Goal: Task Accomplishment & Management: Complete application form

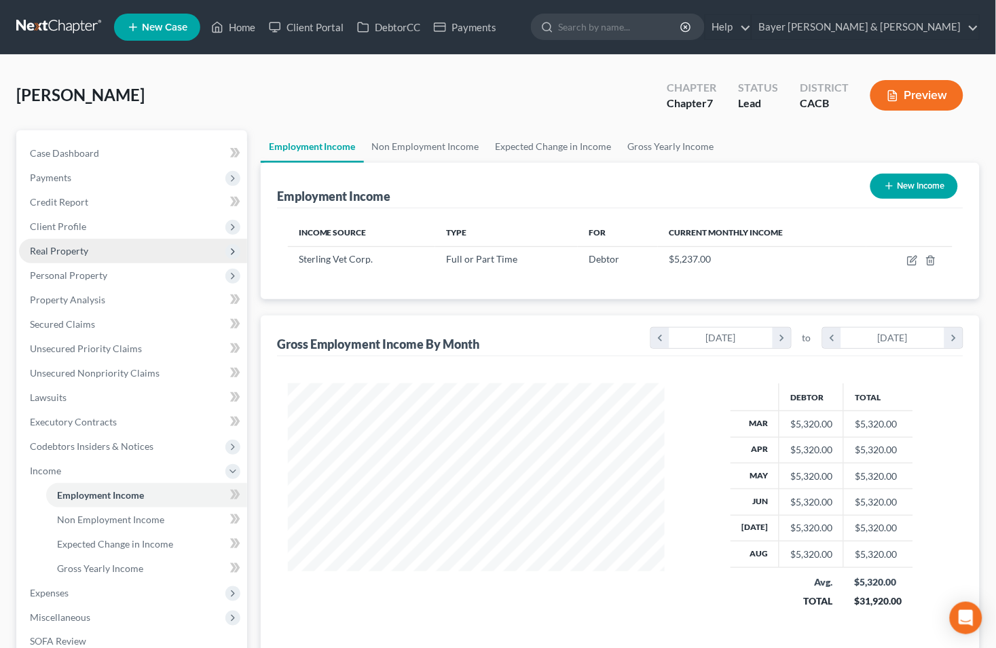
scroll to position [243, 404]
click at [456, 145] on link "Non Employment Income" at bounding box center [426, 146] width 124 height 33
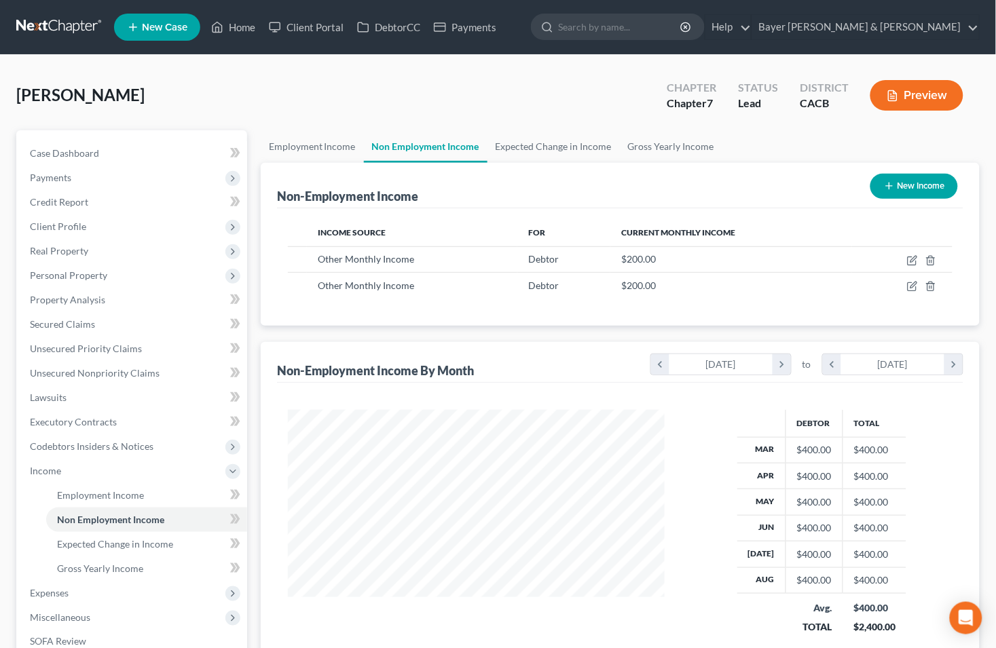
scroll to position [243, 404]
click at [185, 543] on link "Expected Change in Income" at bounding box center [146, 544] width 201 height 24
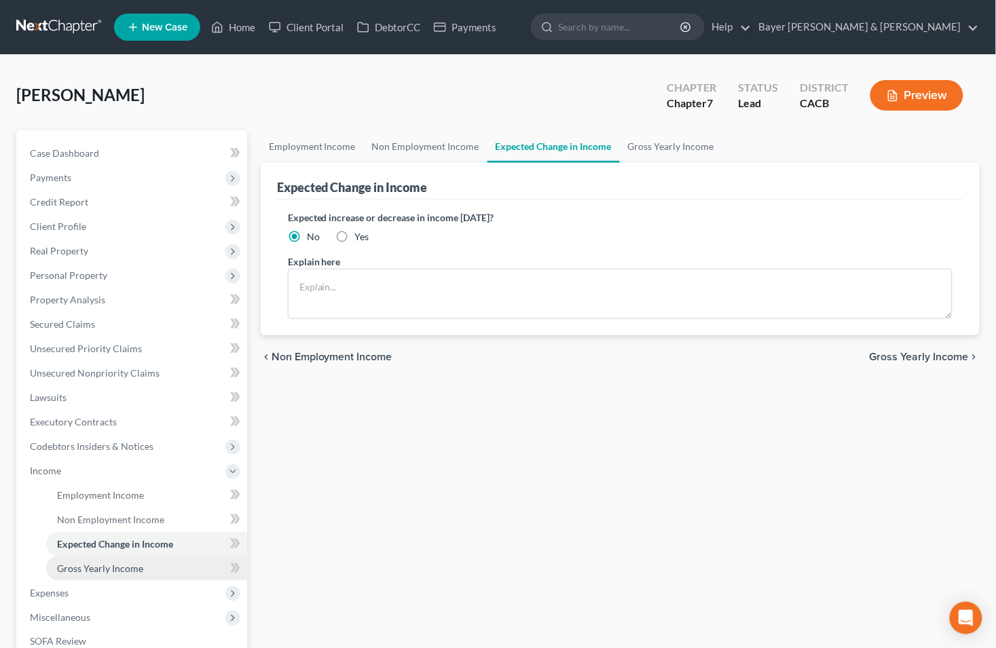
click at [177, 559] on link "Gross Yearly Income" at bounding box center [146, 569] width 201 height 24
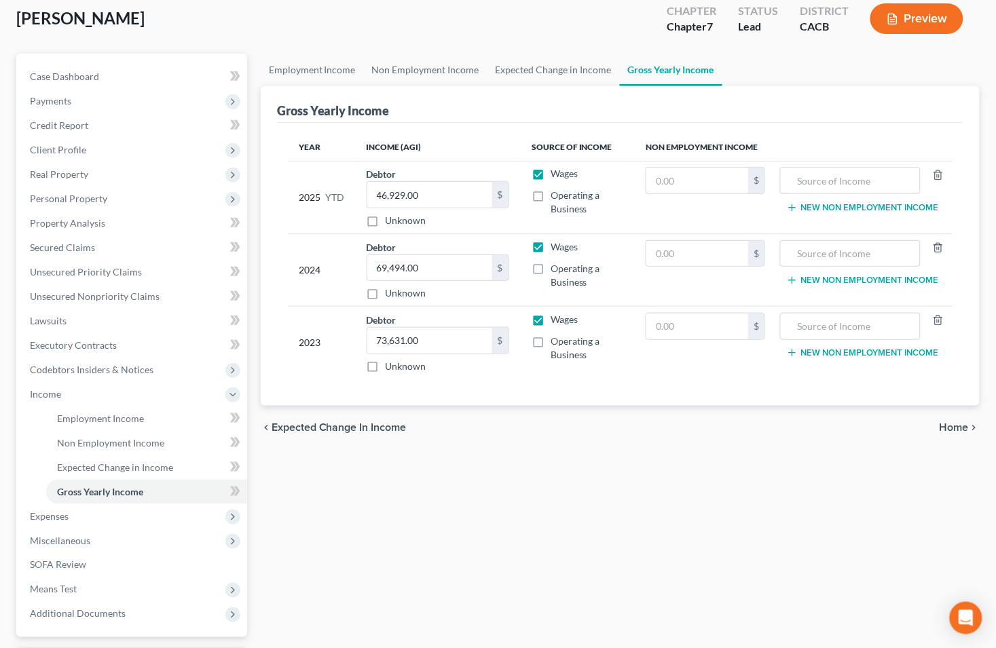
scroll to position [194, 0]
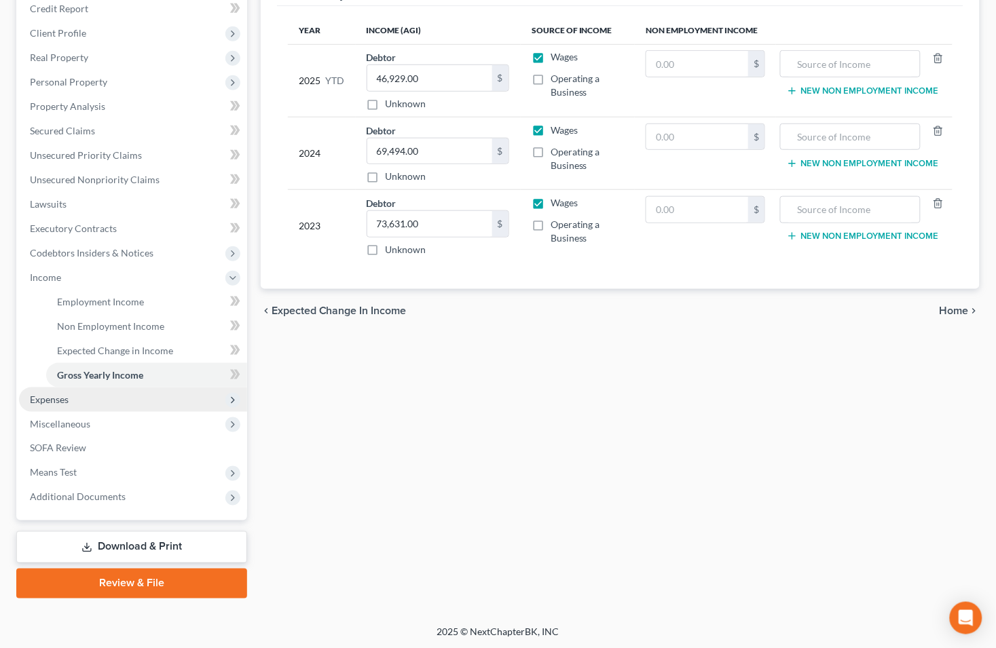
click at [119, 399] on span "Expenses" at bounding box center [133, 400] width 228 height 24
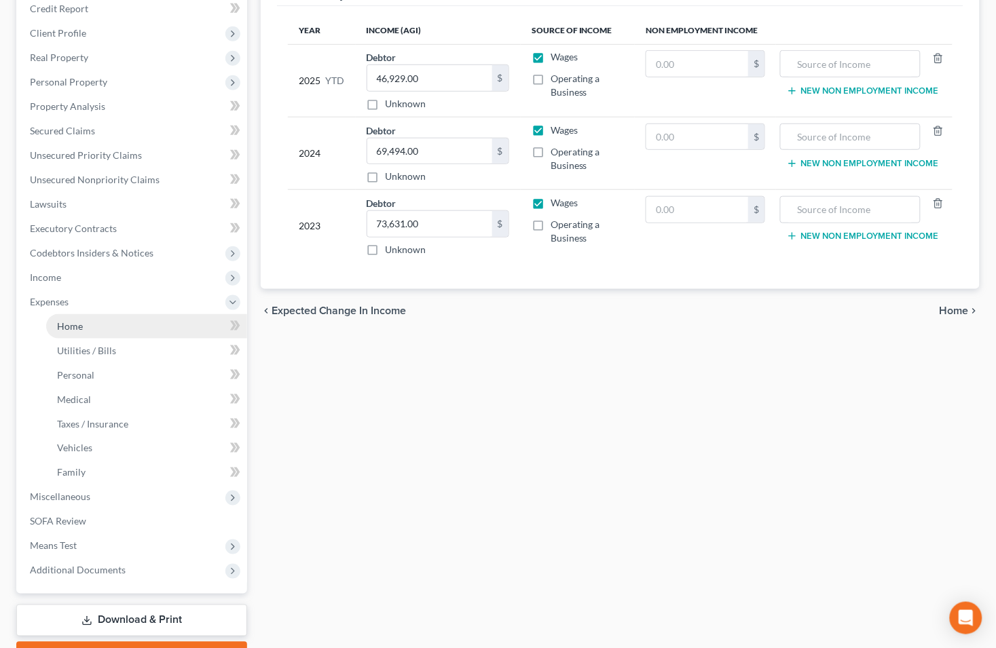
click at [89, 329] on link "Home" at bounding box center [146, 326] width 201 height 24
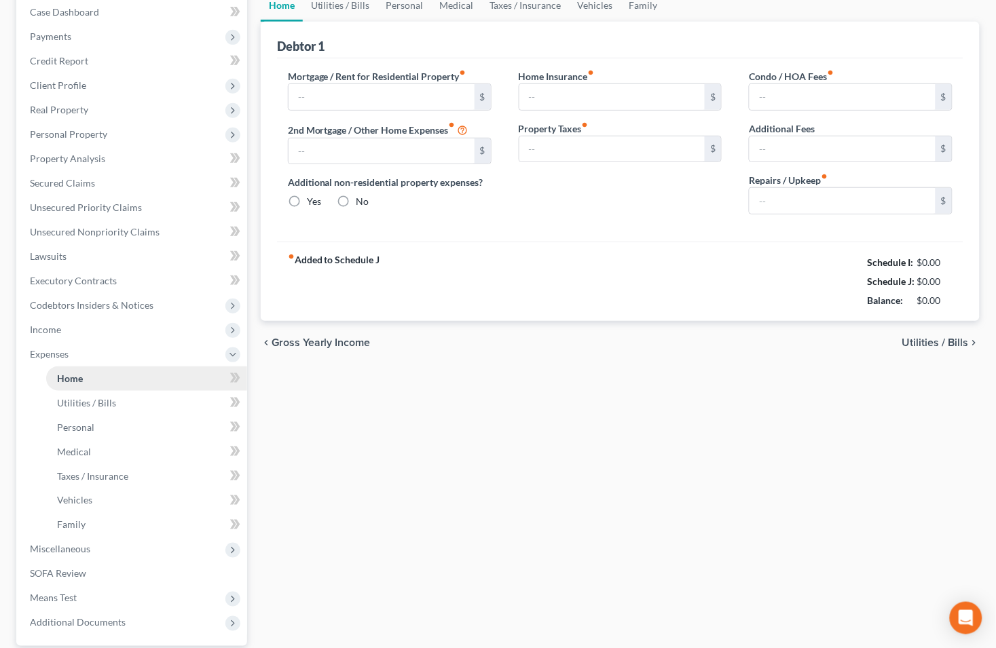
type input "600.00"
type input "0.00"
radio input "true"
type input "0.00"
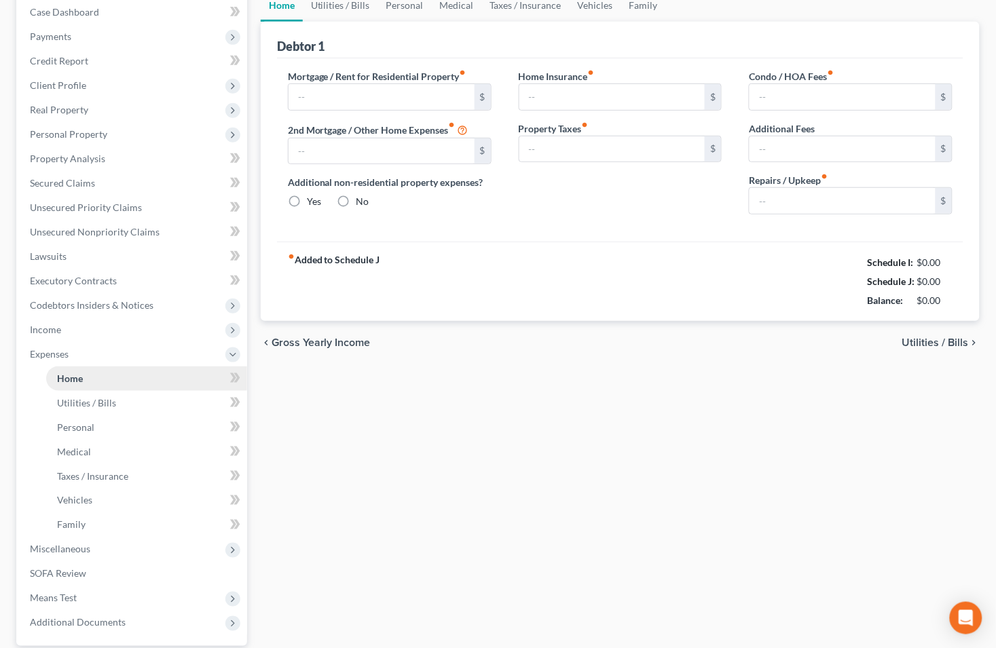
type input "0.00"
type input "50.00"
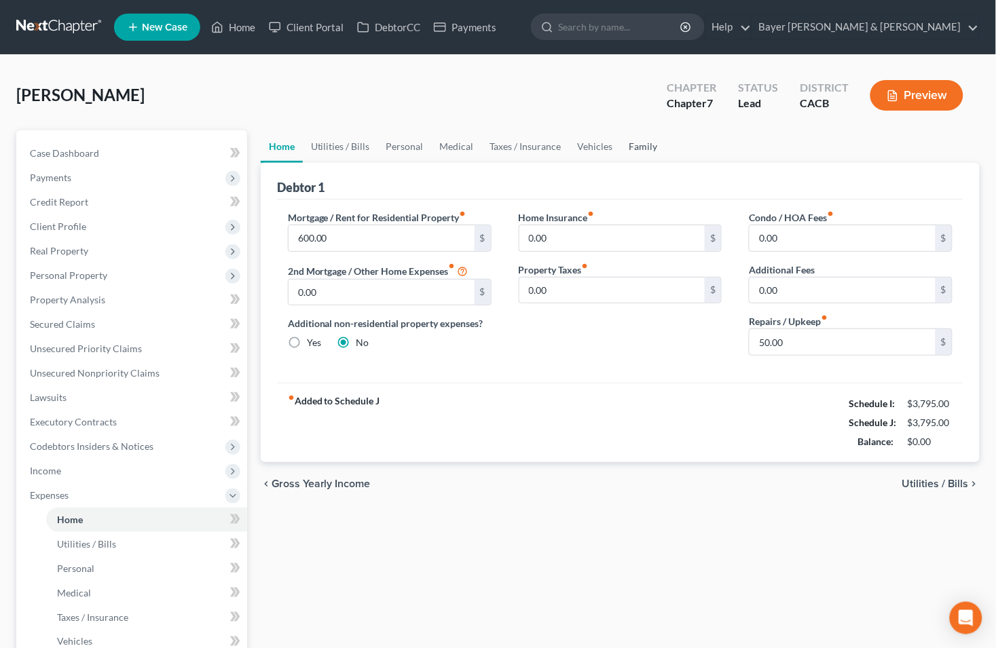
click at [631, 148] on link "Family" at bounding box center [643, 146] width 45 height 33
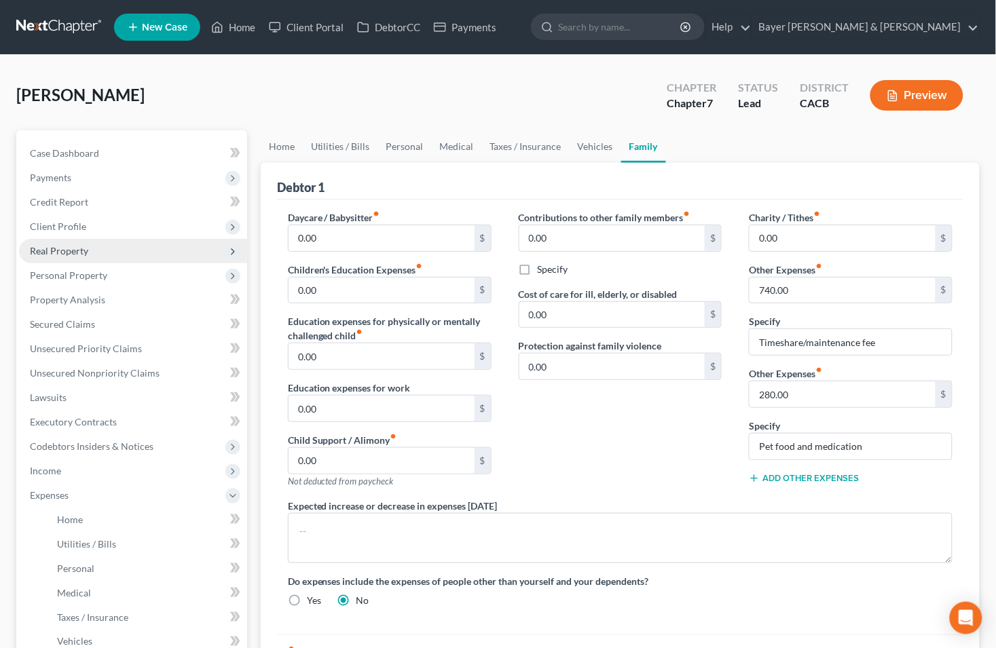
click at [79, 250] on span "Real Property" at bounding box center [59, 251] width 58 height 12
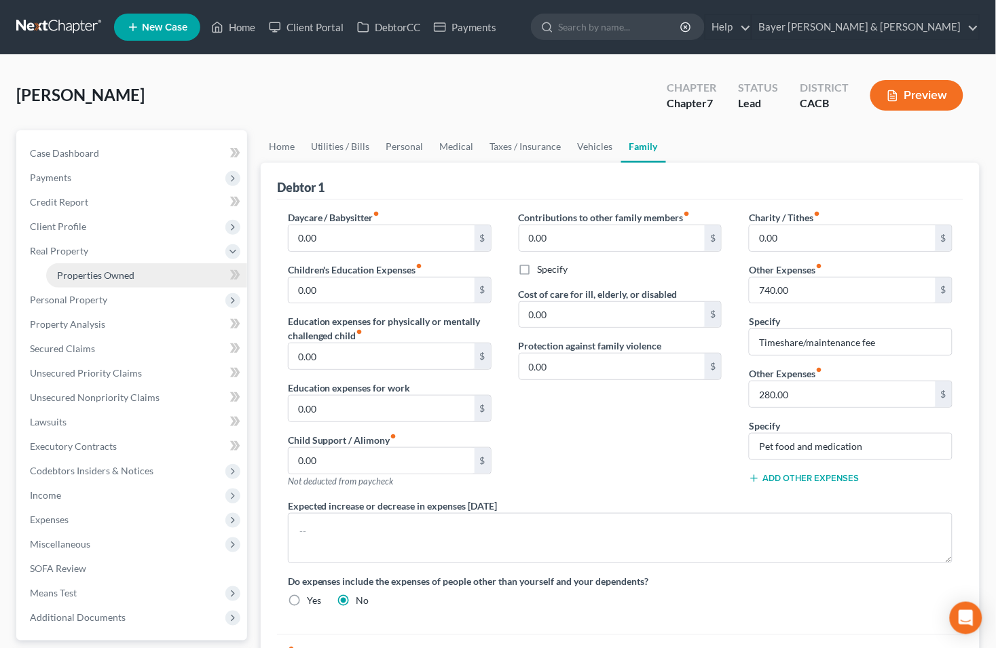
click at [89, 274] on span "Properties Owned" at bounding box center [95, 276] width 77 height 12
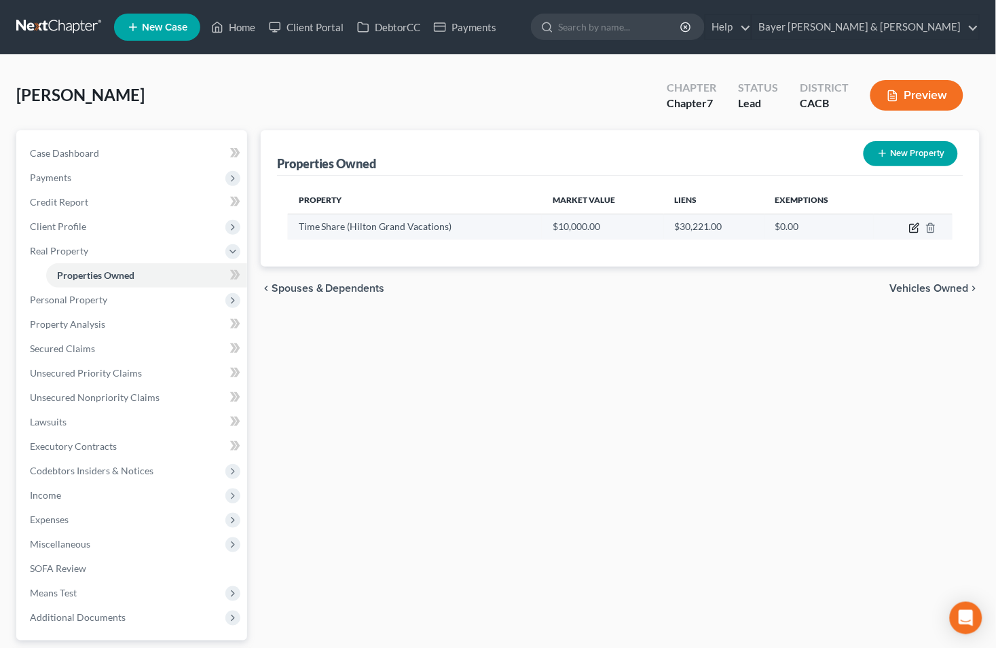
click at [917, 225] on icon "button" at bounding box center [914, 228] width 11 height 11
select select "4"
select select "3"
select select "0"
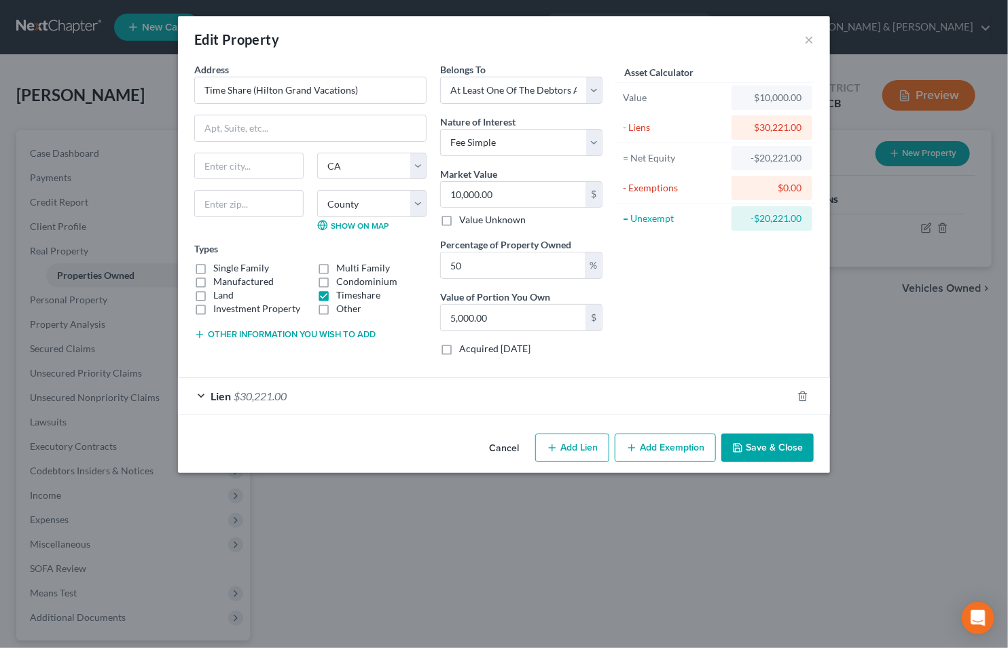
click at [199, 394] on div "Lien $30,221.00" at bounding box center [485, 396] width 614 height 36
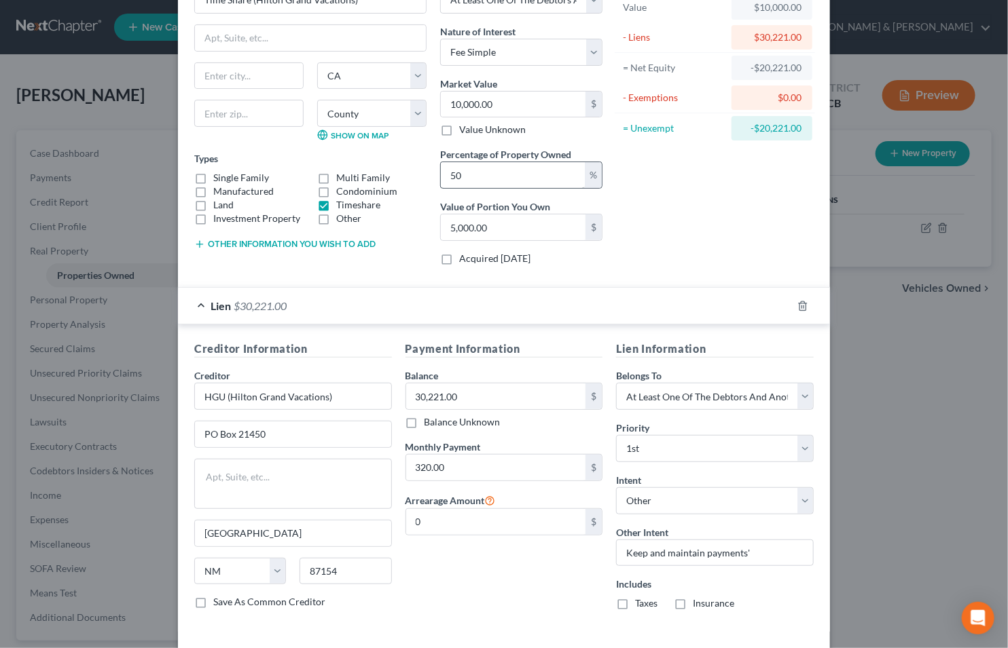
scroll to position [149, 0]
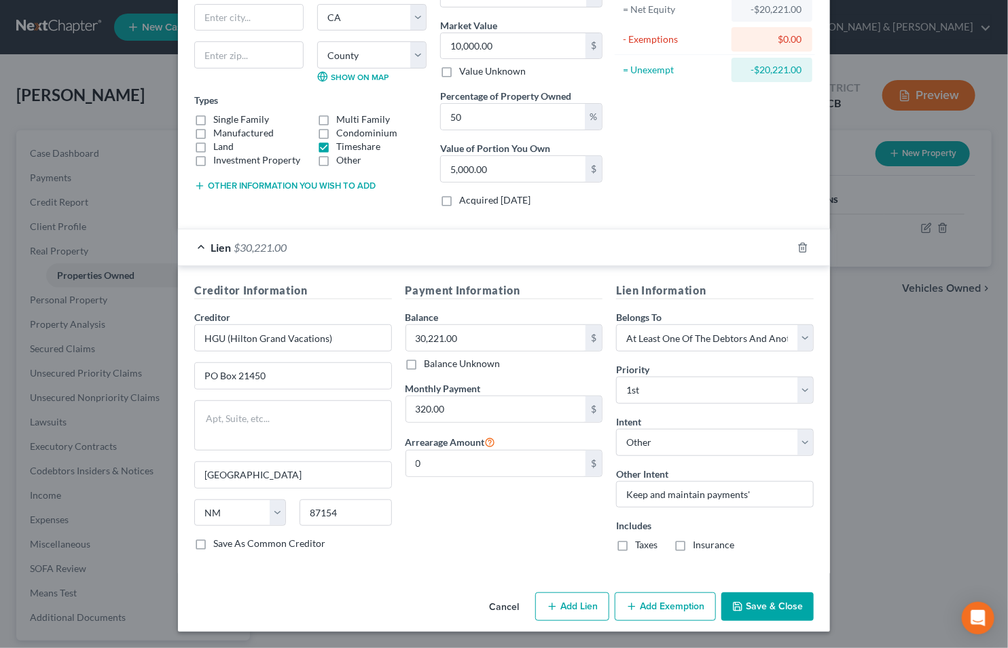
click at [732, 602] on icon "button" at bounding box center [737, 607] width 11 height 11
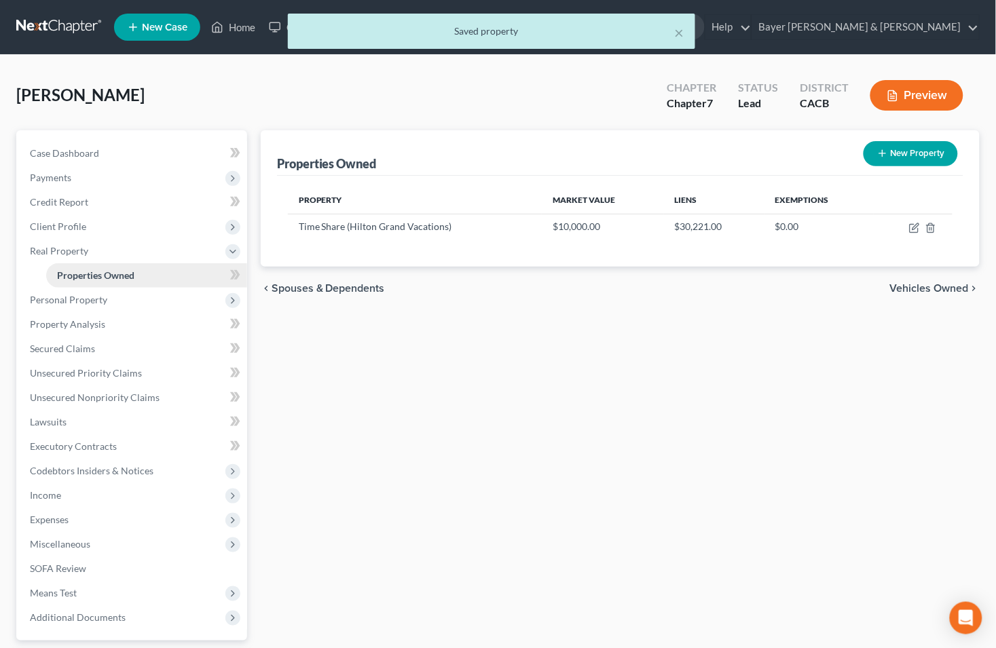
drag, startPoint x: 234, startPoint y: 255, endPoint x: 233, endPoint y: 263, distance: 7.5
click at [234, 255] on icon at bounding box center [232, 251] width 11 height 11
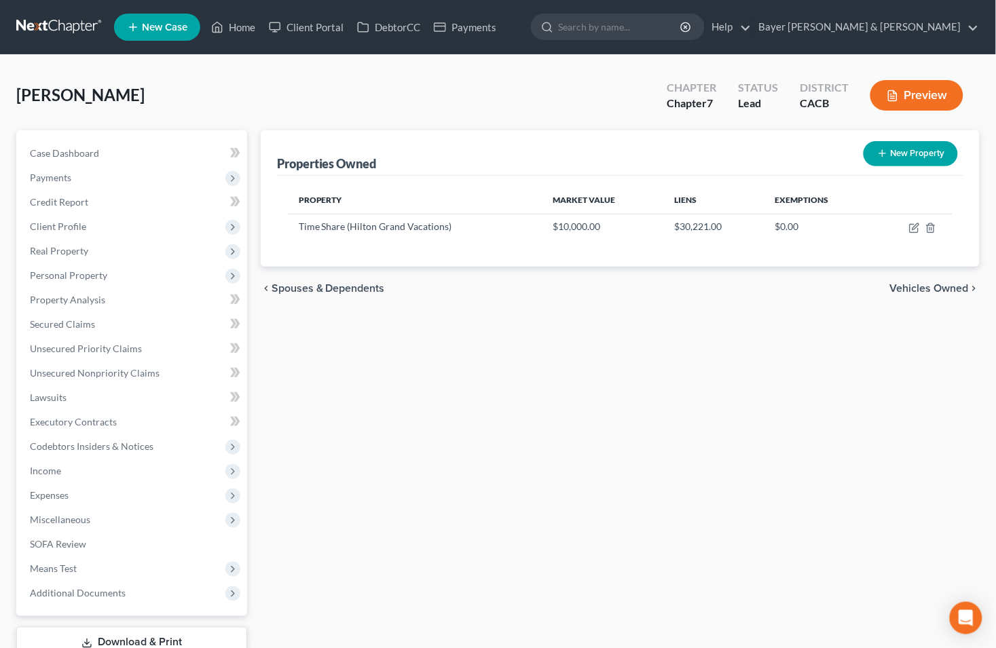
click at [898, 92] on icon "button" at bounding box center [893, 96] width 12 height 12
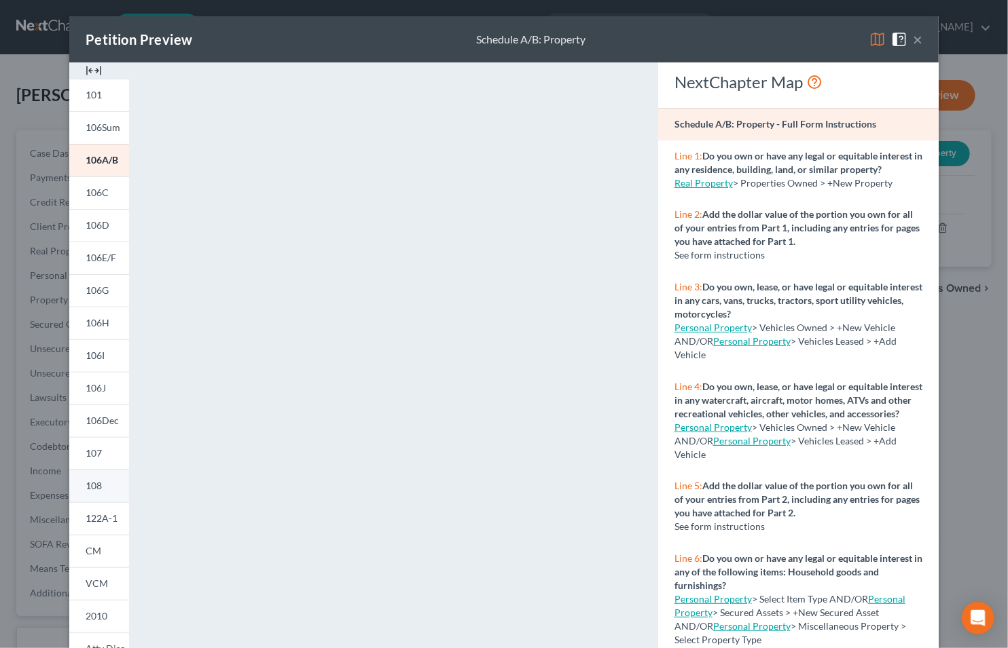
click at [84, 492] on link "108" at bounding box center [99, 486] width 60 height 33
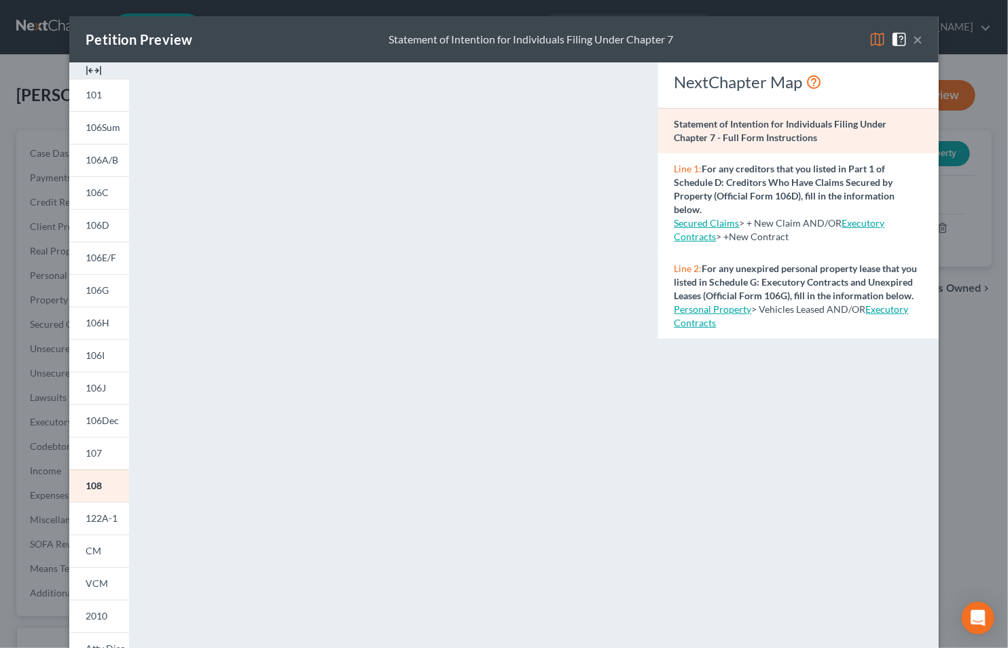
click at [913, 39] on button "×" at bounding box center [918, 39] width 10 height 16
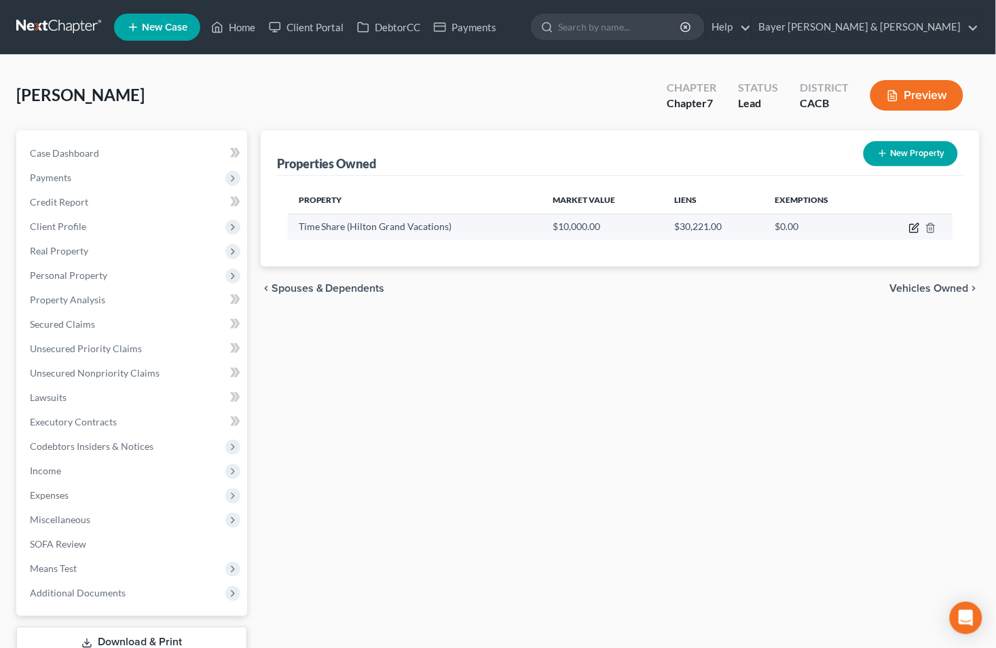
click at [914, 229] on icon "button" at bounding box center [914, 228] width 11 height 11
select select "4"
select select "18"
select select "3"
select select "0"
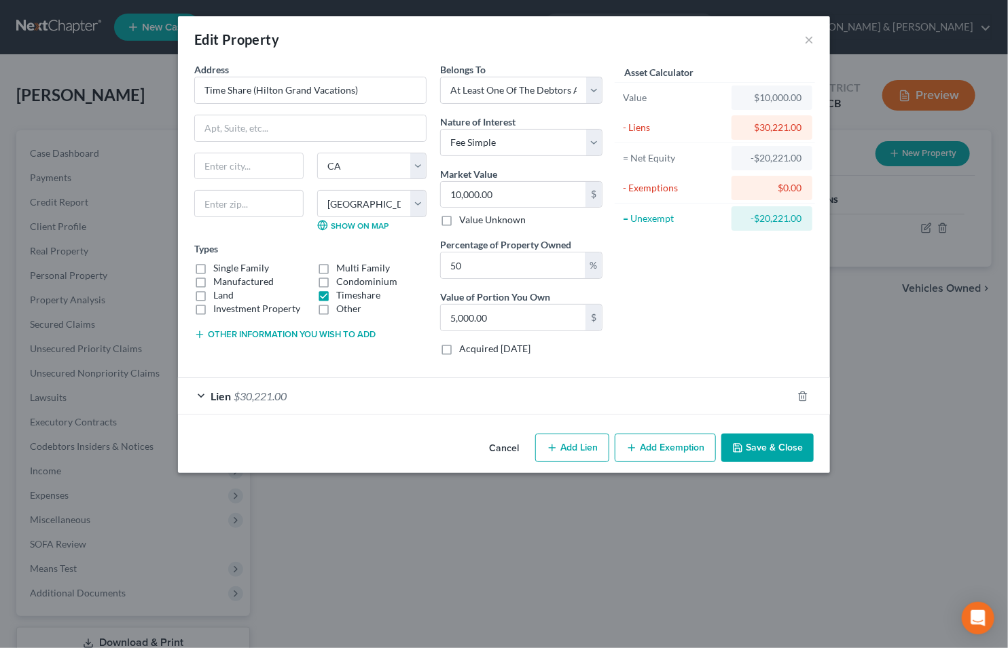
click at [195, 396] on div "Lien $30,221.00" at bounding box center [485, 396] width 614 height 36
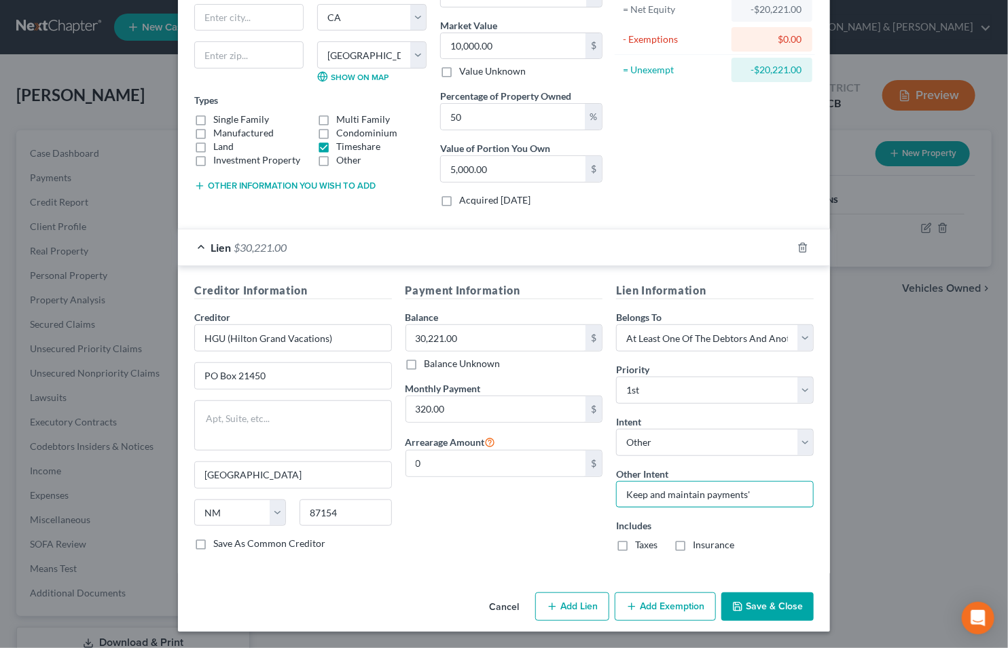
click at [755, 493] on input "Keep and maintain payments'" at bounding box center [715, 494] width 198 height 27
type input "Keep and maintain payments"
click at [762, 607] on button "Save & Close" at bounding box center [767, 607] width 92 height 29
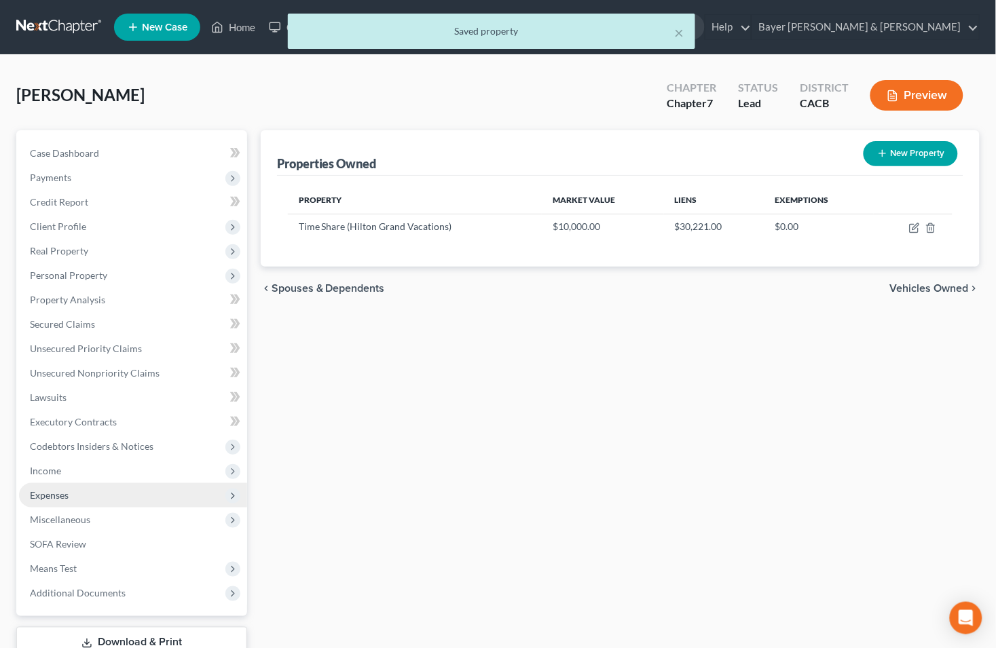
click at [71, 487] on span "Expenses" at bounding box center [133, 495] width 228 height 24
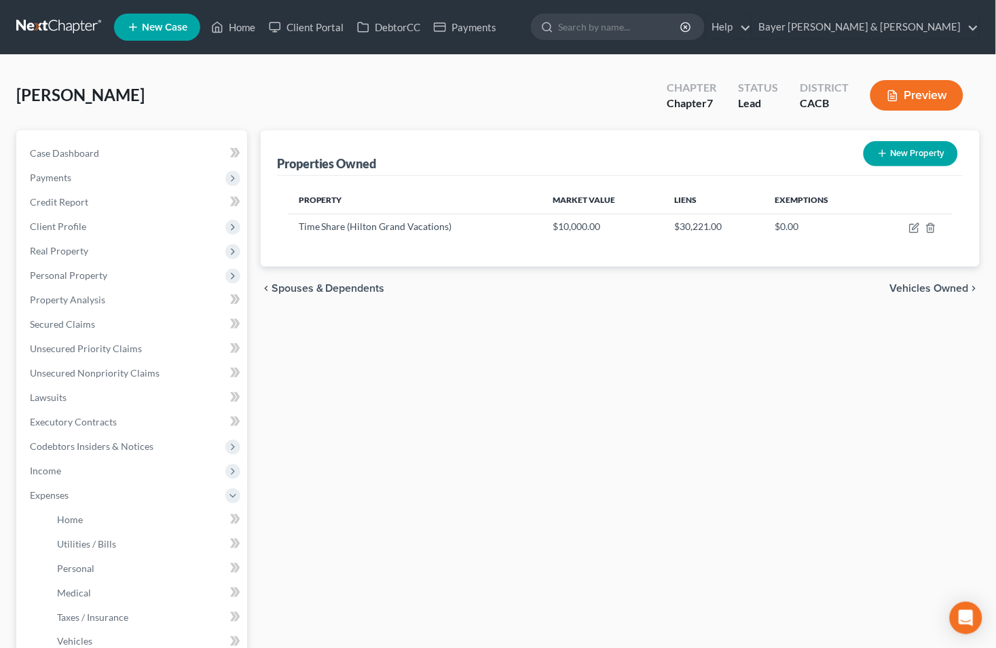
scroll to position [267, 0]
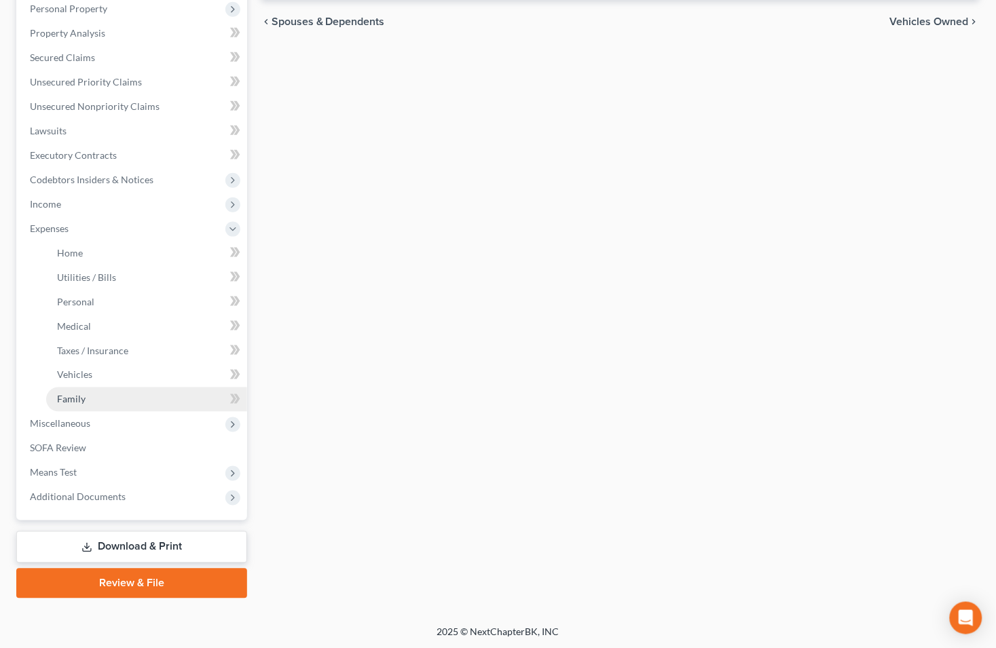
click at [90, 402] on link "Family" at bounding box center [146, 400] width 201 height 24
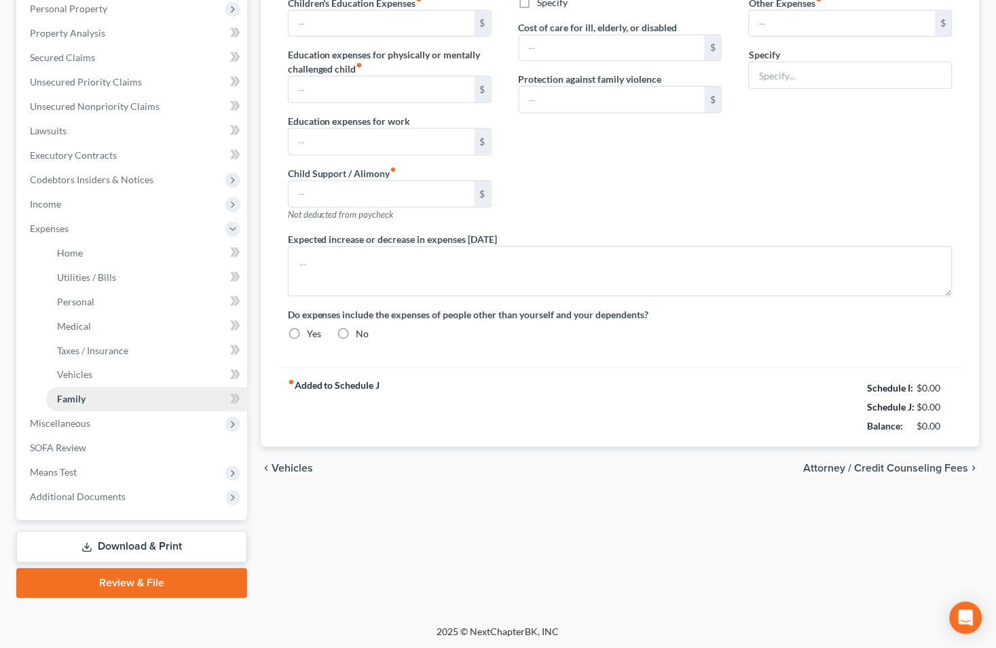
scroll to position [210, 0]
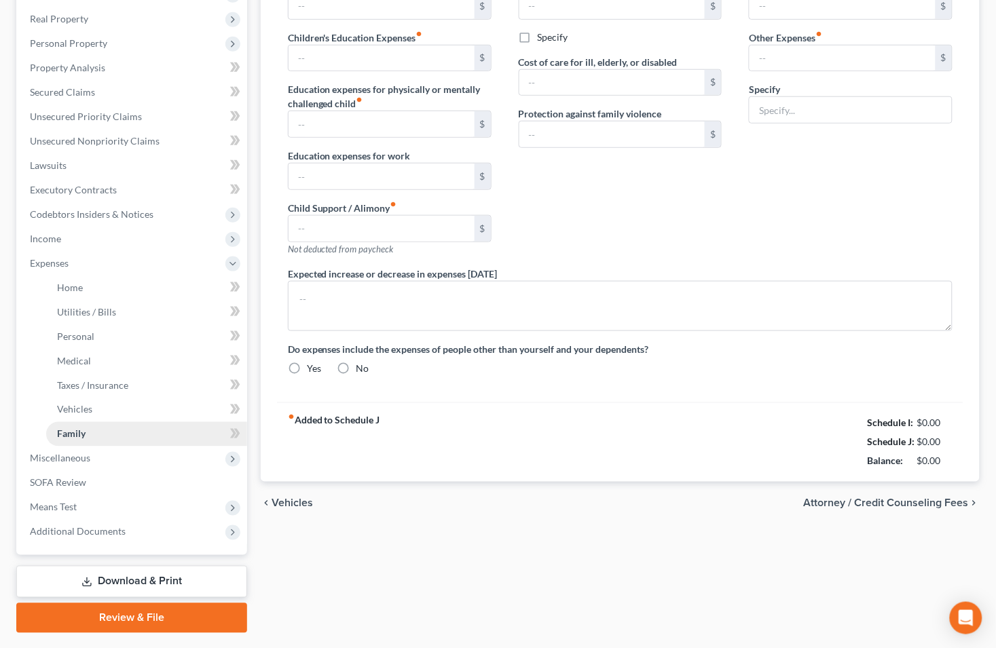
type input "0.00"
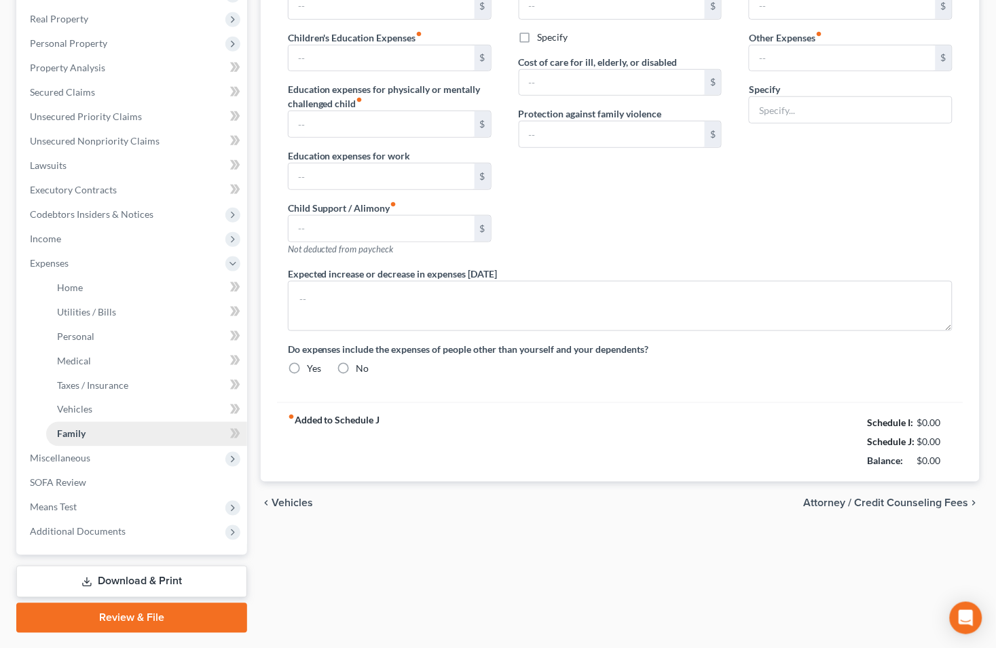
type input "0.00"
type input "740.00"
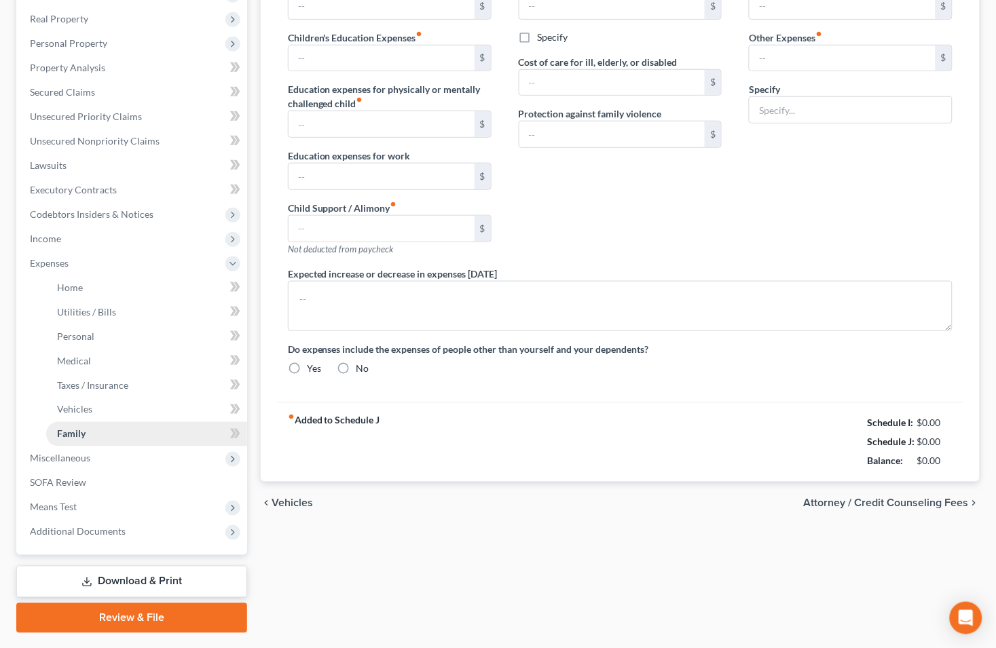
type input "Timeshare/maintenance fee"
radio input "true"
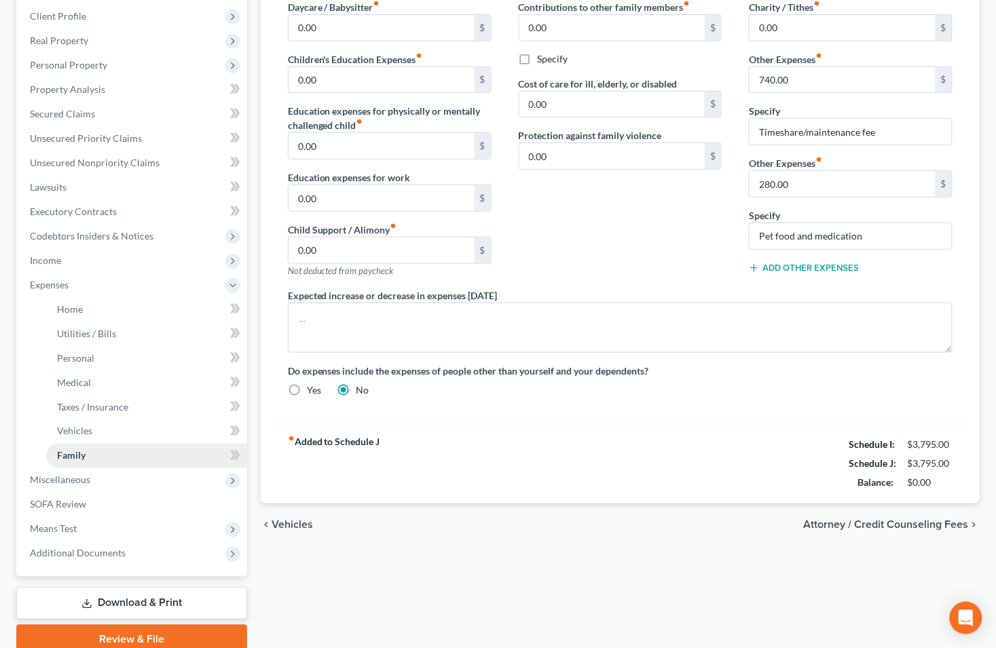
scroll to position [0, 0]
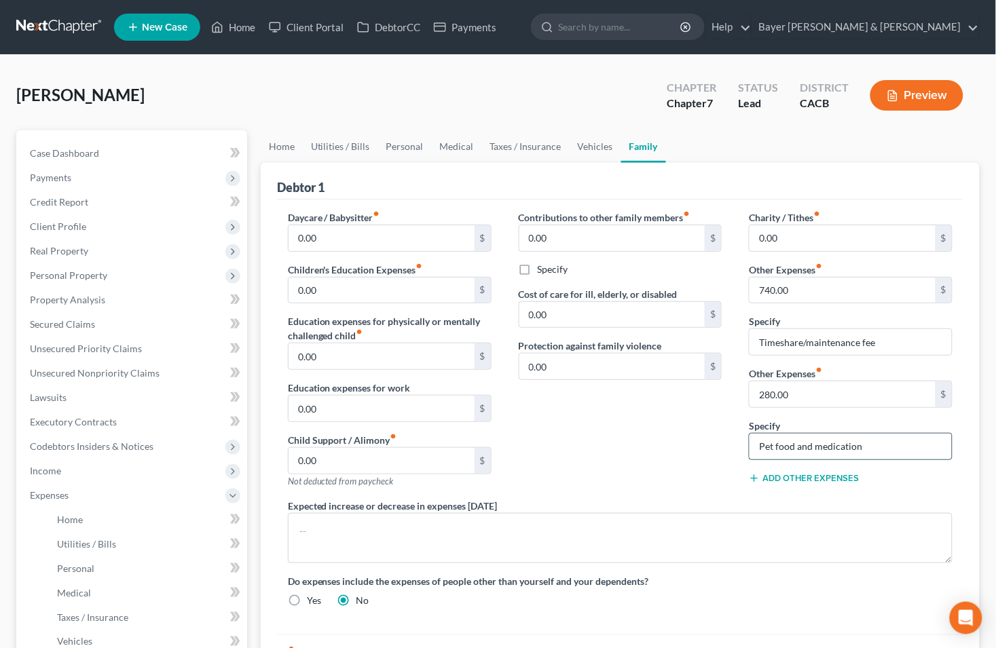
click at [915, 447] on input "Pet food and medication" at bounding box center [851, 447] width 202 height 26
click at [879, 450] on input "Pet food and medication" at bounding box center [851, 447] width 202 height 26
type input "Pet food and medication for 3 cats and 3 dogs"
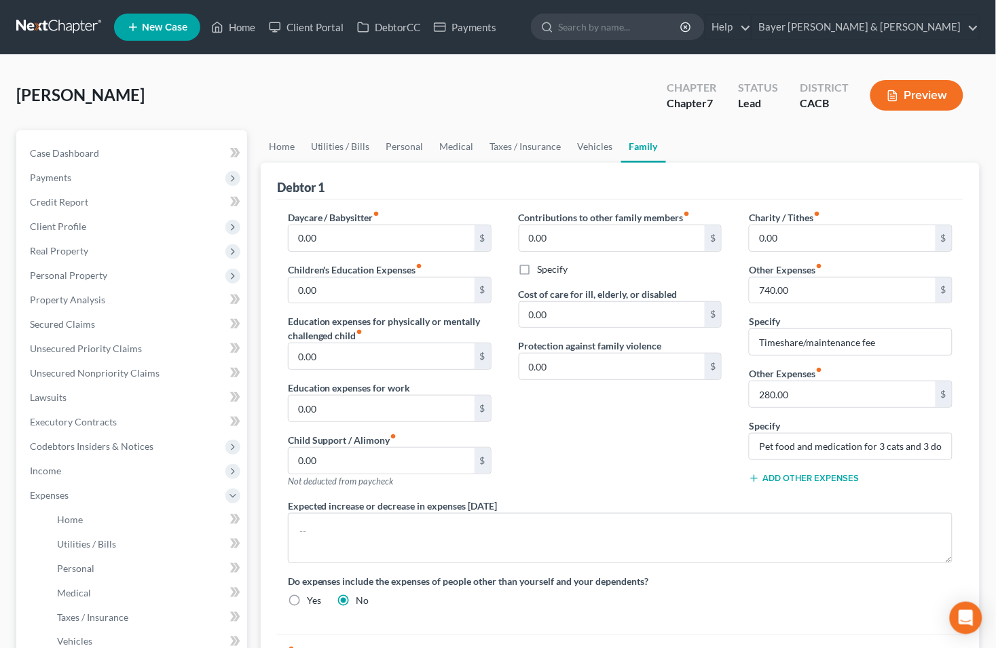
click at [931, 79] on div "Preview" at bounding box center [920, 97] width 120 height 40
click at [927, 86] on button "Preview" at bounding box center [916, 95] width 93 height 31
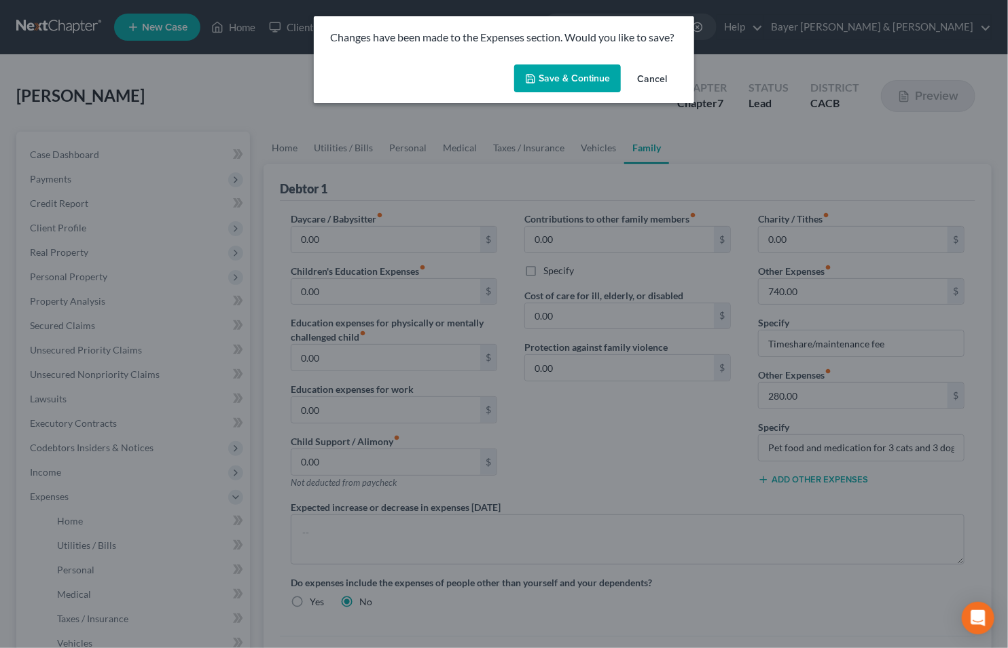
click at [581, 70] on button "Save & Continue" at bounding box center [567, 79] width 107 height 29
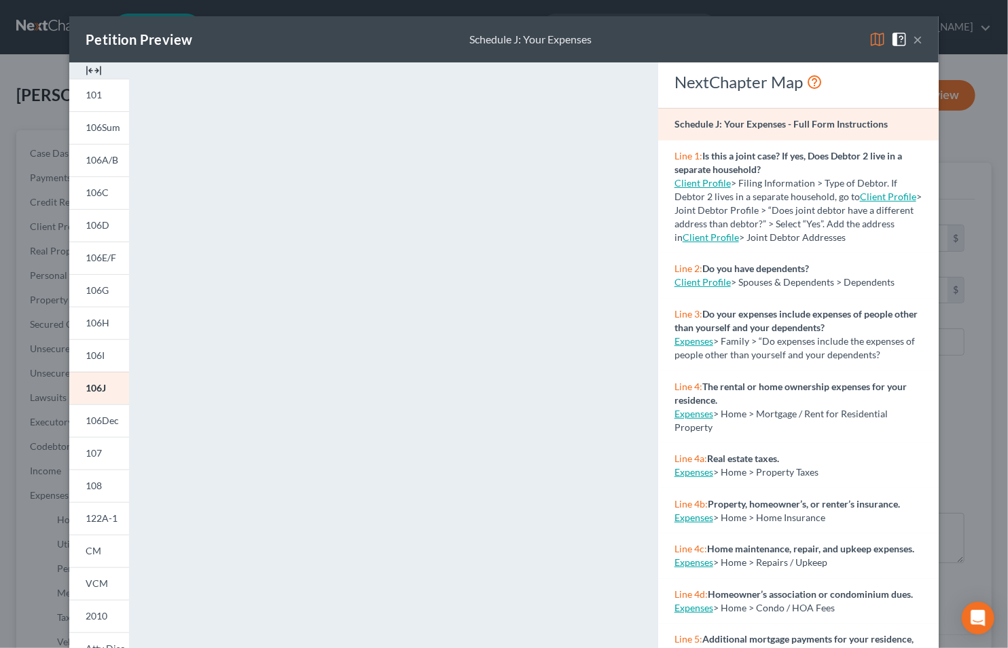
click at [913, 42] on button "×" at bounding box center [918, 39] width 10 height 16
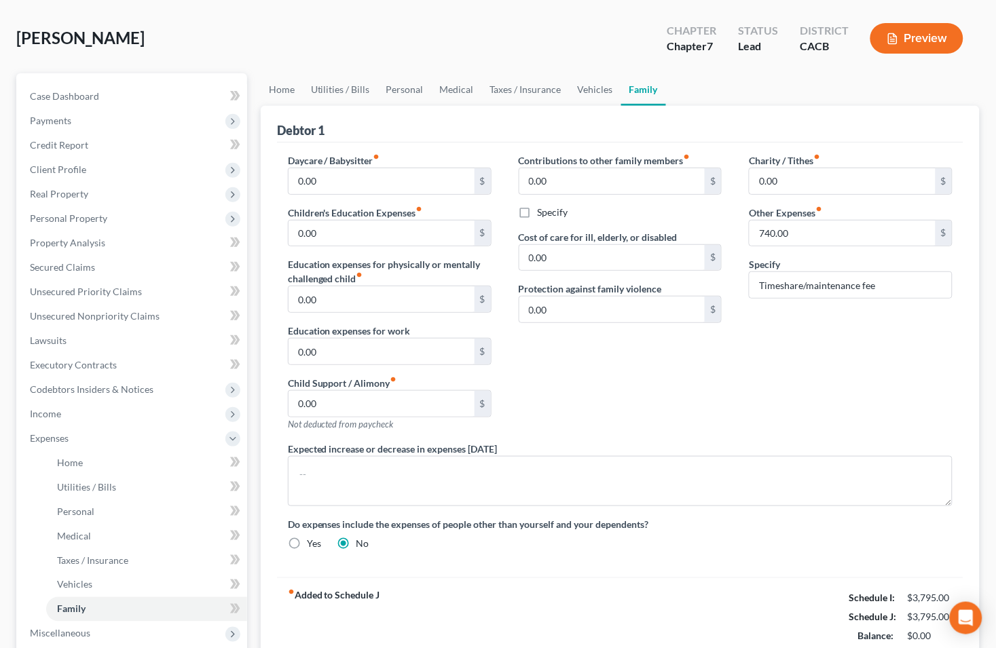
scroll to position [151, 0]
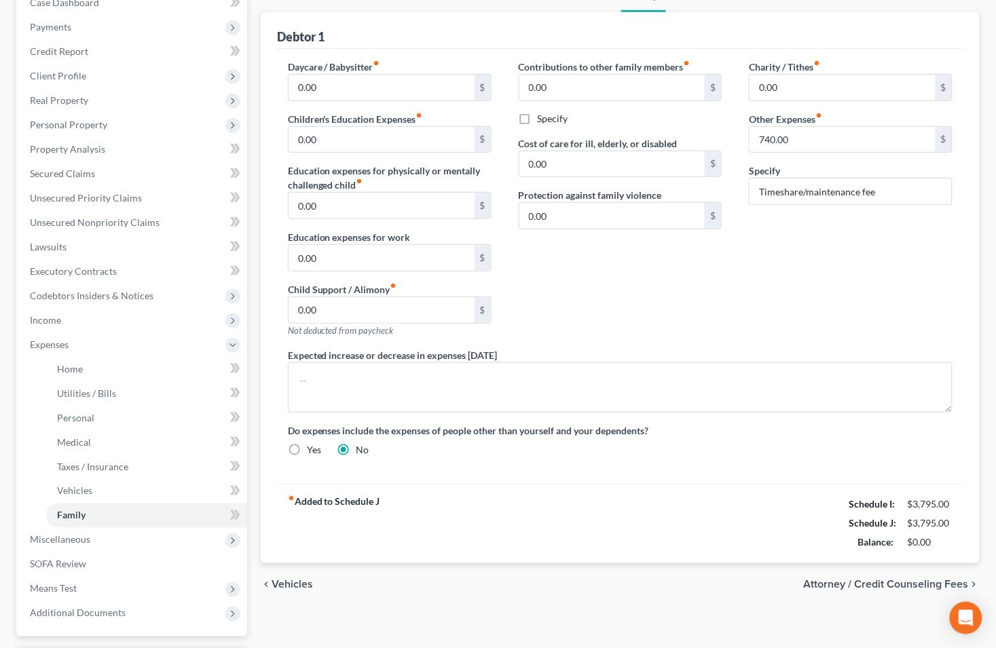
click at [854, 580] on span "Attorney / Credit Counseling Fees" at bounding box center [886, 585] width 165 height 11
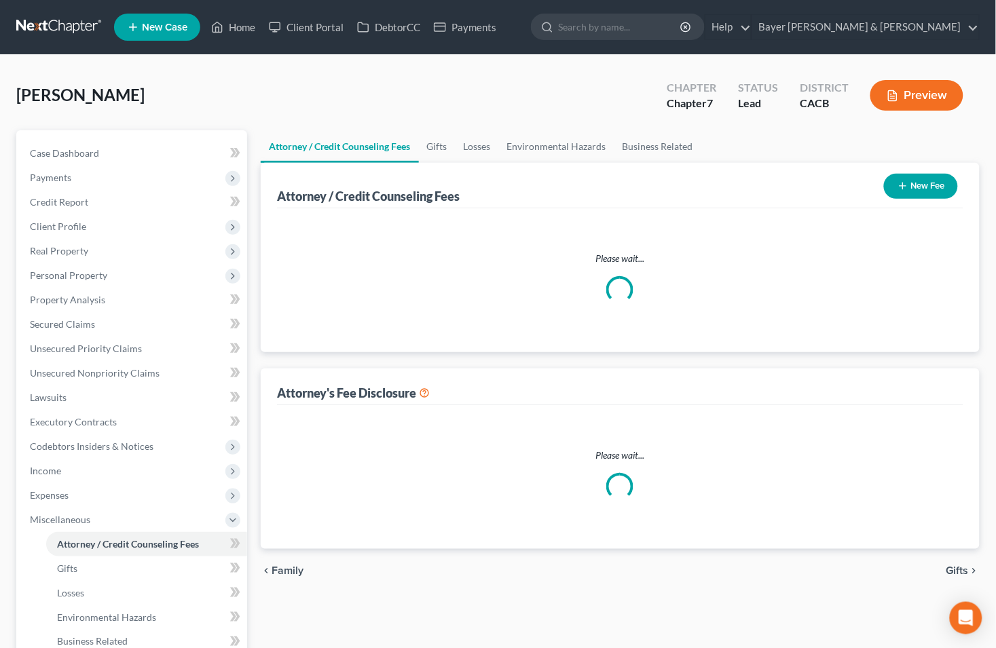
select select "2"
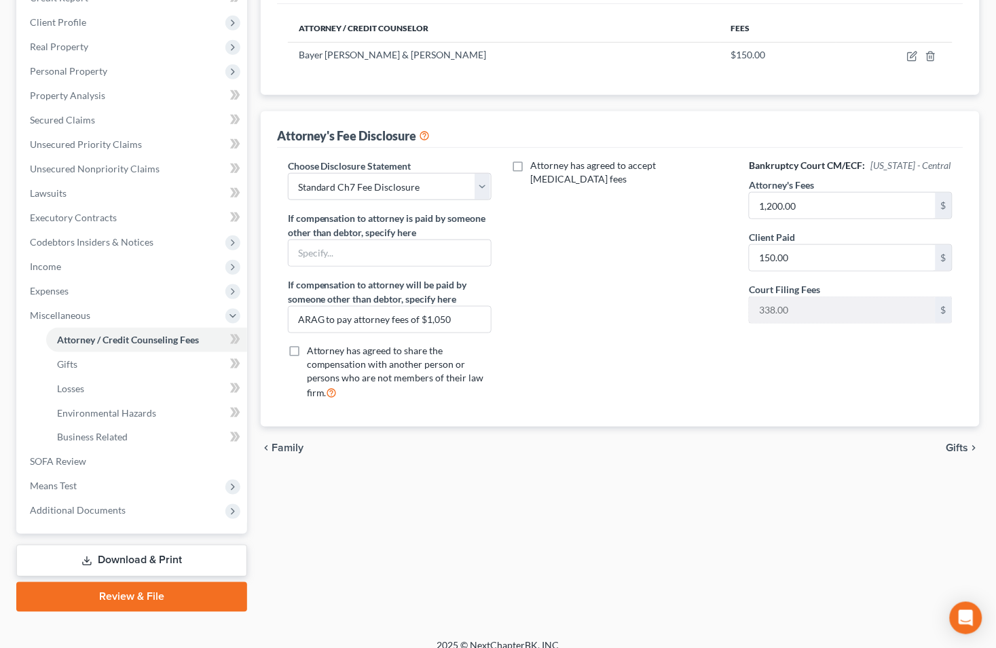
scroll to position [218, 0]
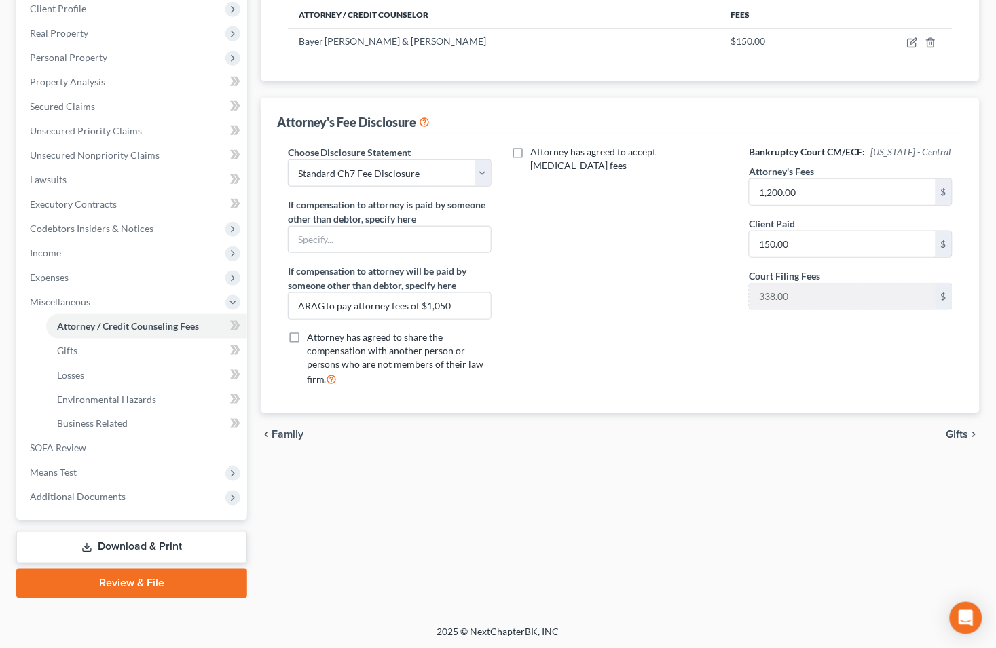
click at [957, 437] on span "Gifts" at bounding box center [957, 435] width 22 height 11
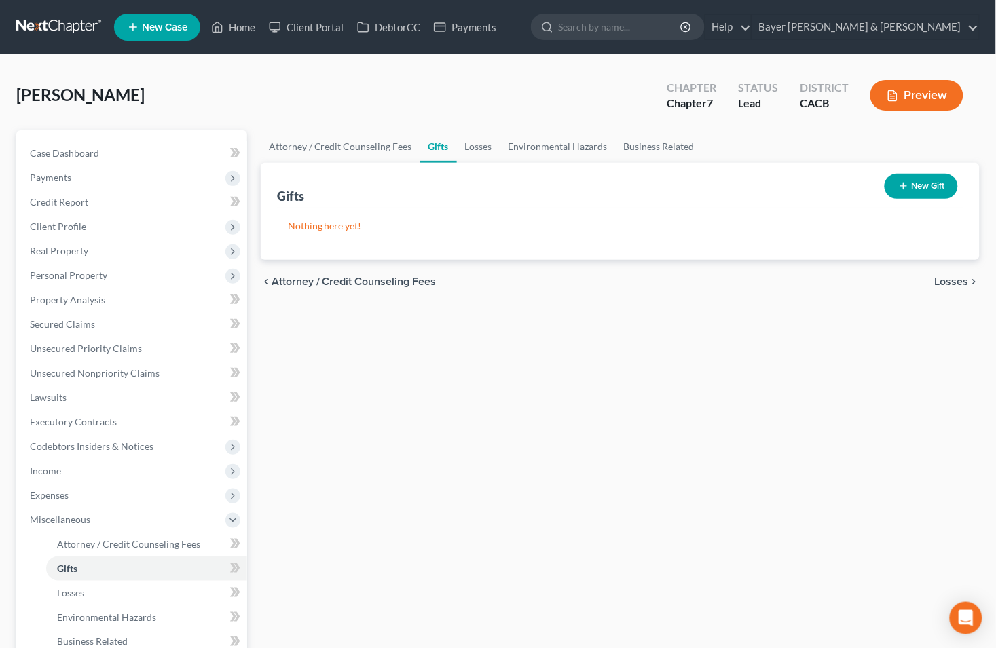
click at [946, 280] on span "Losses" at bounding box center [952, 281] width 34 height 11
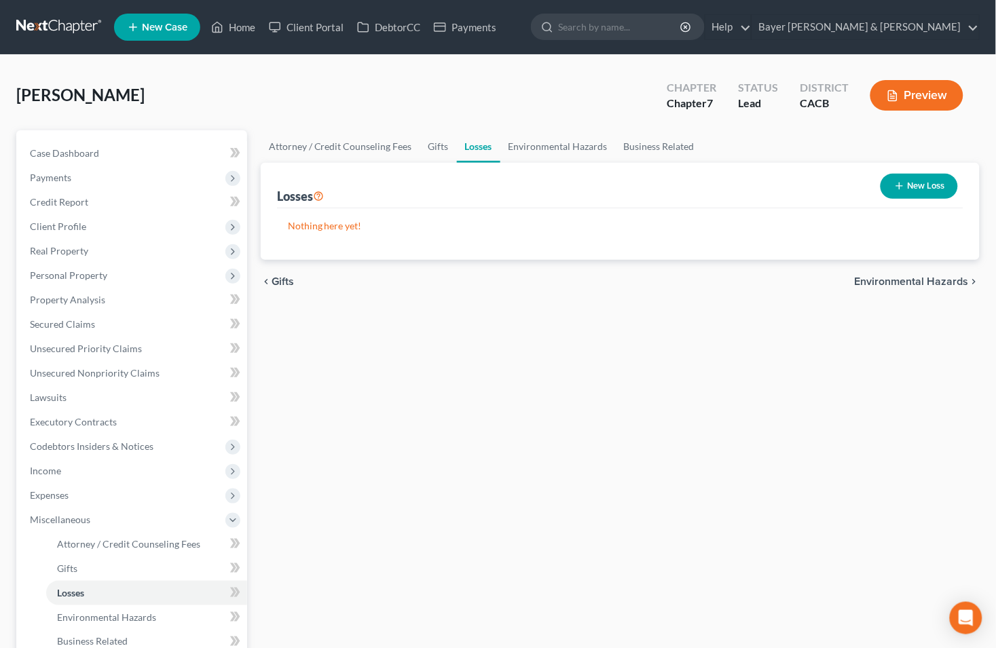
click at [946, 280] on span "Environmental Hazards" at bounding box center [912, 281] width 114 height 11
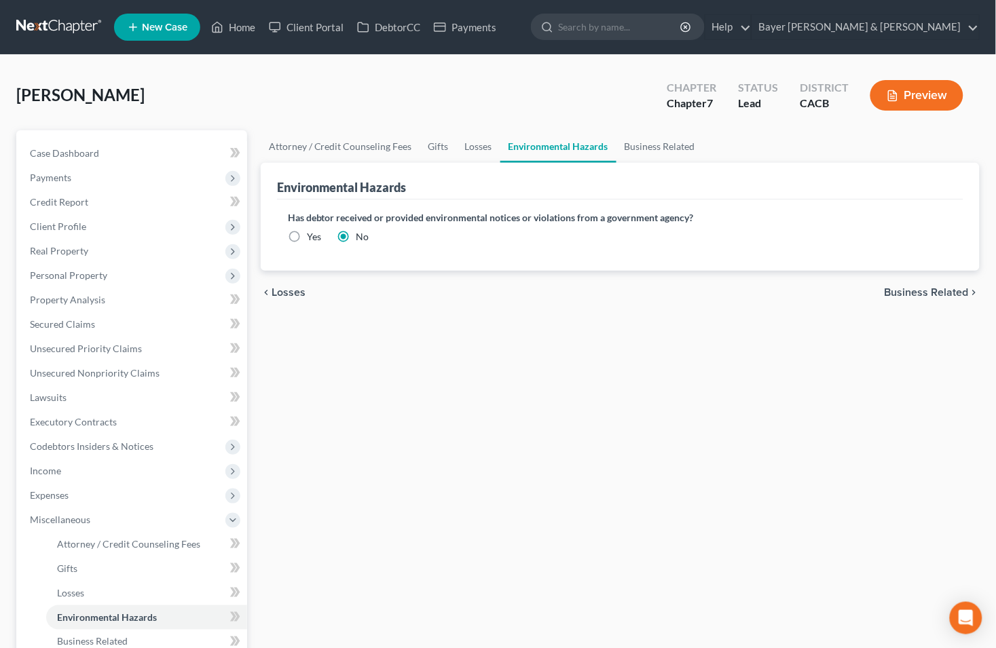
click at [917, 295] on span "Business Related" at bounding box center [927, 292] width 84 height 11
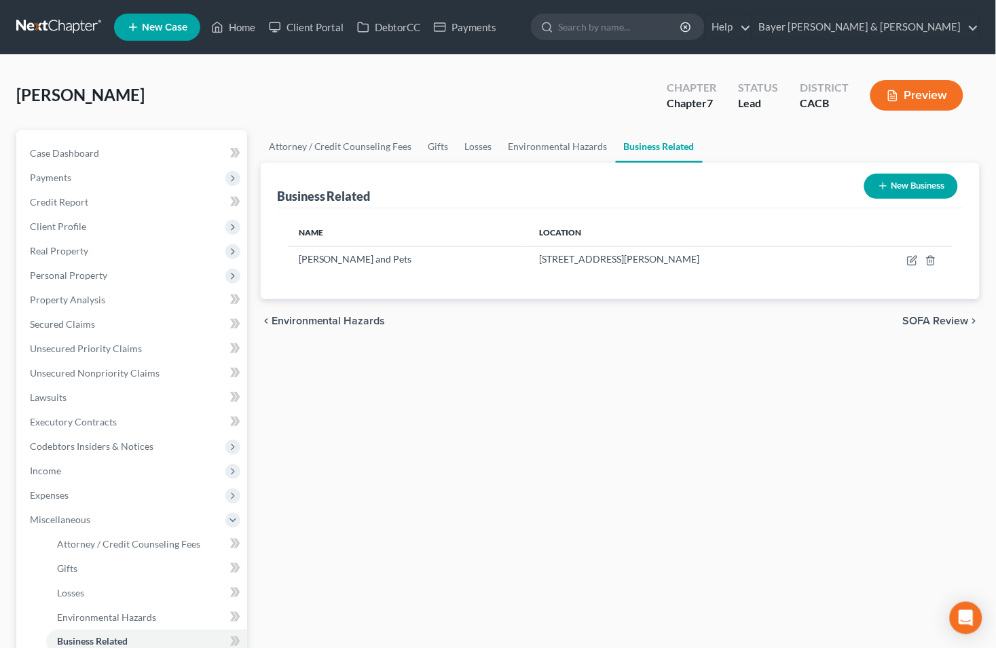
click at [927, 319] on span "SOFA Review" at bounding box center [936, 321] width 66 height 11
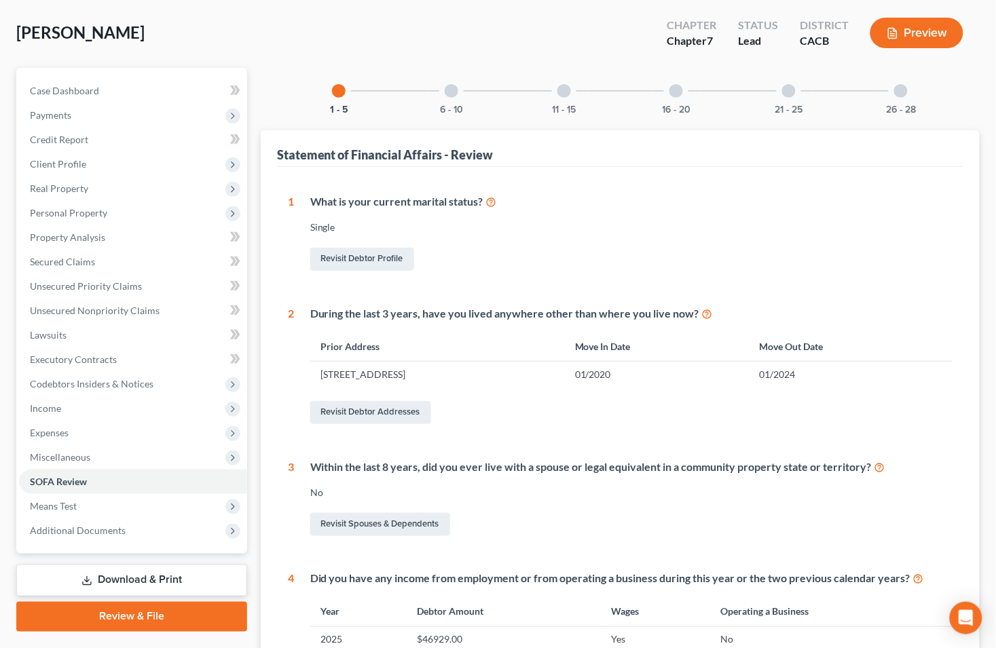
scroll to position [36, 0]
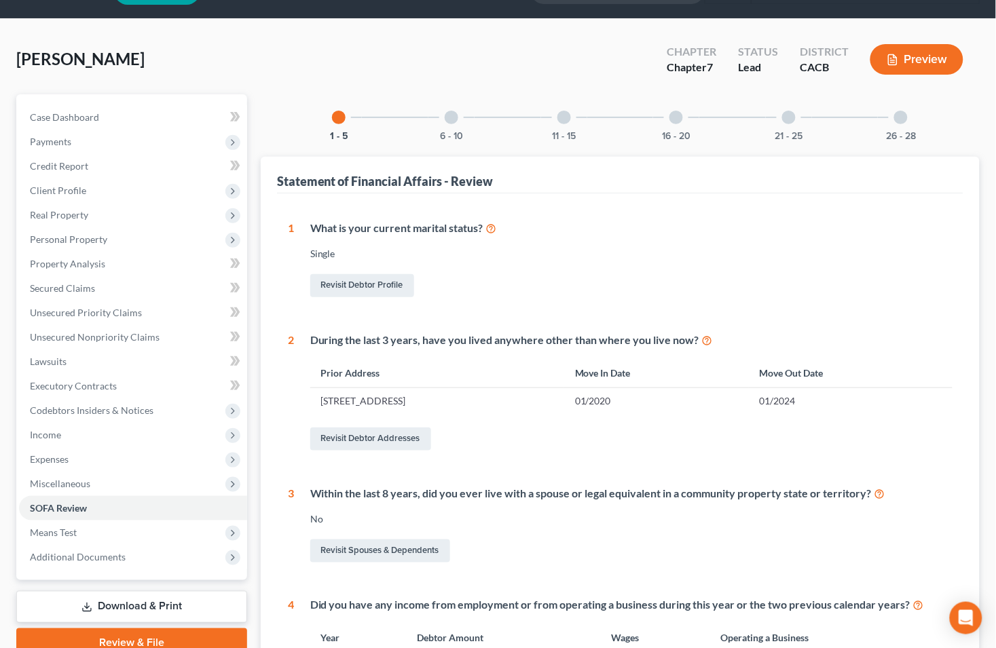
click at [455, 117] on div at bounding box center [452, 118] width 14 height 14
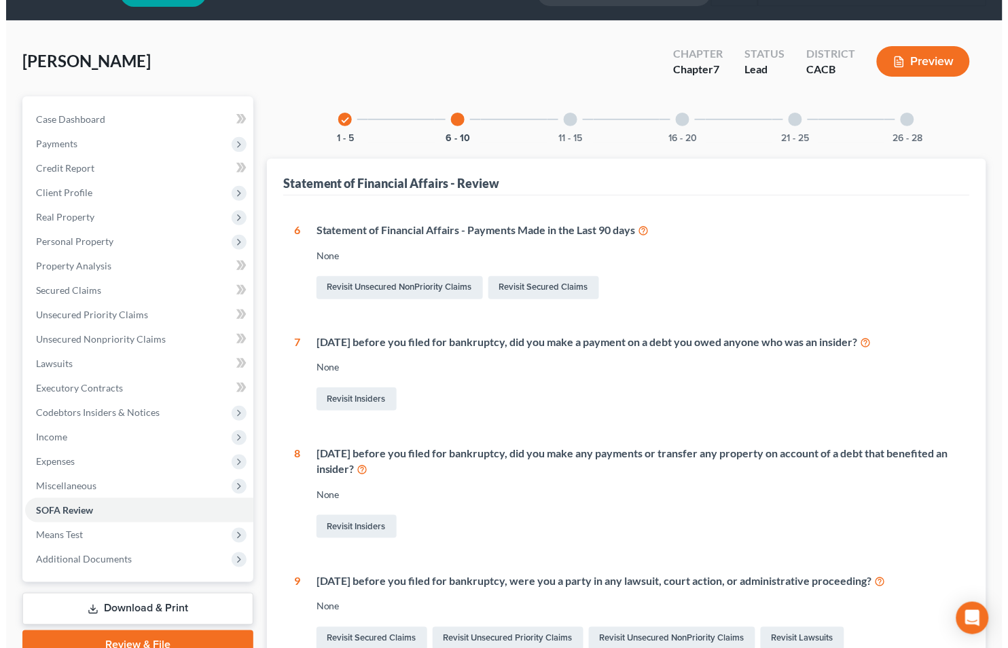
scroll to position [0, 0]
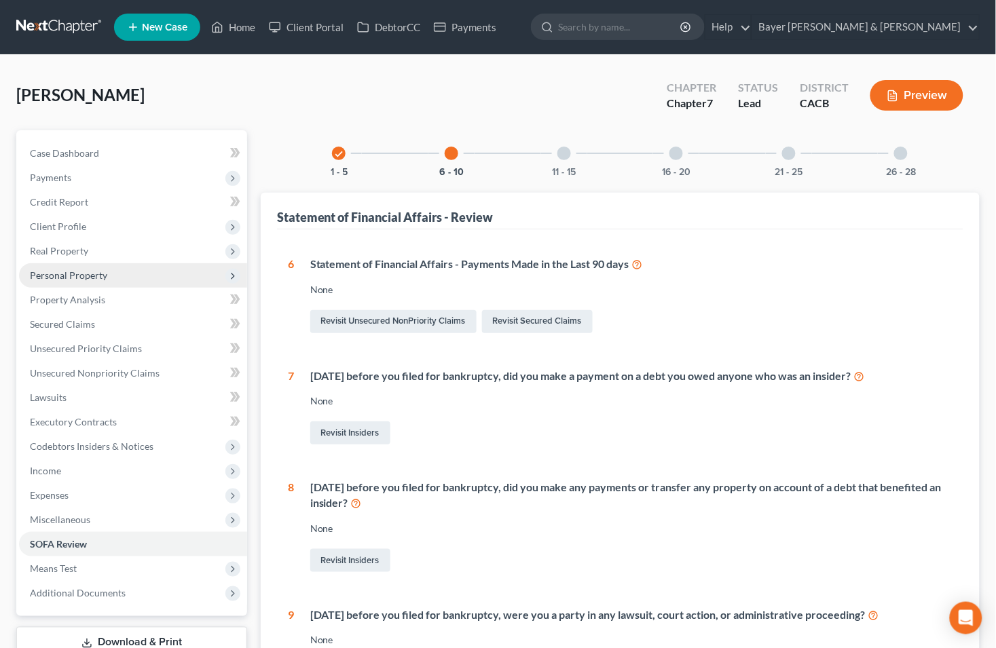
click at [71, 274] on span "Personal Property" at bounding box center [68, 276] width 77 height 12
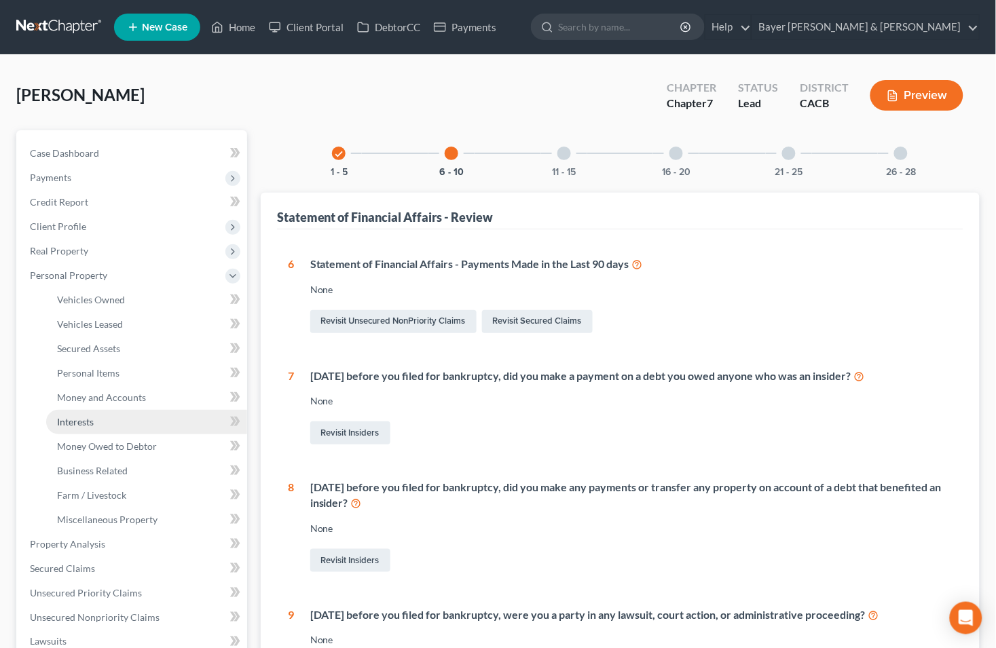
click at [95, 418] on link "Interests" at bounding box center [146, 422] width 201 height 24
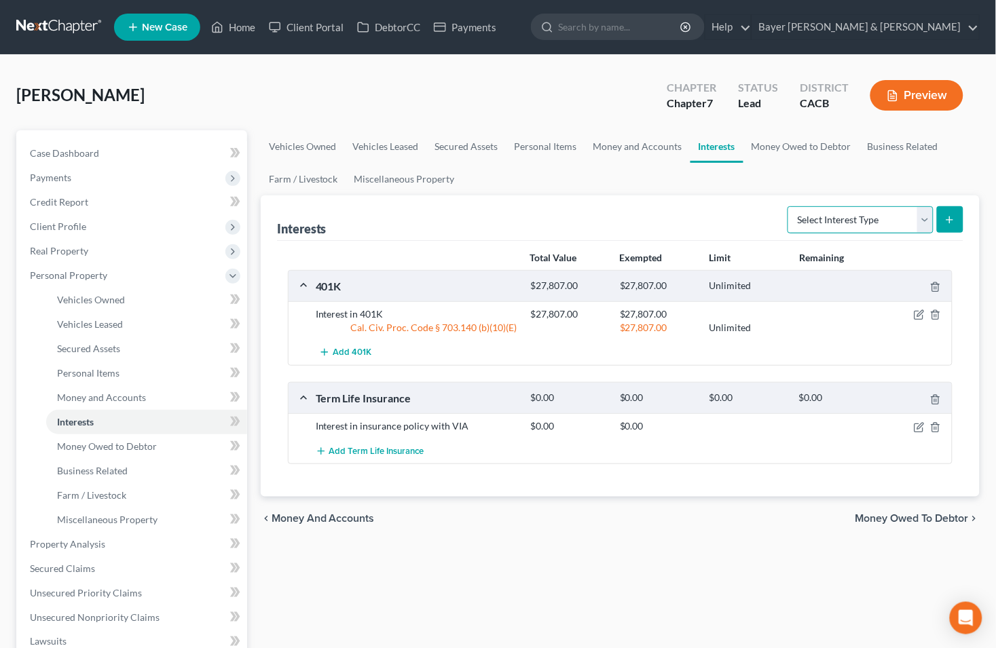
click at [920, 219] on select "Select Interest Type 401K Annuity Bond Education IRA Government Bond Government…" at bounding box center [861, 219] width 146 height 27
click at [554, 149] on link "Personal Items" at bounding box center [545, 146] width 79 height 33
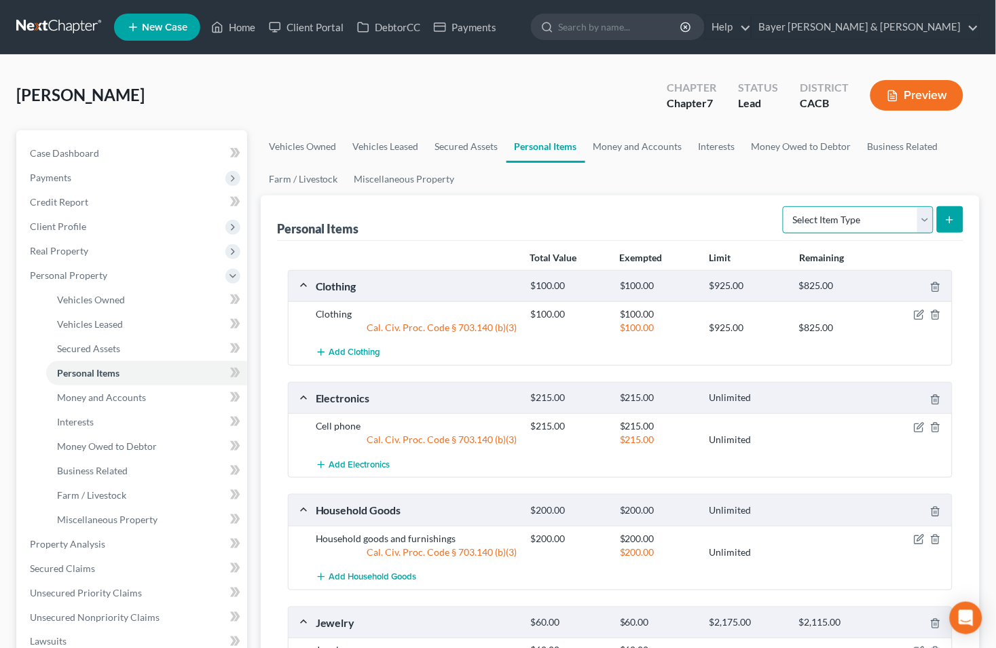
click at [921, 219] on select "Select Item Type Clothing Collectibles Of Value Electronics Firearms Household …" at bounding box center [858, 219] width 151 height 27
click at [640, 139] on link "Money and Accounts" at bounding box center [637, 146] width 105 height 33
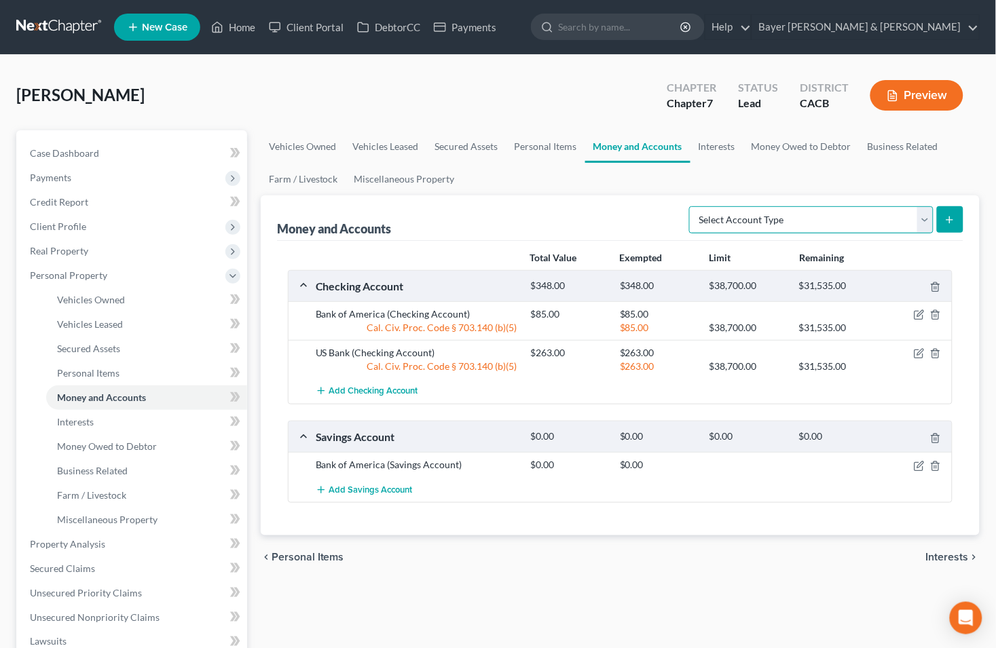
click at [930, 222] on select "Select Account Type Brokerage Cash on Hand Certificates of Deposit Checking Acc…" at bounding box center [811, 219] width 244 height 27
select select "other"
click at [693, 206] on select "Select Account Type Brokerage Cash on Hand Certificates of Deposit Checking Acc…" at bounding box center [811, 219] width 244 height 27
click at [948, 221] on icon "submit" at bounding box center [949, 220] width 11 height 11
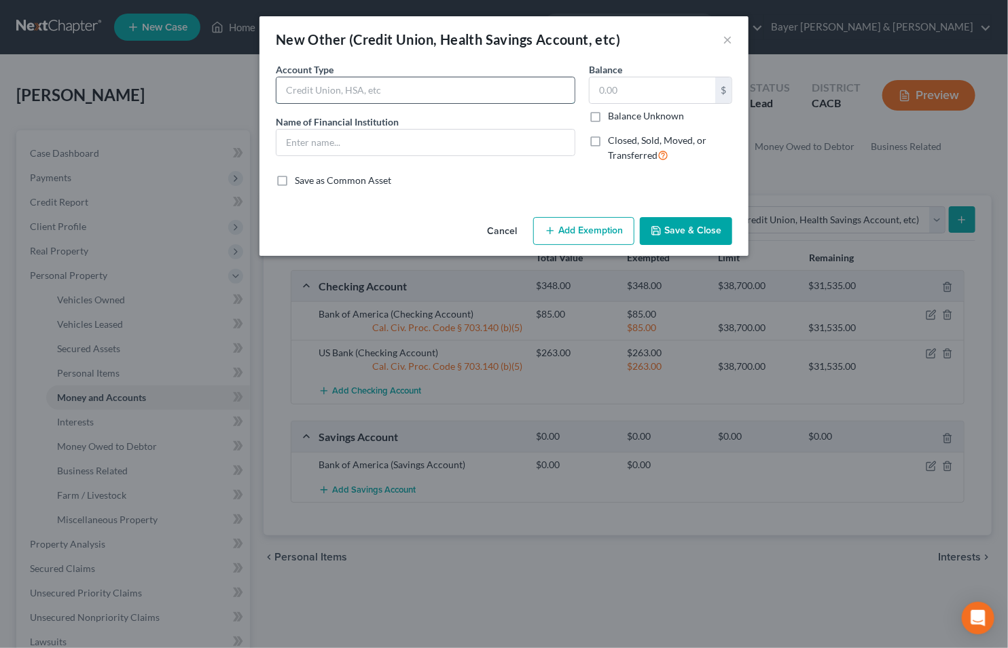
click at [430, 89] on input "text" at bounding box center [425, 90] width 298 height 26
type input "Health Savings account"
type input "VIA"
type input "417"
click at [575, 229] on button "Add Exemption" at bounding box center [583, 231] width 101 height 29
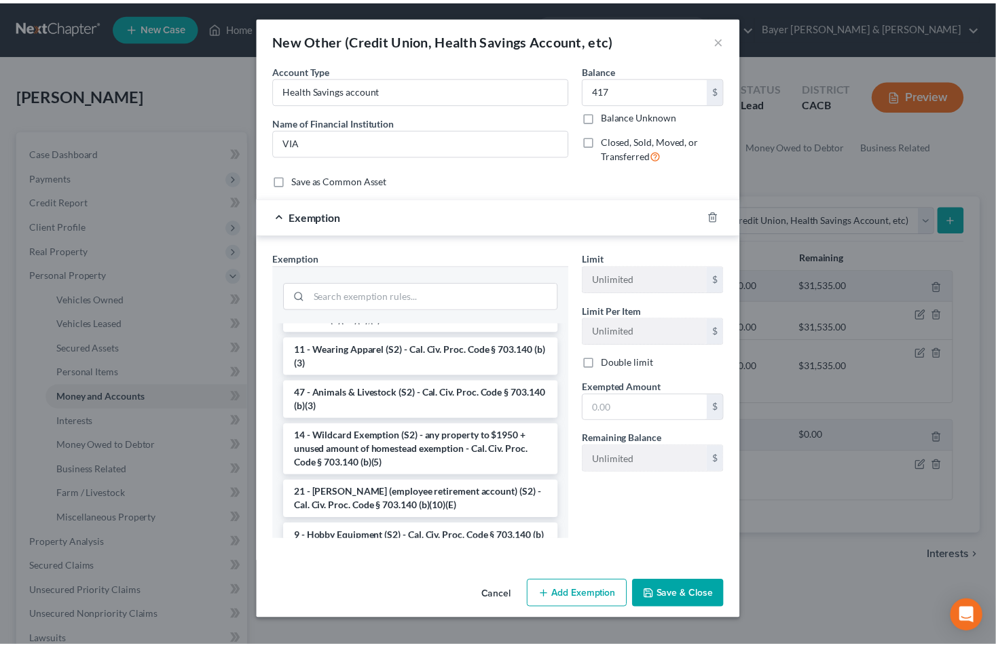
scroll to position [754, 0]
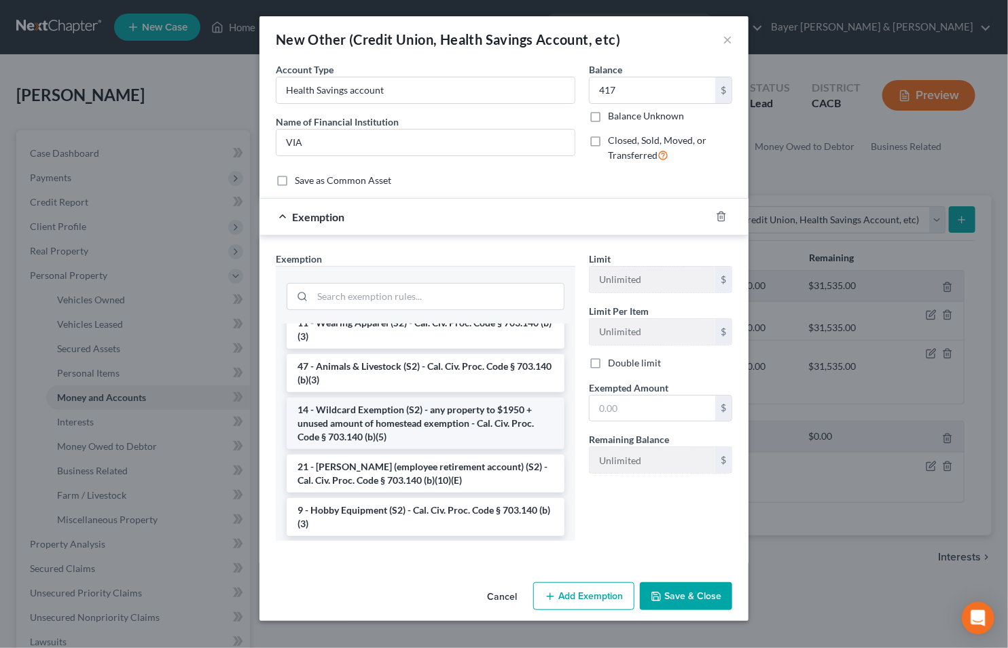
click at [351, 449] on li "14 - Wildcard Exemption (S2) - any property to $1950 + unused amount of homeste…" at bounding box center [426, 424] width 278 height 52
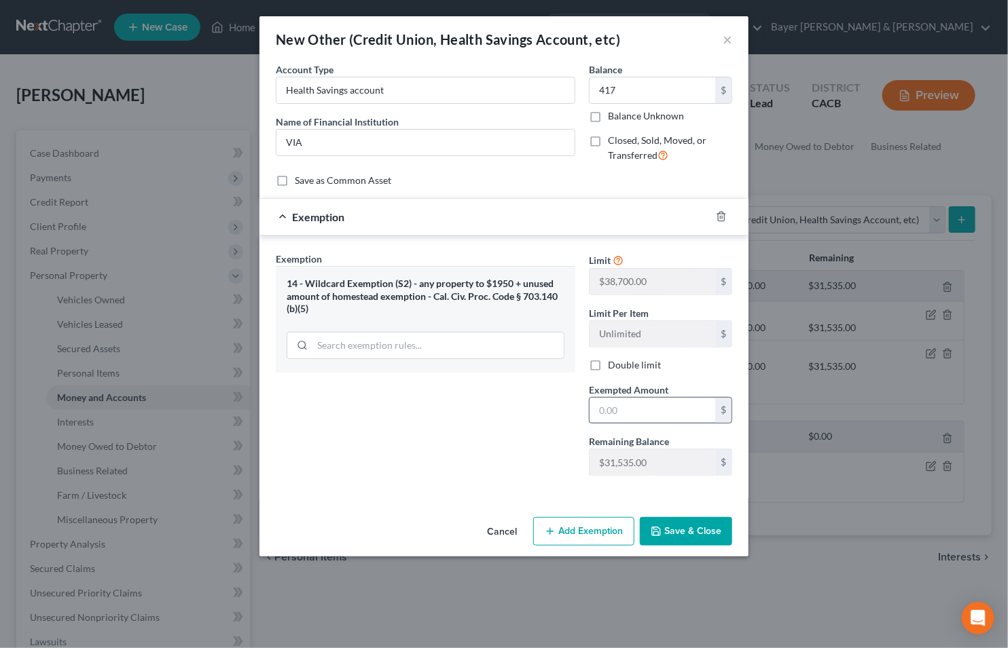
click at [630, 410] on input "text" at bounding box center [652, 411] width 126 height 26
type input "412"
click at [683, 532] on button "Save & Close" at bounding box center [686, 531] width 92 height 29
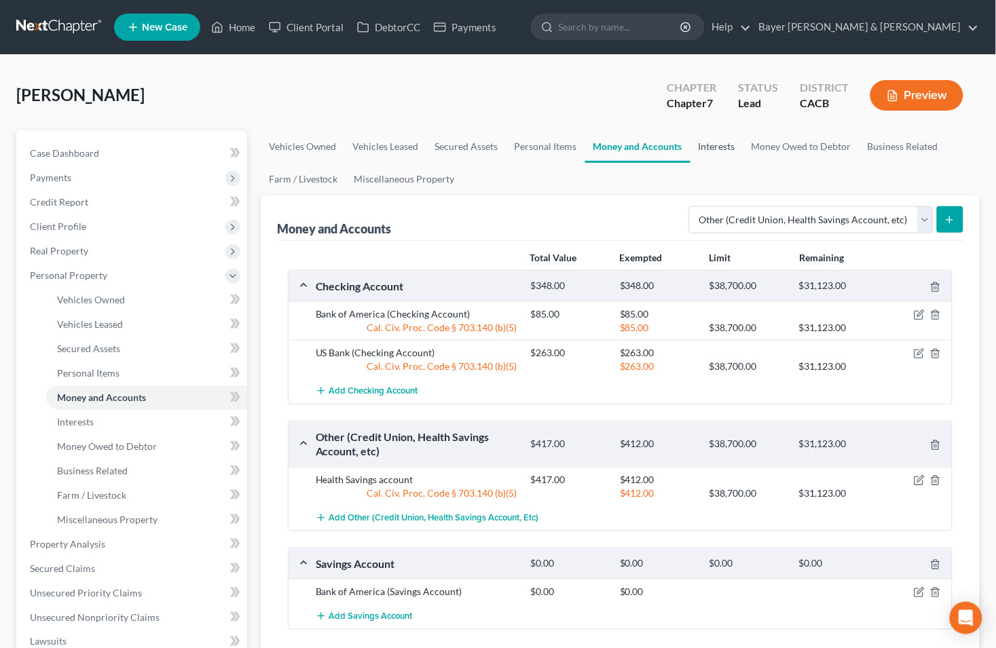
click at [714, 147] on link "Interests" at bounding box center [716, 146] width 53 height 33
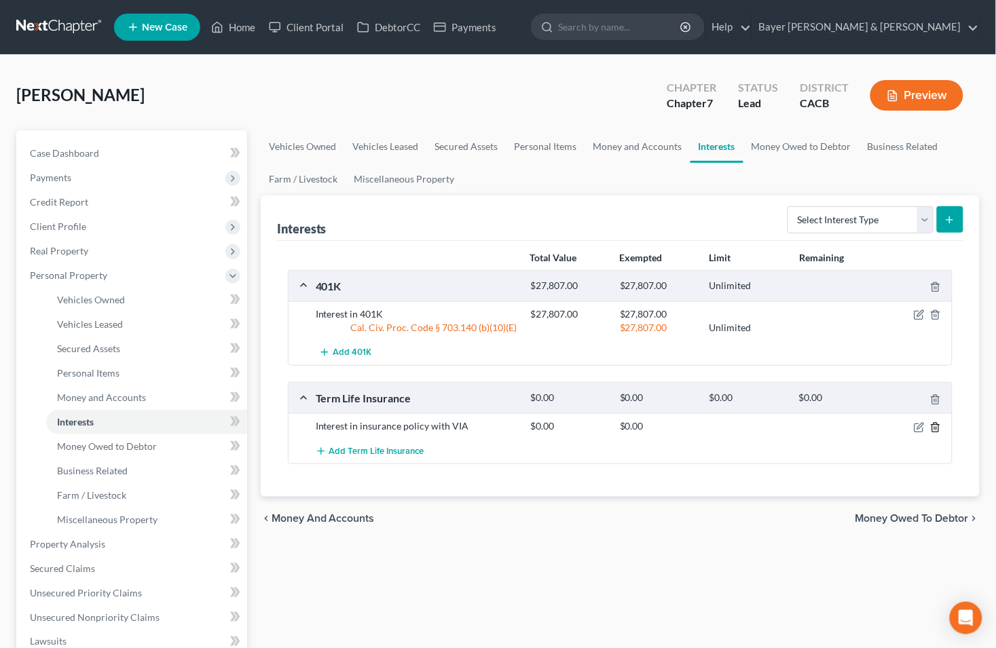
click at [938, 428] on icon "button" at bounding box center [935, 427] width 11 height 11
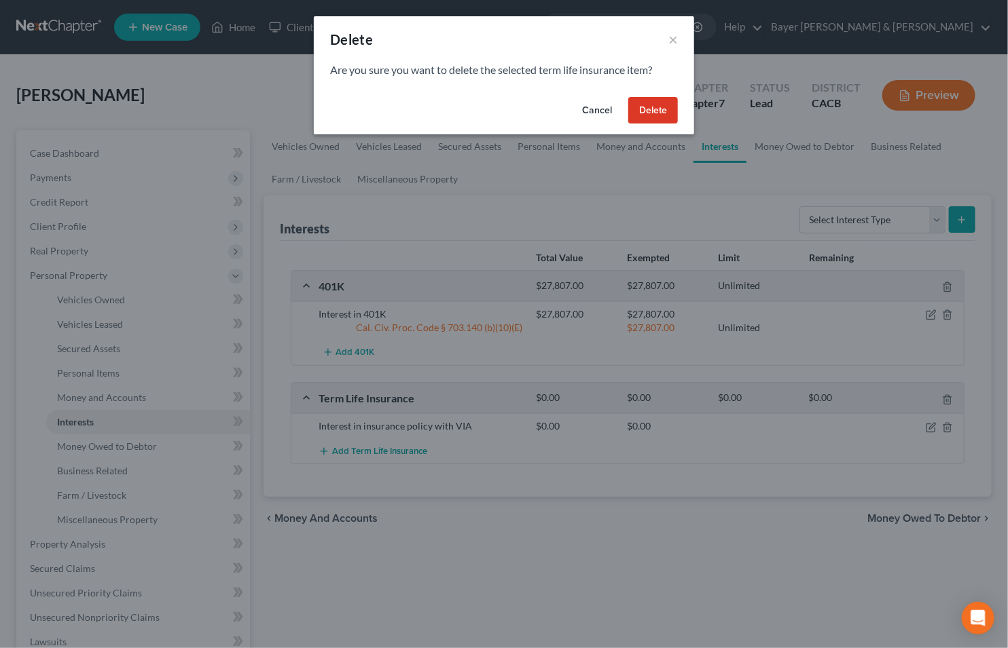
click at [661, 111] on button "Delete" at bounding box center [653, 110] width 50 height 27
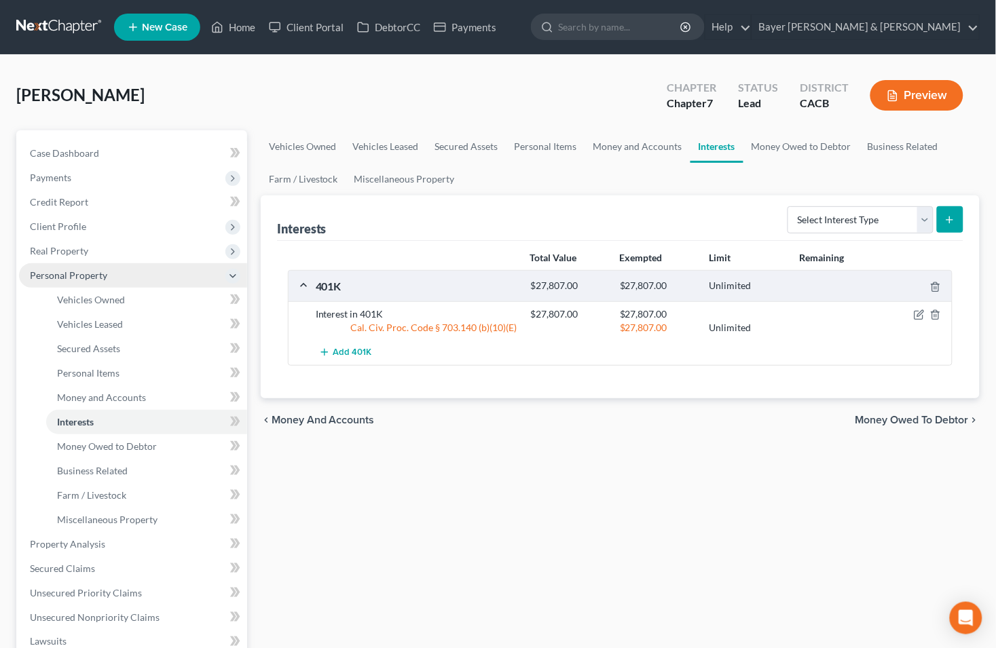
click at [127, 280] on span "Personal Property" at bounding box center [133, 275] width 228 height 24
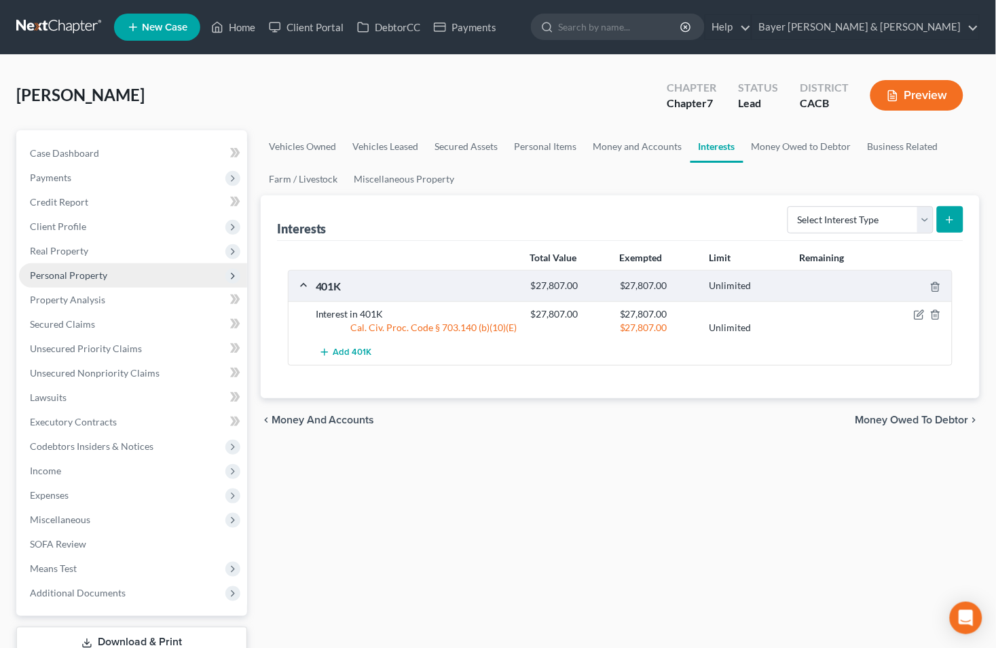
click at [132, 276] on span "Personal Property" at bounding box center [133, 275] width 228 height 24
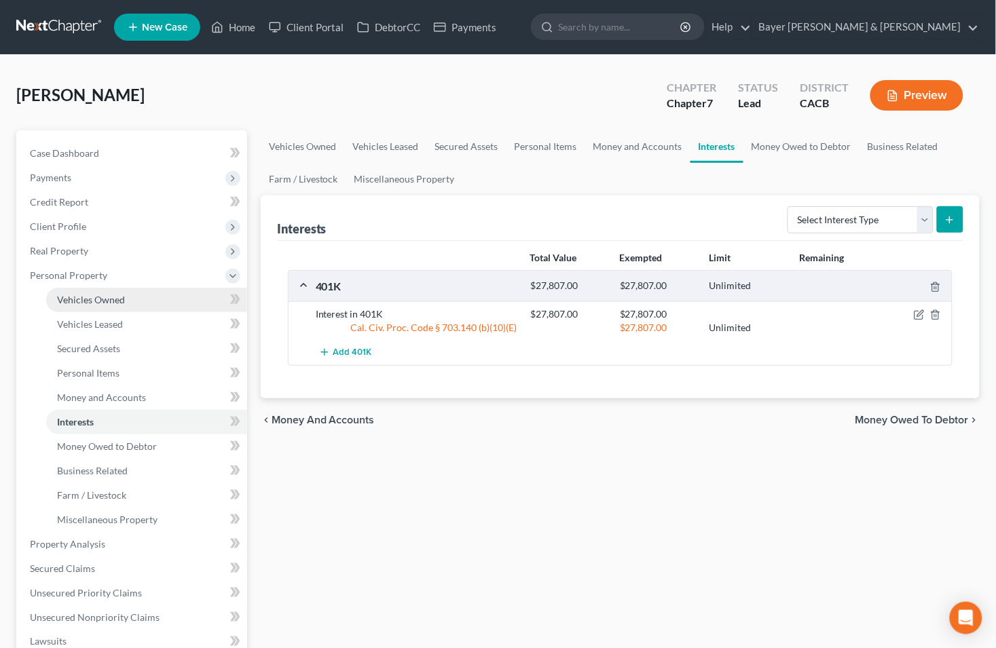
click at [120, 297] on span "Vehicles Owned" at bounding box center [91, 300] width 68 height 12
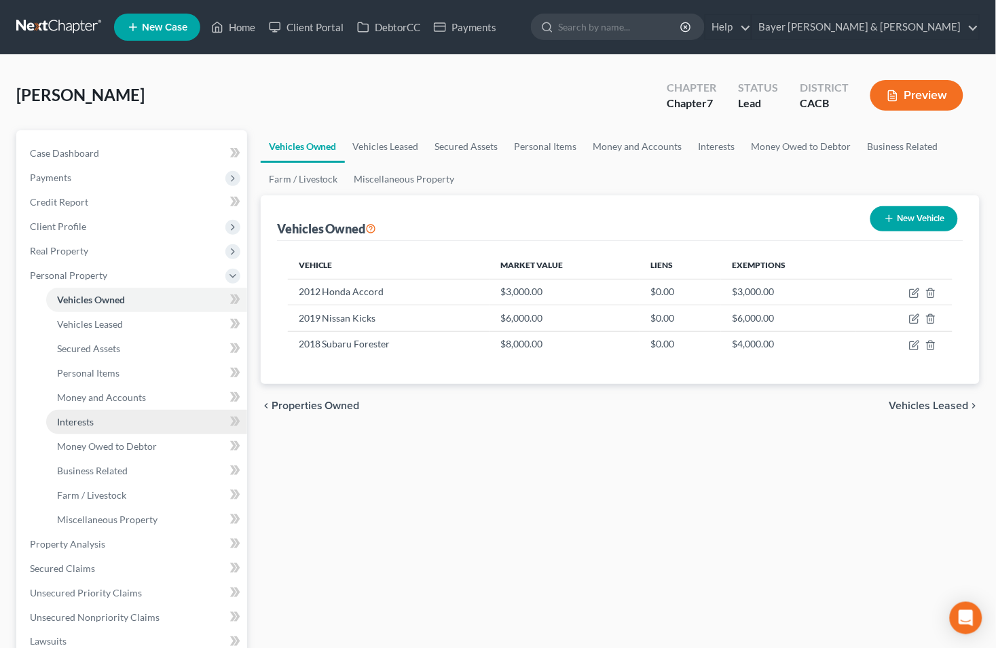
click at [86, 416] on span "Interests" at bounding box center [75, 422] width 37 height 12
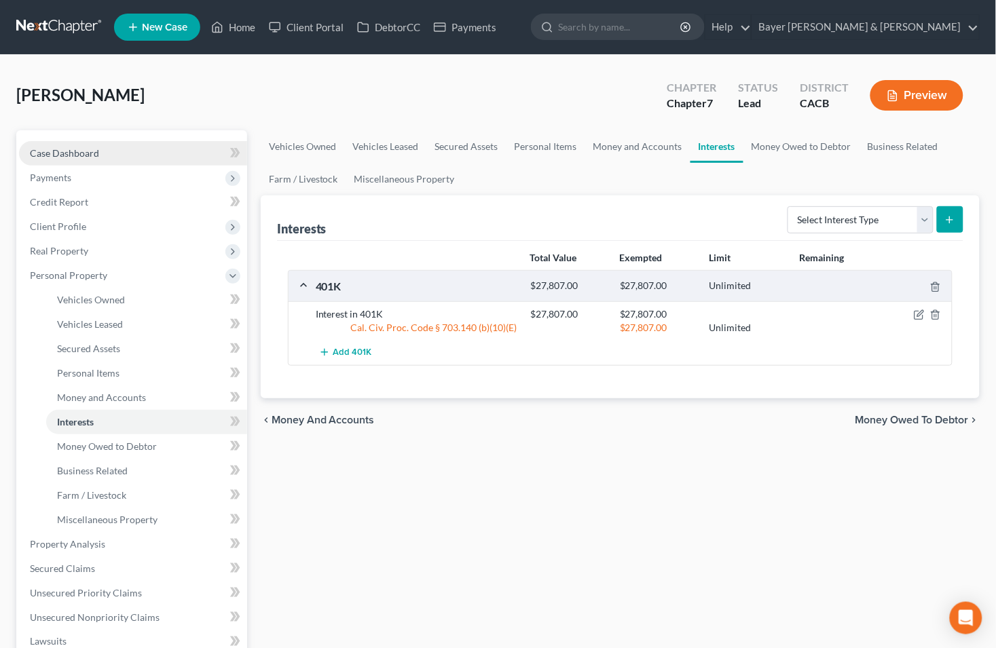
click at [90, 153] on span "Case Dashboard" at bounding box center [64, 153] width 69 height 12
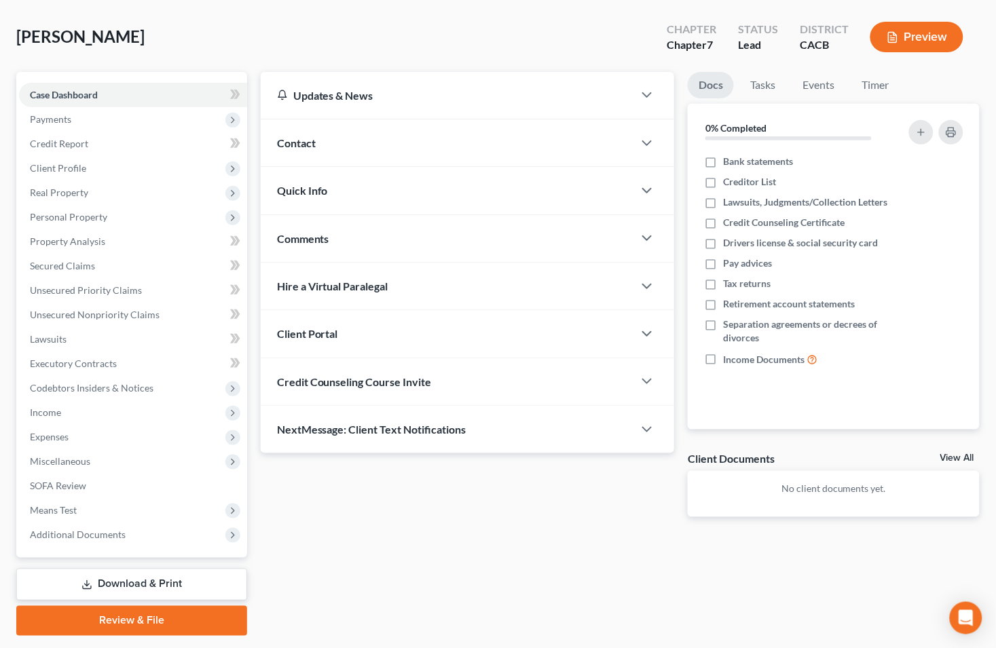
scroll to position [75, 0]
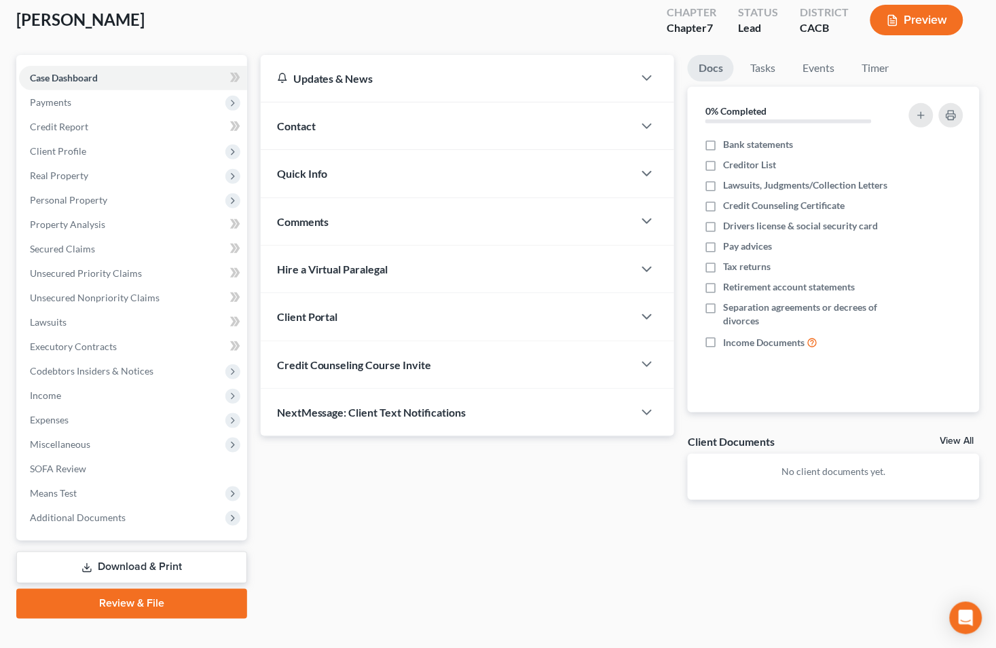
click at [102, 568] on link "Download & Print" at bounding box center [131, 568] width 231 height 32
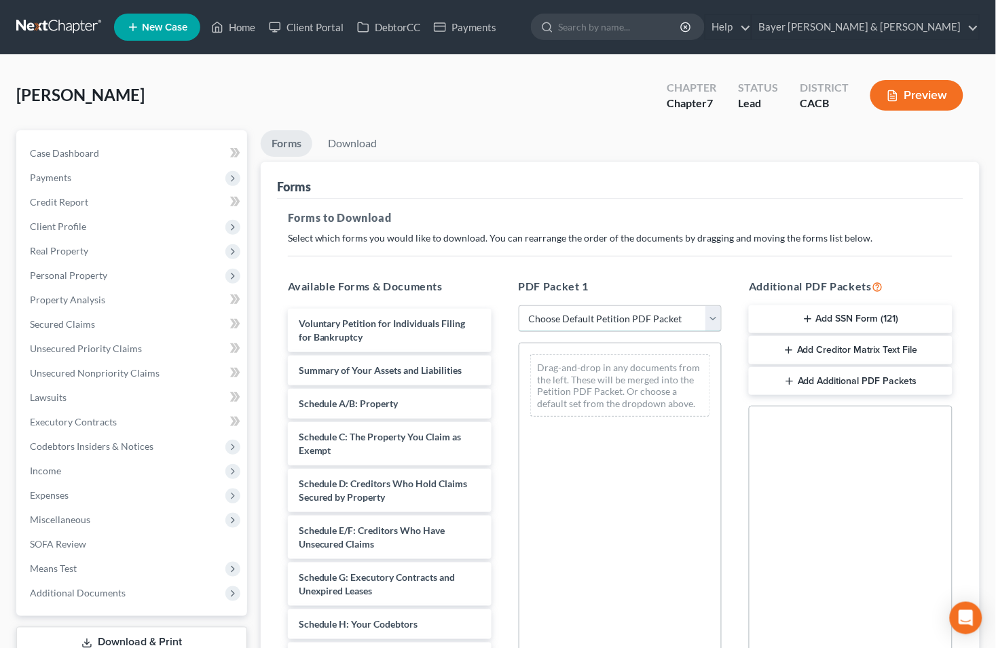
click at [714, 314] on select "Choose Default Petition PDF Packet Complete Bankruptcy Petition (all forms and …" at bounding box center [621, 319] width 204 height 27
select select "0"
click at [519, 306] on select "Choose Default Petition PDF Packet Complete Bankruptcy Petition (all forms and …" at bounding box center [621, 319] width 204 height 27
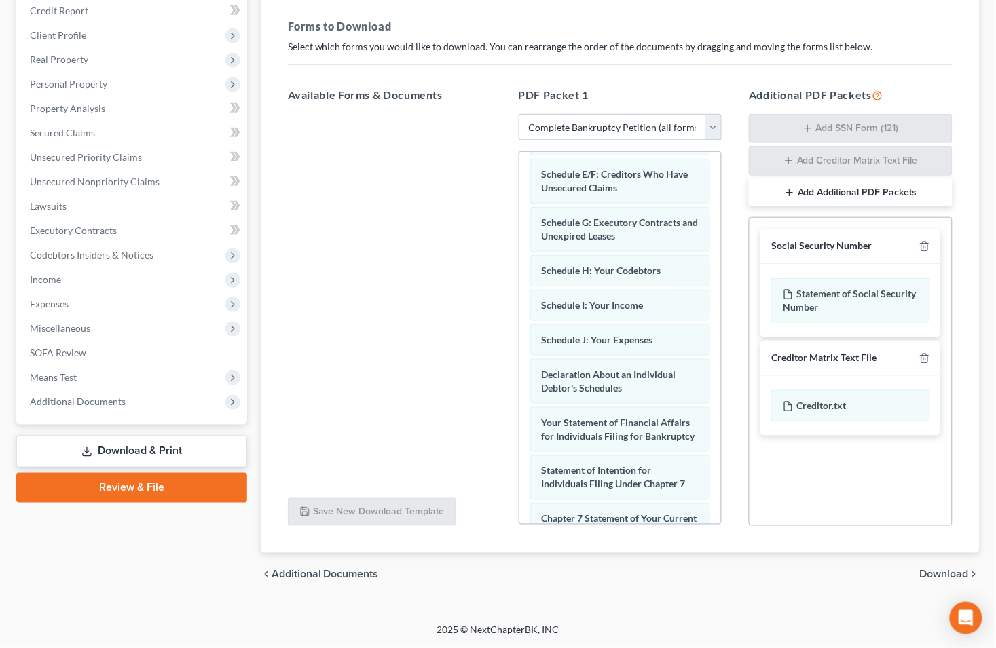
scroll to position [553, 0]
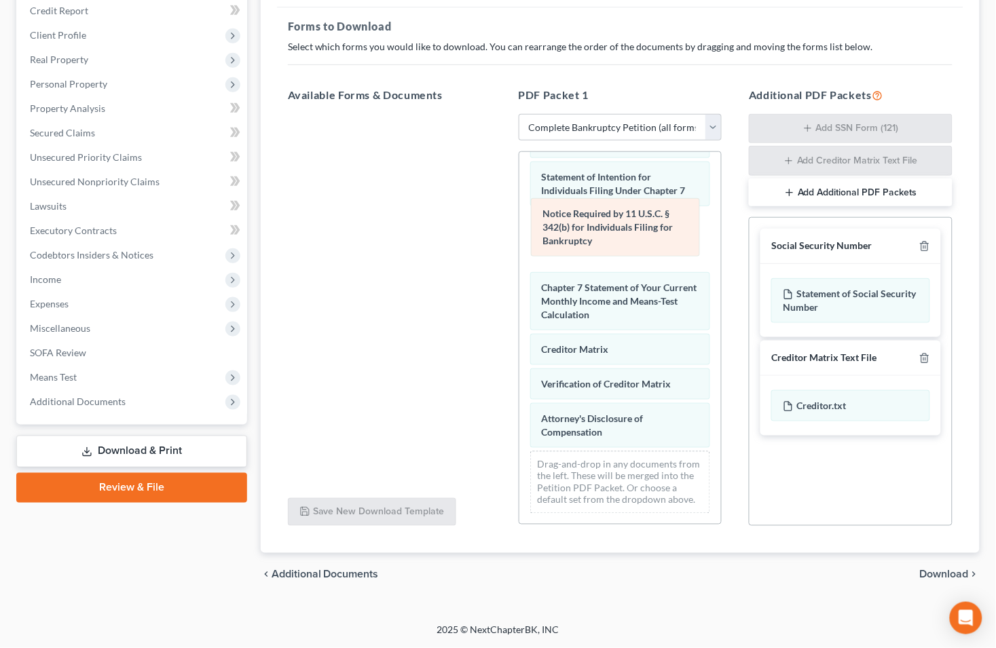
drag, startPoint x: 595, startPoint y: 342, endPoint x: 595, endPoint y: 211, distance: 131.0
click at [595, 211] on div "Notice Required by 11 U.S.C. § 342(b) for Individuals Filing for Bankruptcy Vol…" at bounding box center [620, 76] width 202 height 898
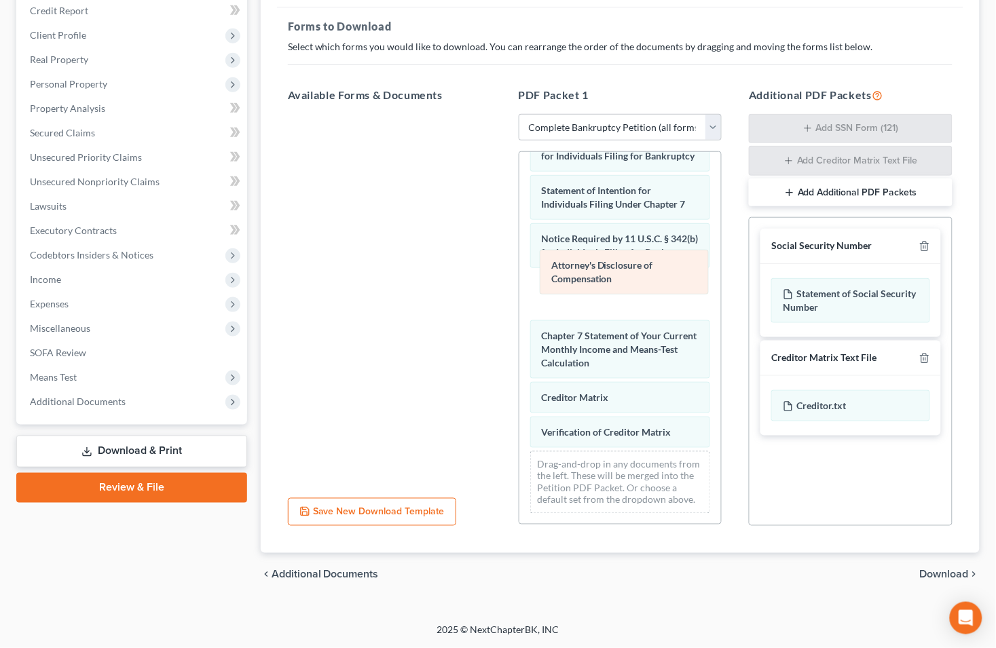
drag, startPoint x: 592, startPoint y: 417, endPoint x: 602, endPoint y: 276, distance: 141.5
click at [602, 276] on div "Attorney's Disclosure of Compensation Voluntary Petition for Individuals Filing…" at bounding box center [620, 82] width 202 height 884
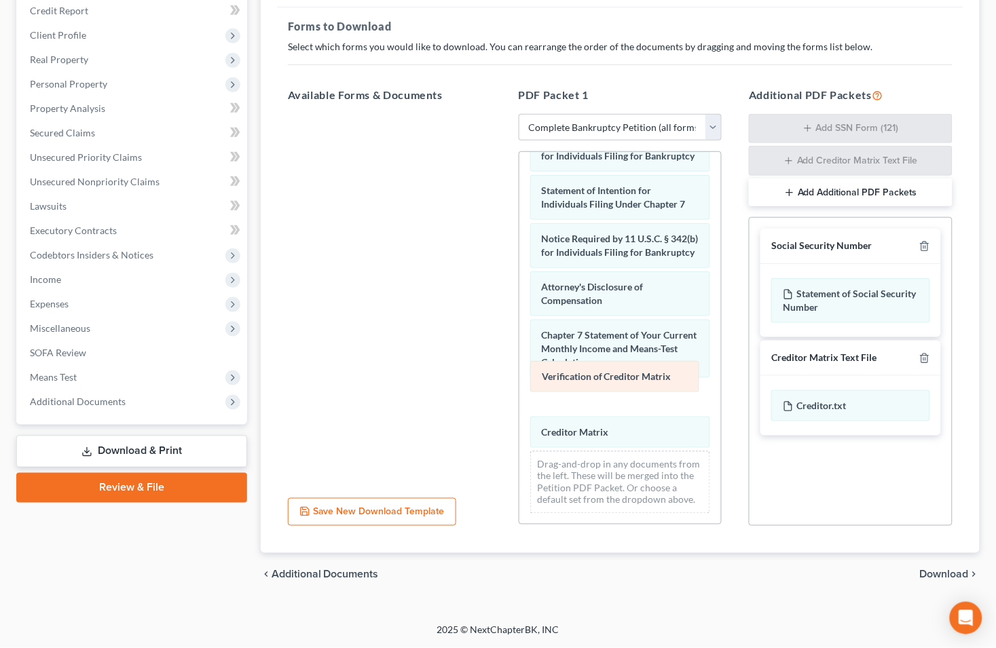
drag, startPoint x: 597, startPoint y: 420, endPoint x: 597, endPoint y: 376, distance: 43.5
click at [597, 376] on div "Verification of Creditor Matrix Voluntary Petition for Individuals Filing for B…" at bounding box center [620, 82] width 202 height 884
drag, startPoint x: 927, startPoint y: 573, endPoint x: 903, endPoint y: 560, distance: 27.6
click at [927, 570] on span "Download" at bounding box center [944, 575] width 49 height 11
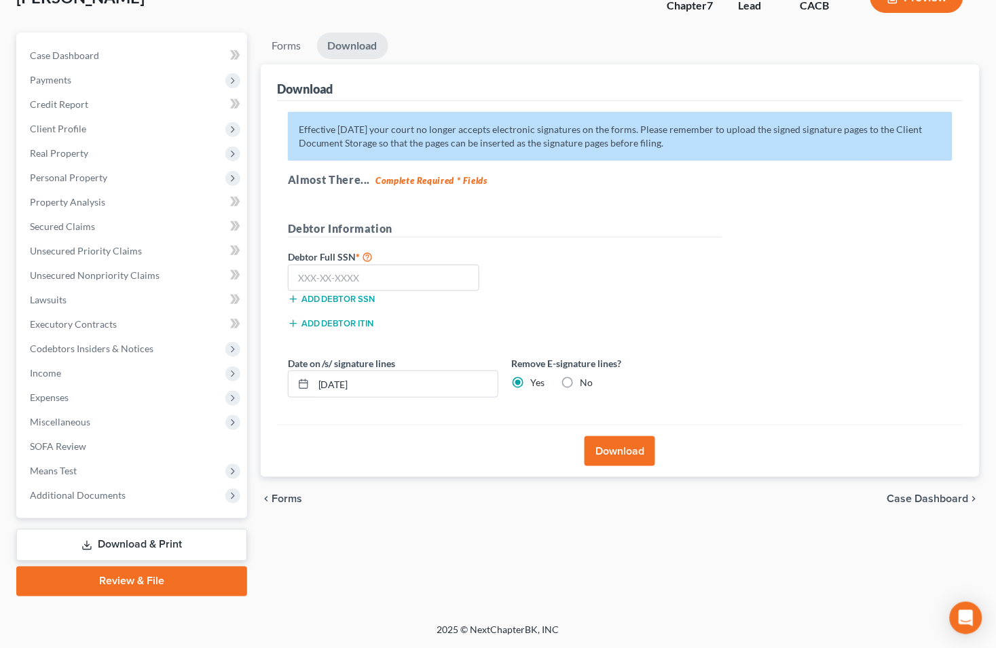
scroll to position [96, 0]
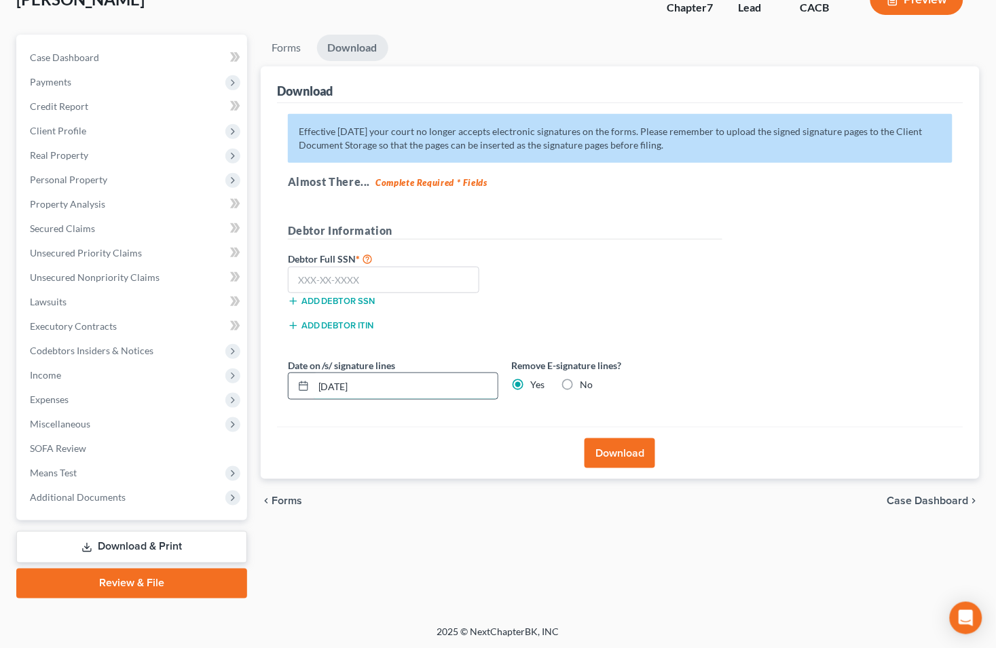
drag, startPoint x: 399, startPoint y: 389, endPoint x: 307, endPoint y: 379, distance: 92.9
click at [307, 379] on div "[DATE]" at bounding box center [393, 386] width 210 height 27
click at [331, 280] on input "text" at bounding box center [384, 280] width 192 height 27
type input "605-86-5590"
click at [615, 455] on button "Download" at bounding box center [620, 454] width 71 height 30
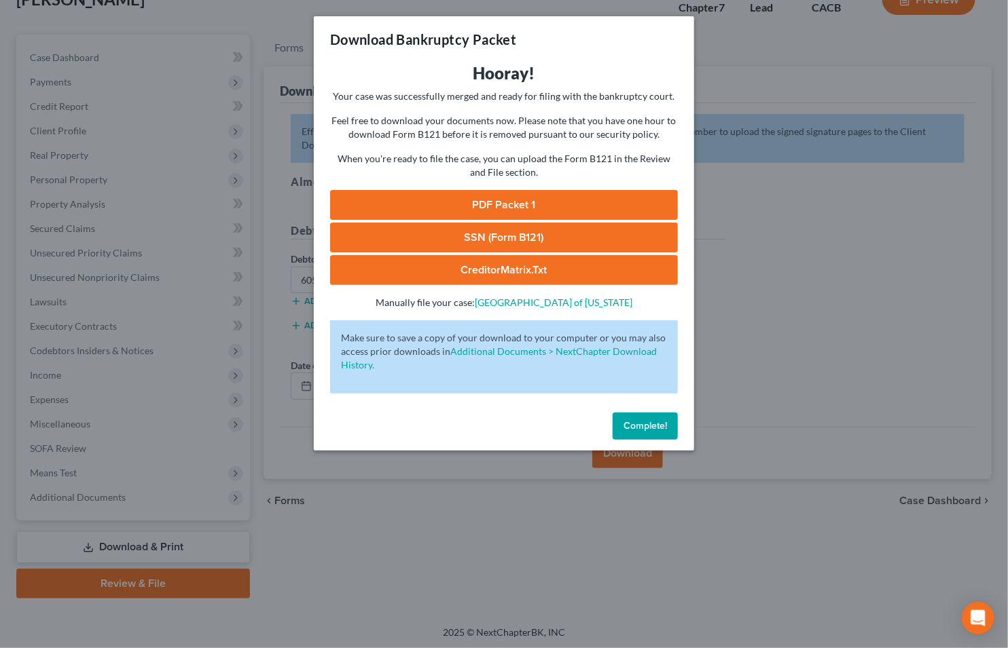
click at [473, 236] on link "SSN (Form B121)" at bounding box center [504, 238] width 348 height 30
click at [432, 263] on link "CreditorMatrix.txt" at bounding box center [504, 270] width 348 height 30
click at [516, 200] on link "PDF Packet 1" at bounding box center [504, 205] width 348 height 30
click at [198, 35] on div "Download Bankruptcy Packet Hooray! Your case was successfully merged and ready …" at bounding box center [504, 324] width 1008 height 648
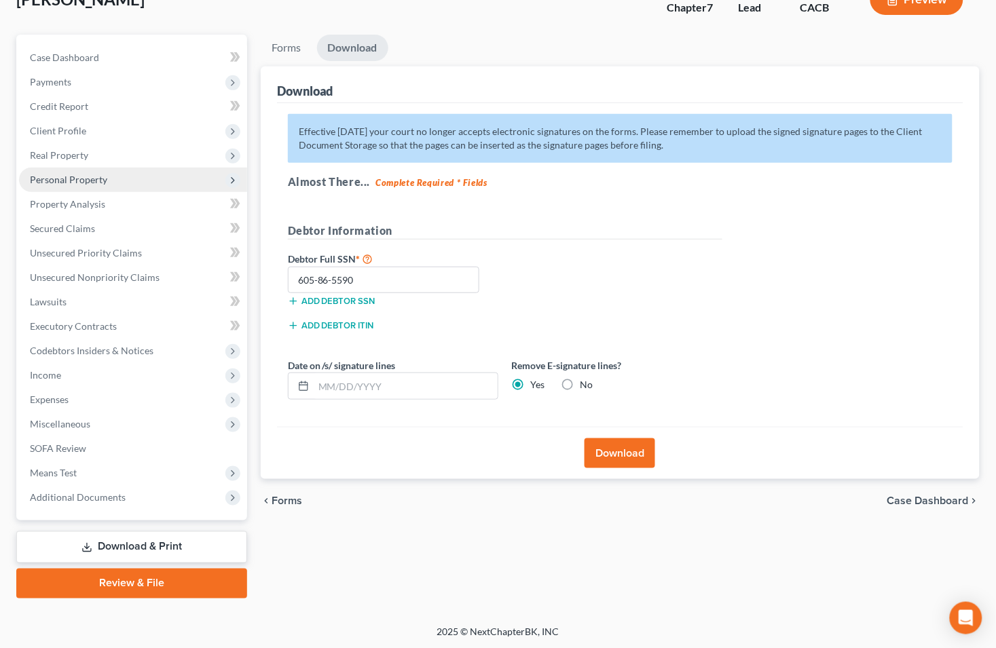
click at [79, 181] on span "Personal Property" at bounding box center [68, 180] width 77 height 12
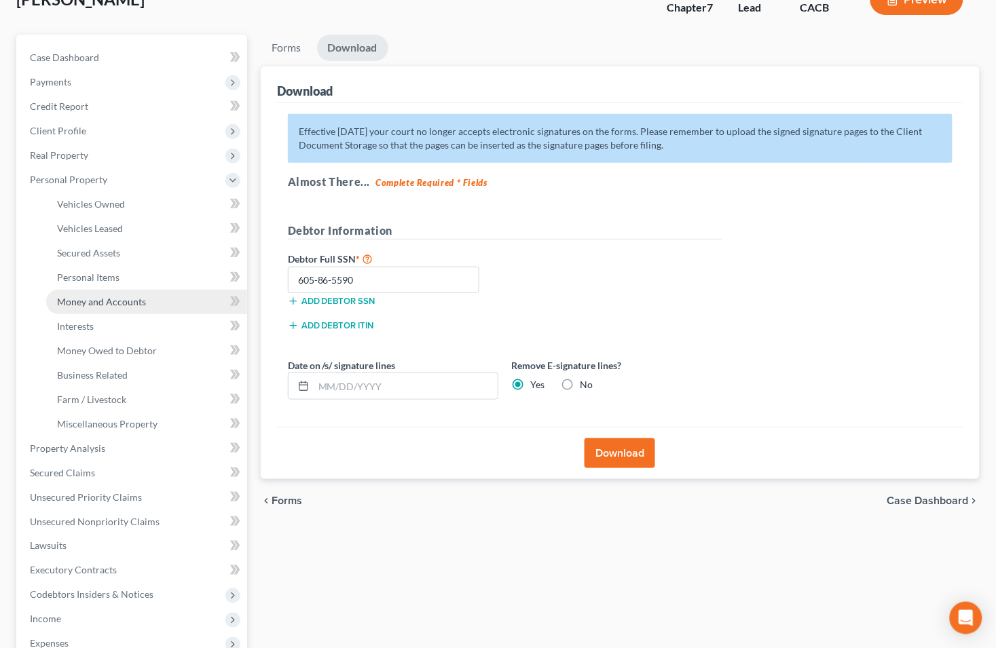
click at [104, 299] on span "Money and Accounts" at bounding box center [101, 302] width 89 height 12
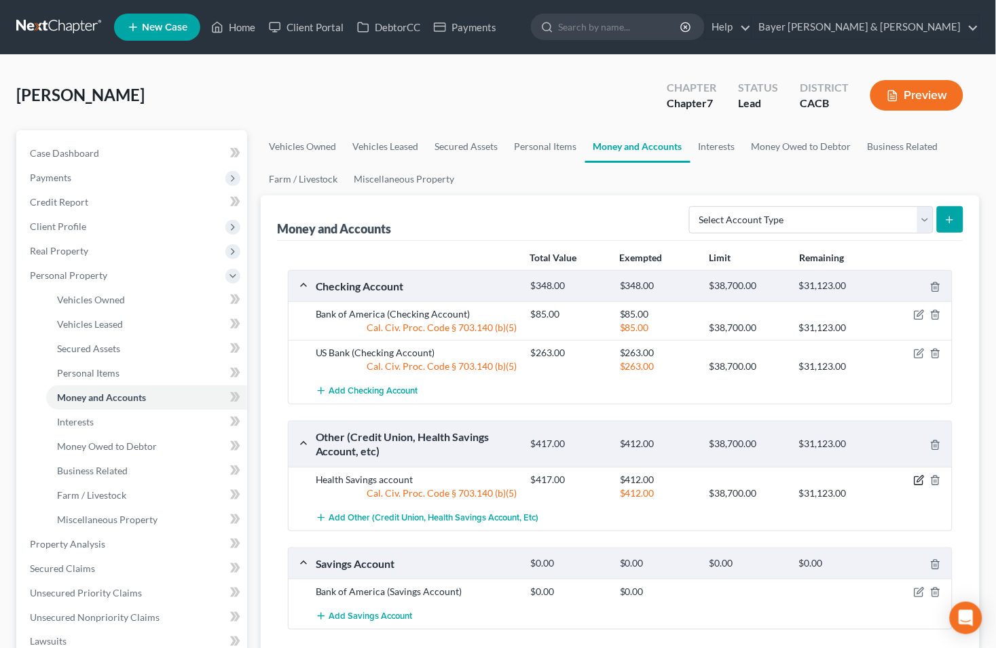
click at [915, 480] on icon "button" at bounding box center [919, 481] width 8 height 8
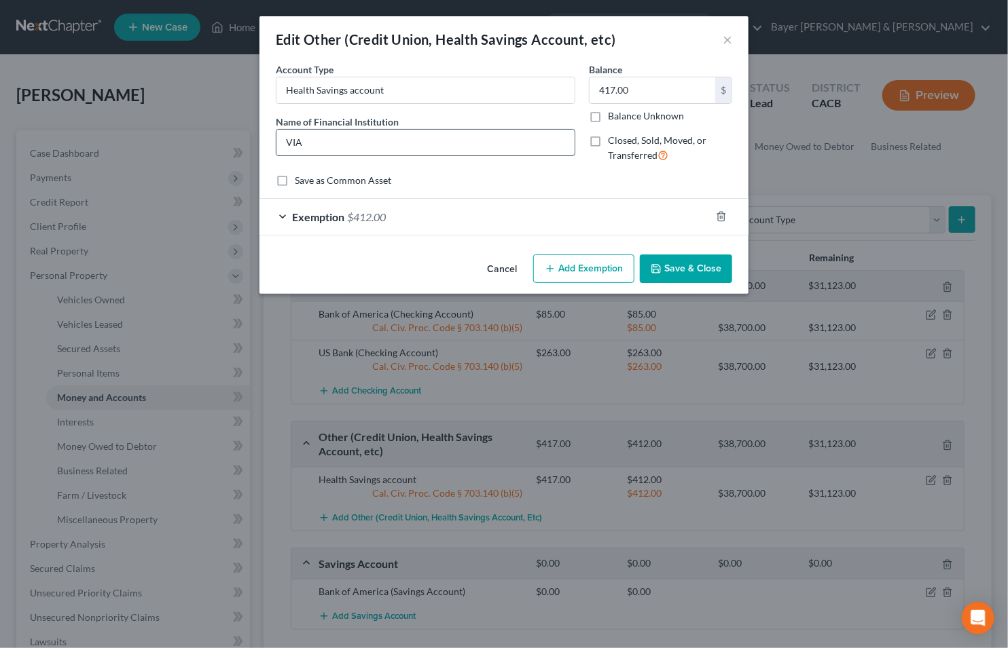
click at [320, 145] on input "VIA" at bounding box center [425, 143] width 298 height 26
type input "VIA - Health Savings Account"
click at [671, 265] on button "Save & Close" at bounding box center [686, 269] width 92 height 29
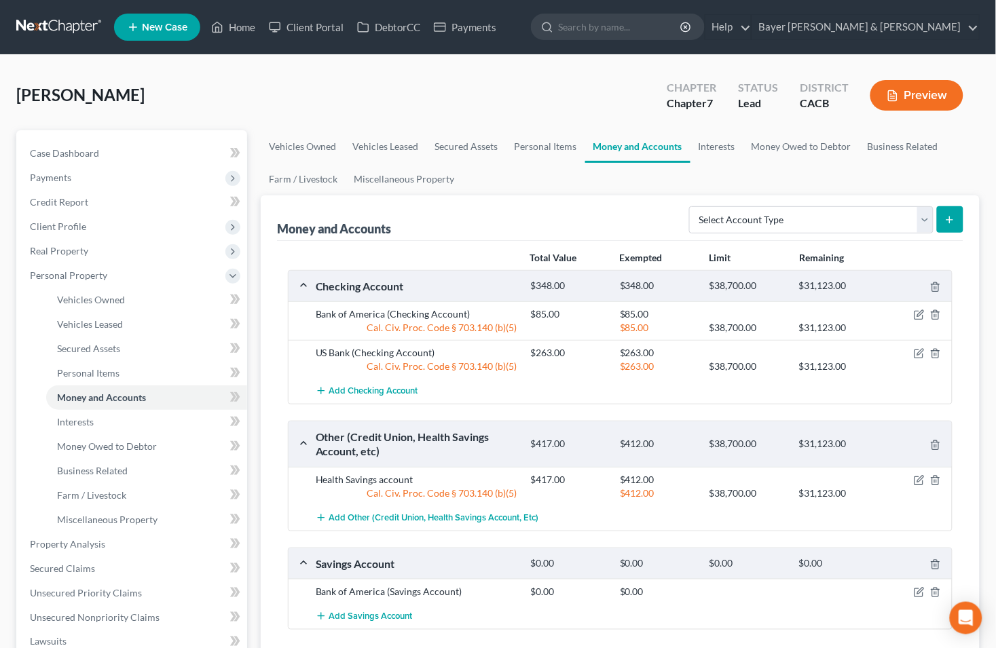
click at [902, 89] on button "Preview" at bounding box center [916, 95] width 93 height 31
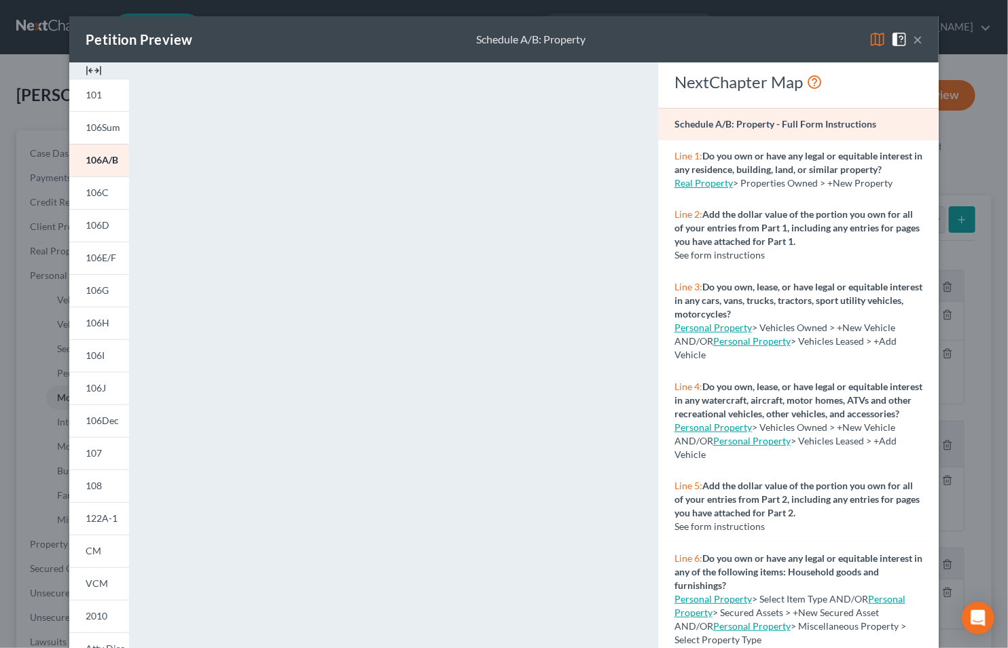
click at [915, 44] on button "×" at bounding box center [918, 39] width 10 height 16
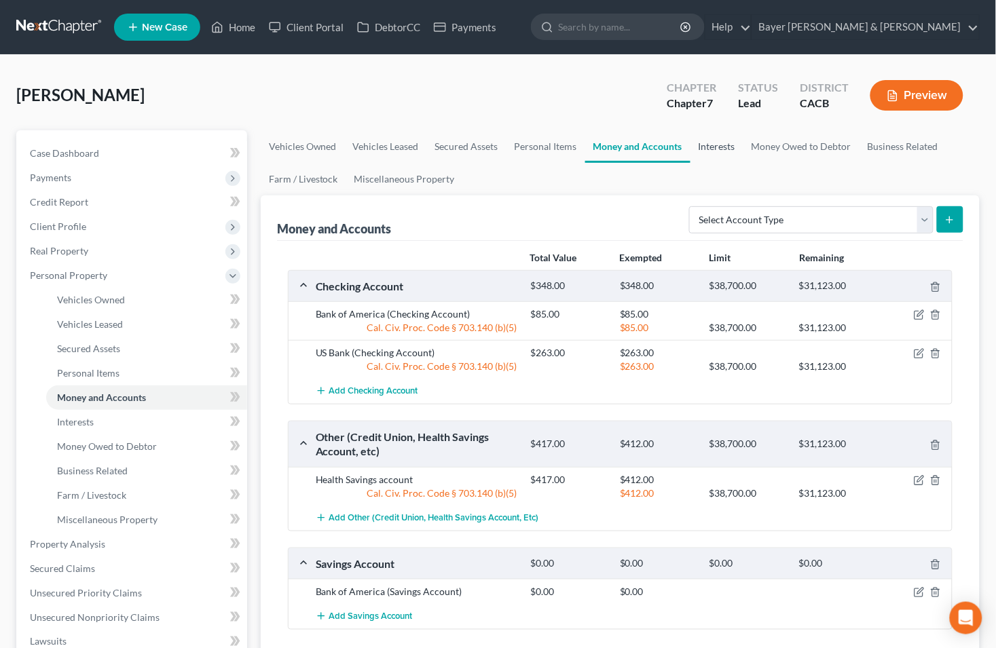
click at [729, 146] on link "Interests" at bounding box center [716, 146] width 53 height 33
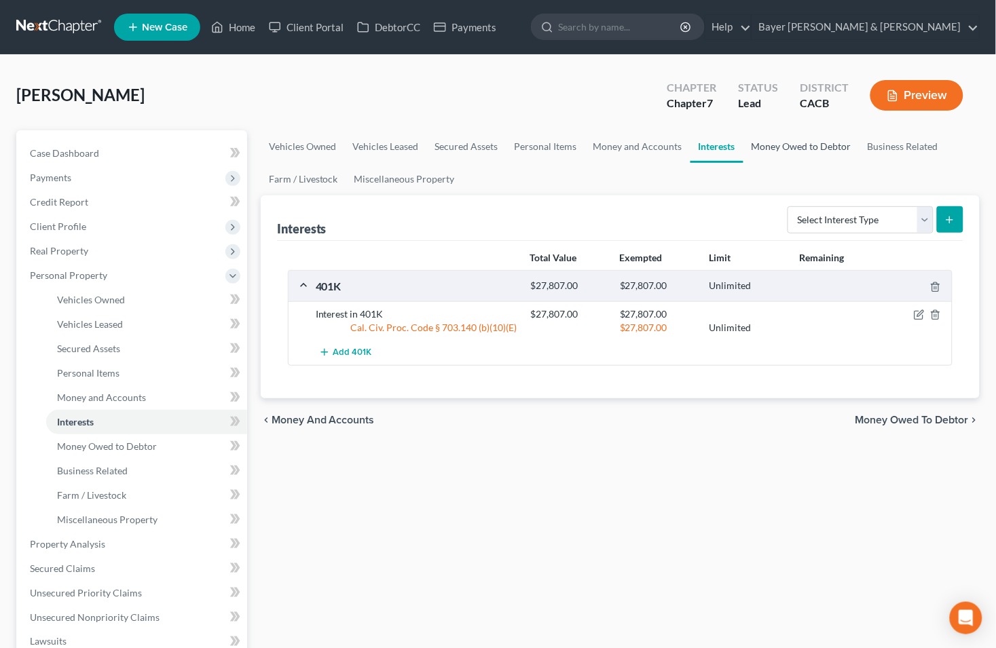
click at [778, 148] on link "Money Owed to Debtor" at bounding box center [801, 146] width 116 height 33
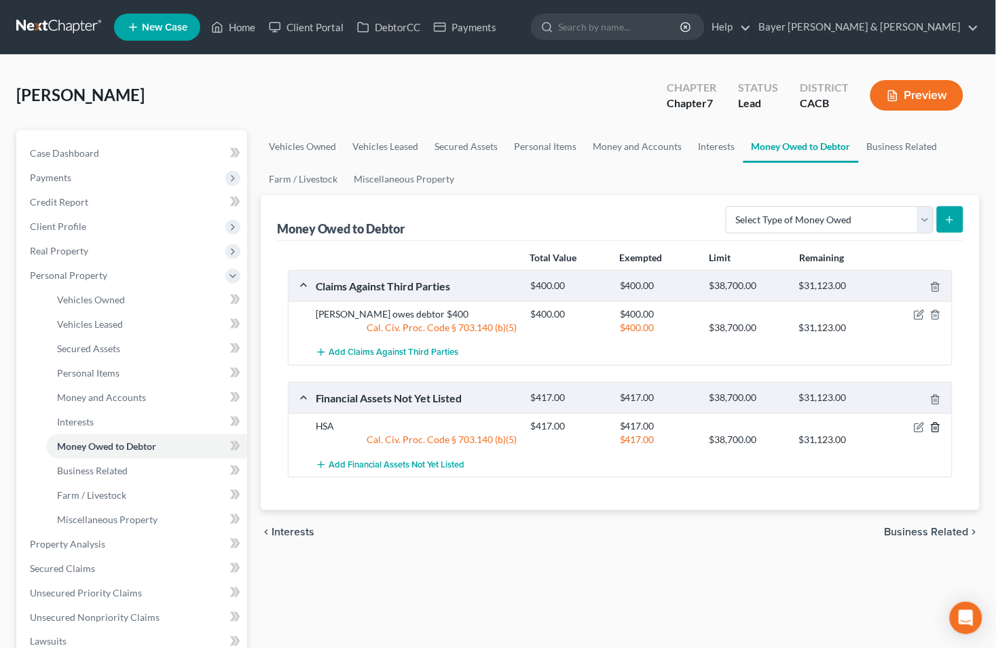
click at [935, 428] on line "button" at bounding box center [935, 428] width 0 height 3
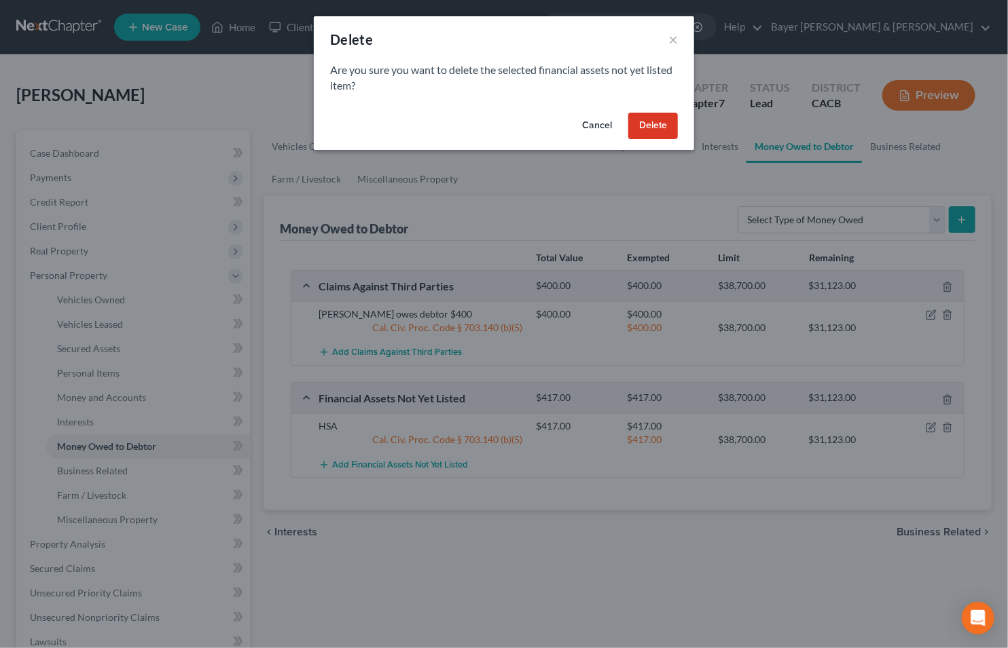
click at [660, 119] on button "Delete" at bounding box center [653, 126] width 50 height 27
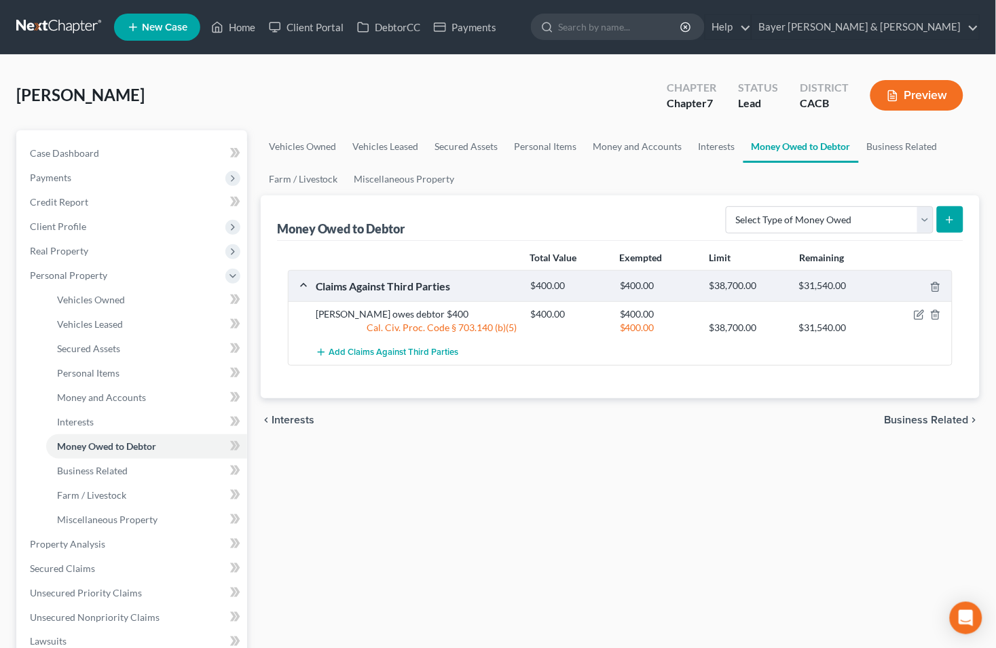
click at [921, 422] on span "Business Related" at bounding box center [927, 420] width 84 height 11
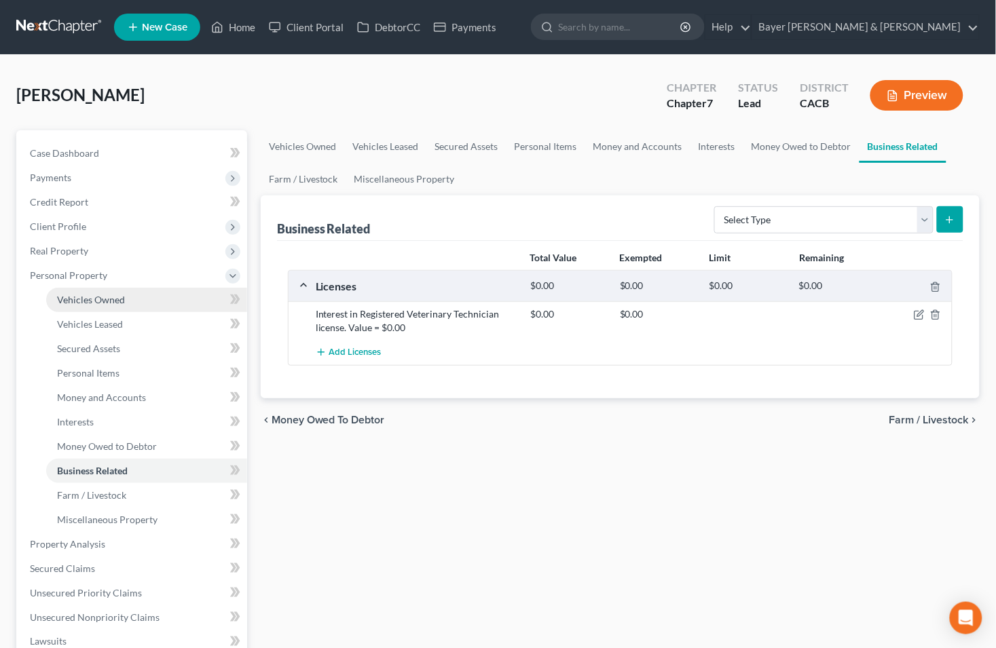
drag, startPoint x: 168, startPoint y: 274, endPoint x: 170, endPoint y: 289, distance: 15.2
click at [168, 274] on span "Personal Property" at bounding box center [133, 275] width 228 height 24
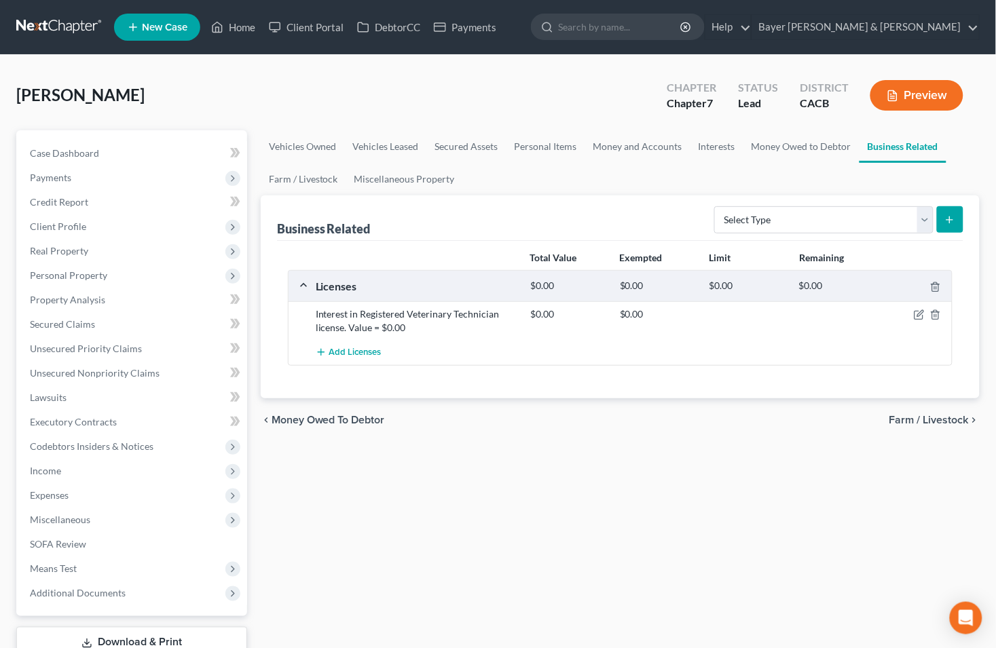
scroll to position [75, 0]
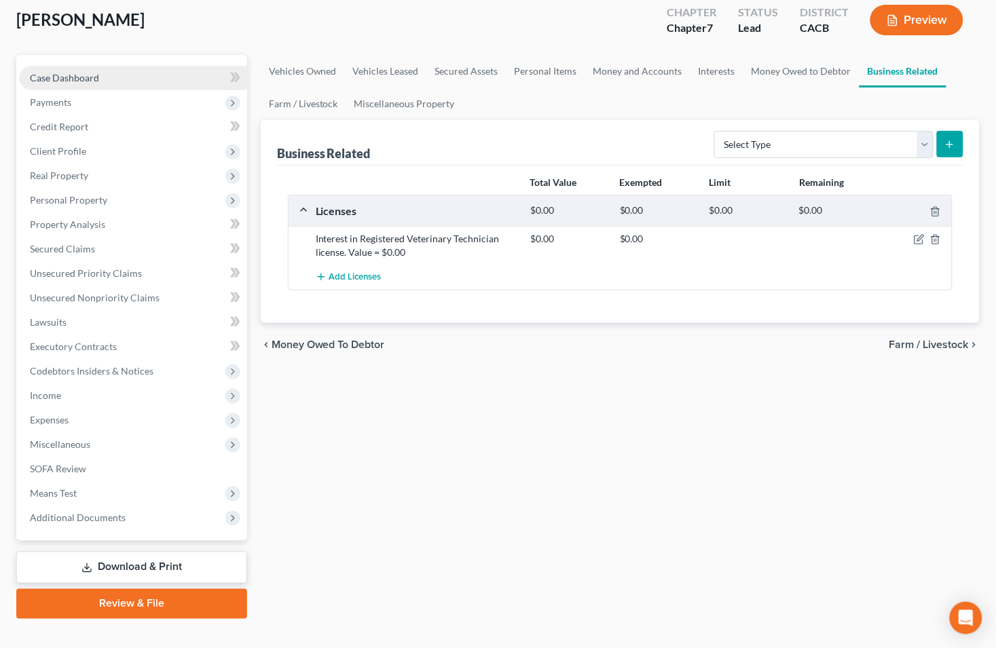
click at [121, 80] on link "Case Dashboard" at bounding box center [133, 78] width 228 height 24
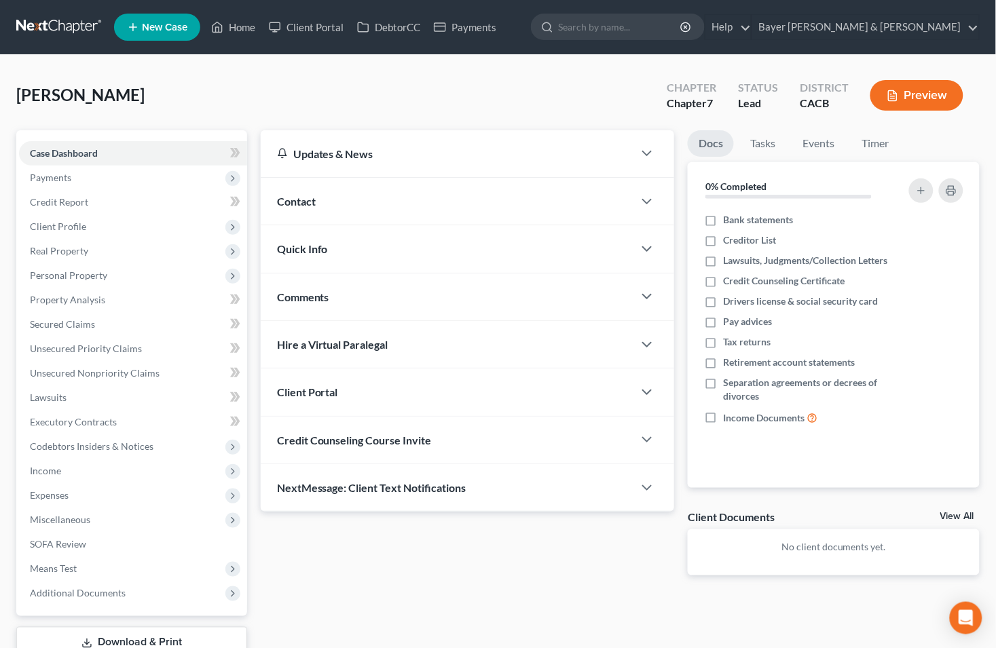
click at [956, 512] on link "View All" at bounding box center [957, 517] width 34 height 10
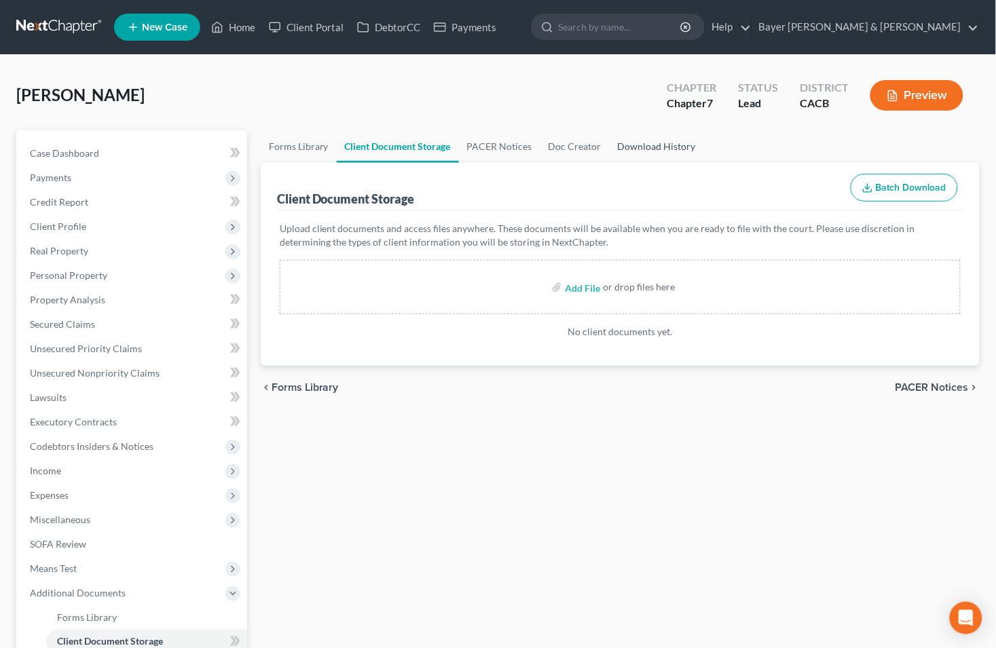
click at [642, 141] on link "Download History" at bounding box center [657, 146] width 94 height 33
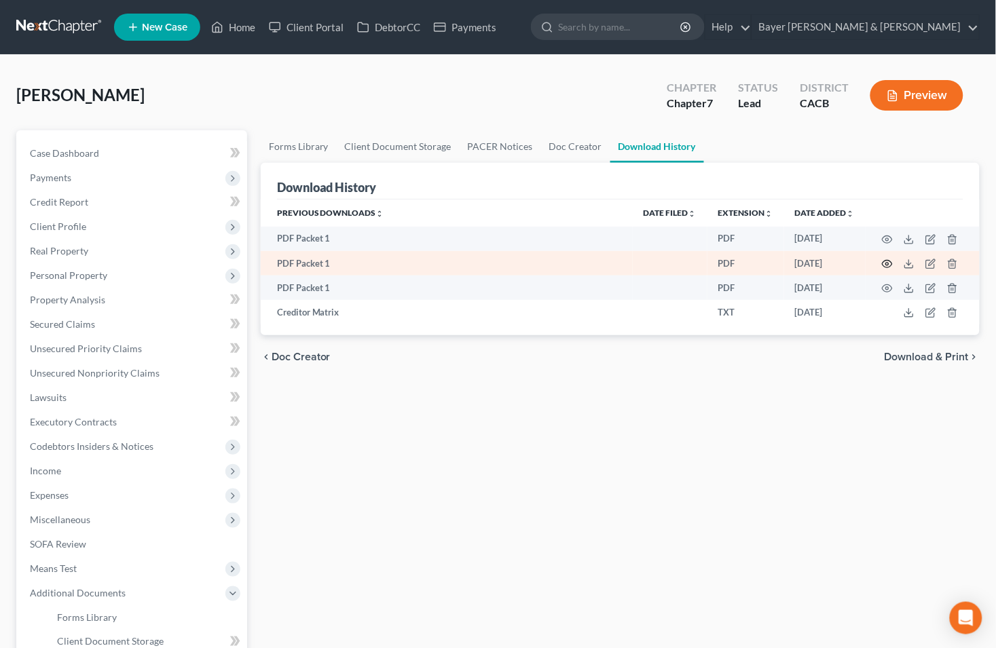
click at [887, 265] on icon "button" at bounding box center [887, 264] width 11 height 11
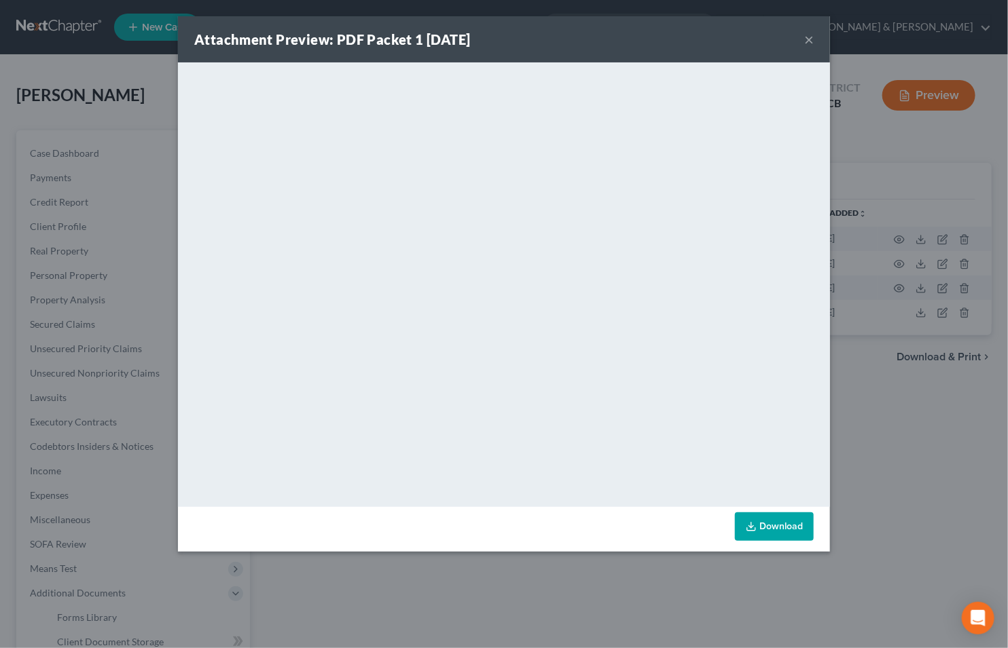
click at [805, 39] on button "×" at bounding box center [809, 39] width 10 height 16
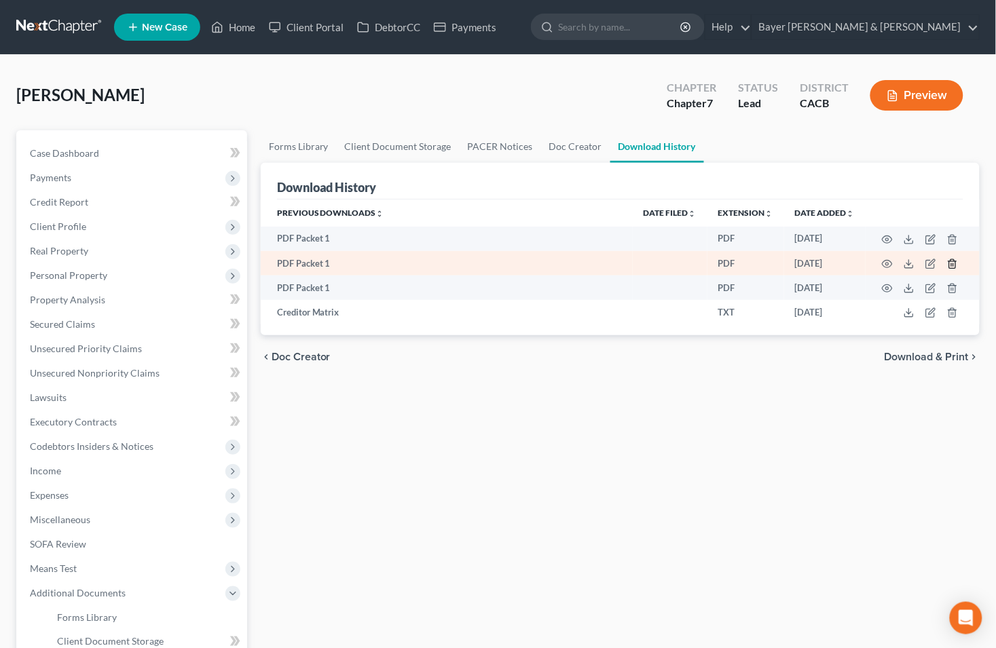
click at [952, 265] on line "button" at bounding box center [952, 265] width 0 height 3
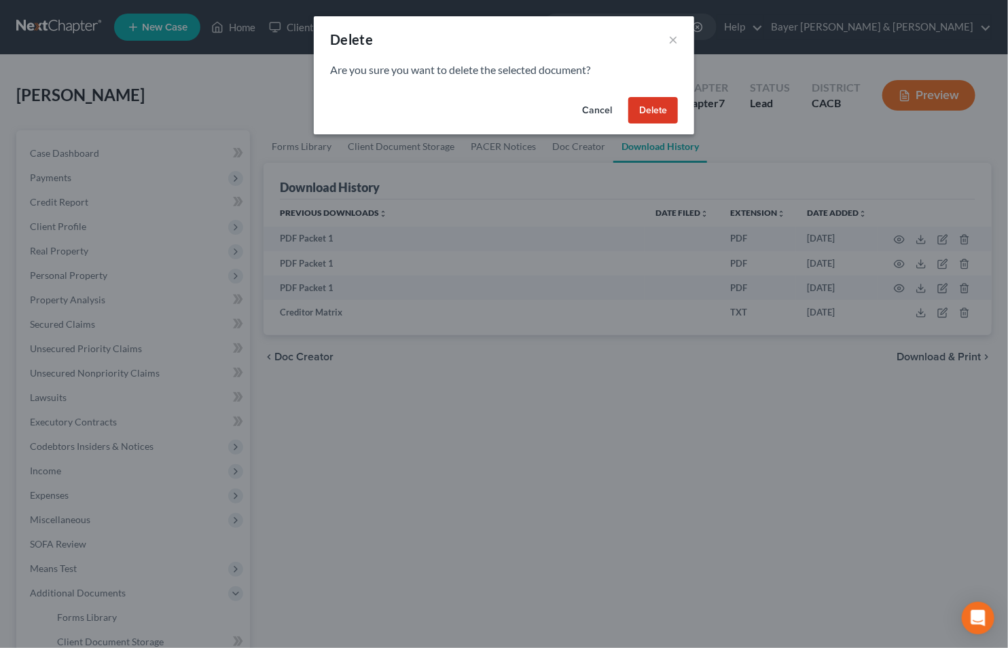
click at [670, 107] on button "Delete" at bounding box center [653, 110] width 50 height 27
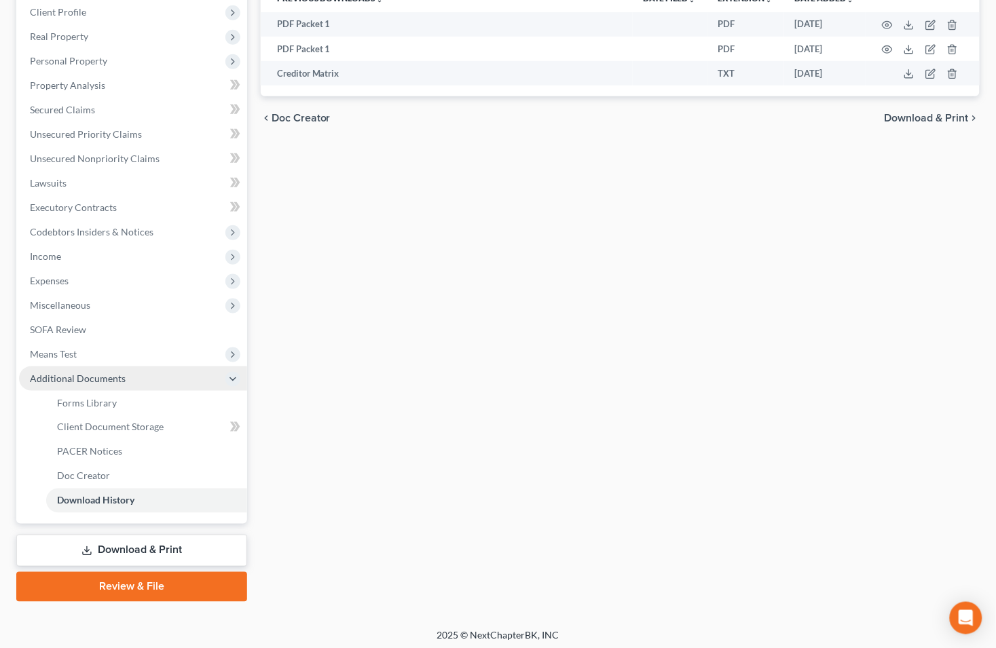
scroll to position [218, 0]
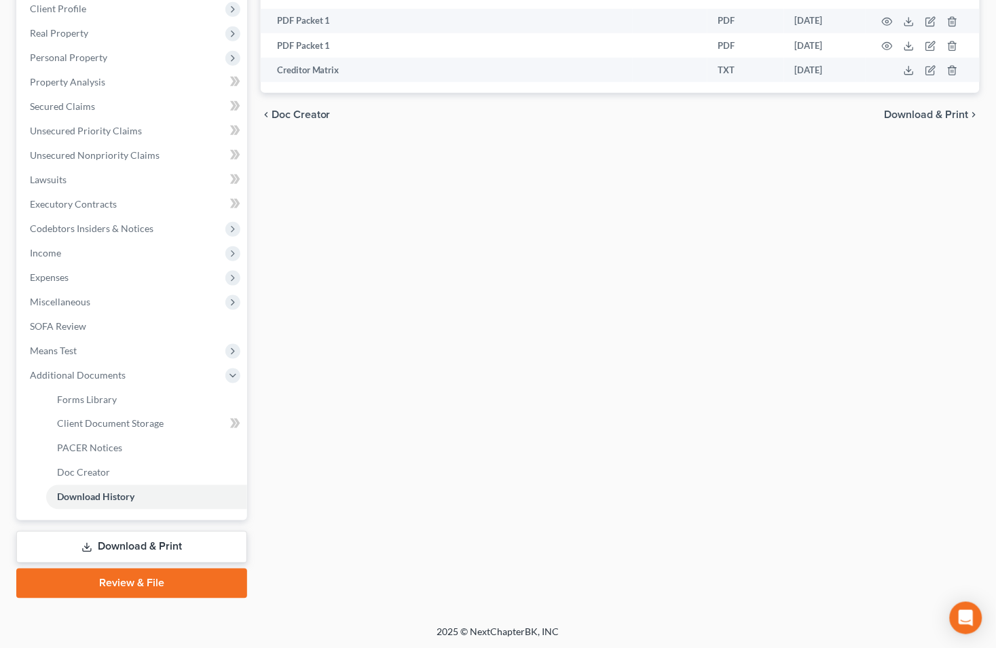
click at [168, 549] on link "Download & Print" at bounding box center [131, 548] width 231 height 32
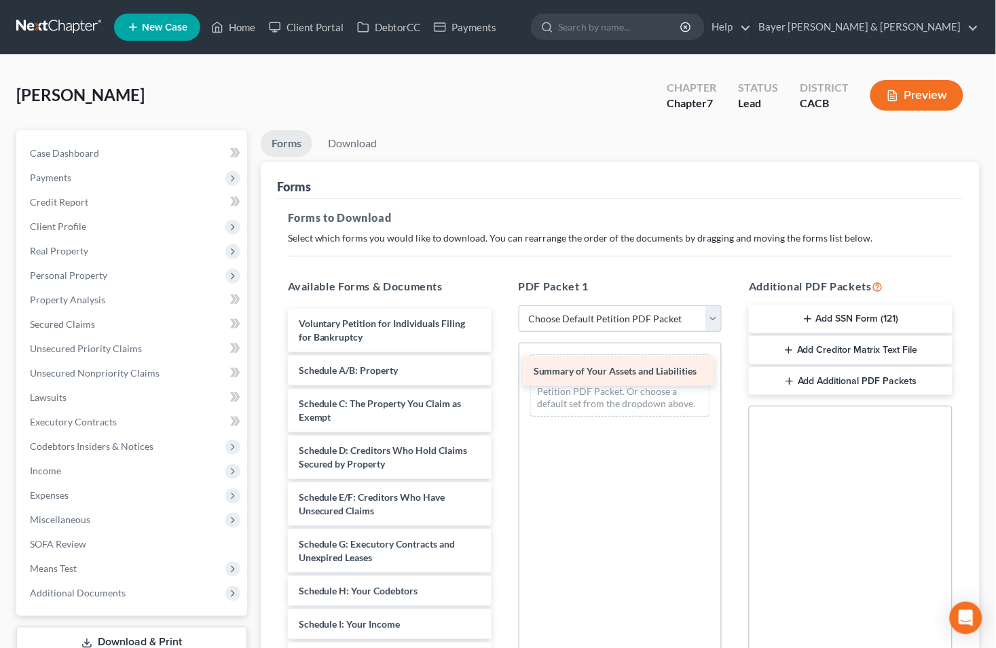
drag, startPoint x: 354, startPoint y: 365, endPoint x: 589, endPoint y: 367, distance: 234.9
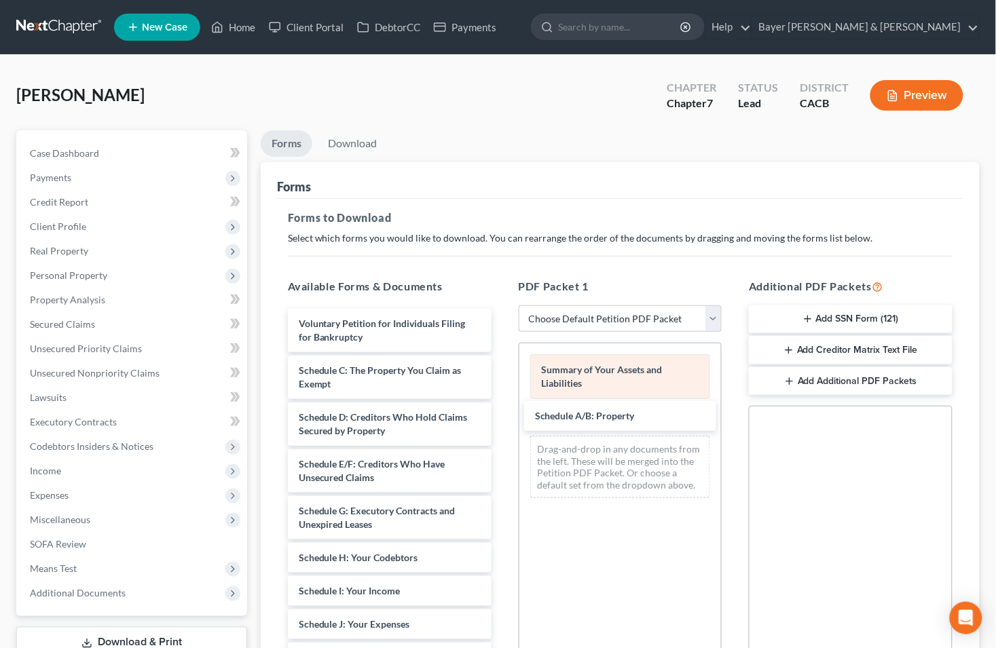
drag, startPoint x: 369, startPoint y: 367, endPoint x: 558, endPoint y: 382, distance: 189.3
click at [502, 412] on div "Schedule A/B: Property Voluntary Petition for Individuals Filing for Bankruptcy…" at bounding box center [389, 648] width 225 height 678
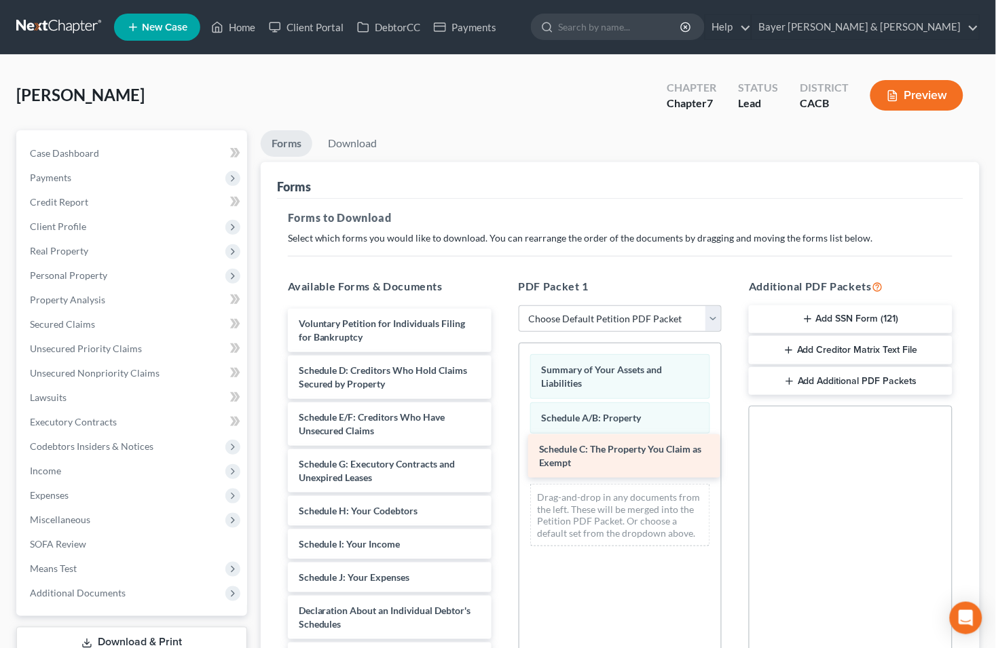
drag, startPoint x: 388, startPoint y: 367, endPoint x: 629, endPoint y: 447, distance: 253.1
click at [502, 447] on div "Schedule C: The Property You Claim as Exempt Voluntary Petition for Individuals…" at bounding box center [389, 624] width 225 height 631
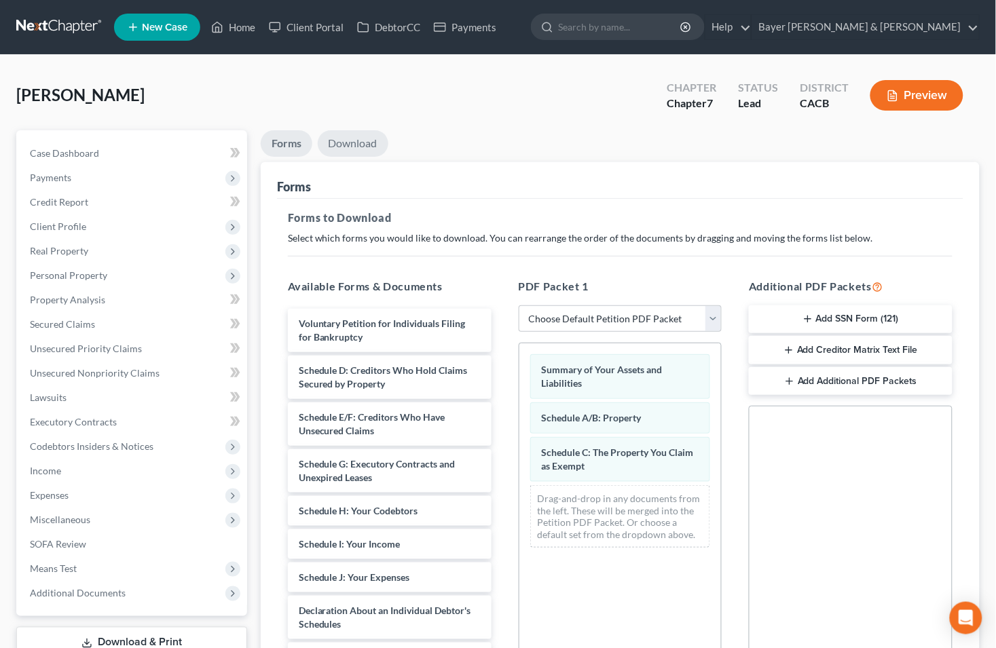
click at [337, 141] on link "Download" at bounding box center [353, 143] width 71 height 26
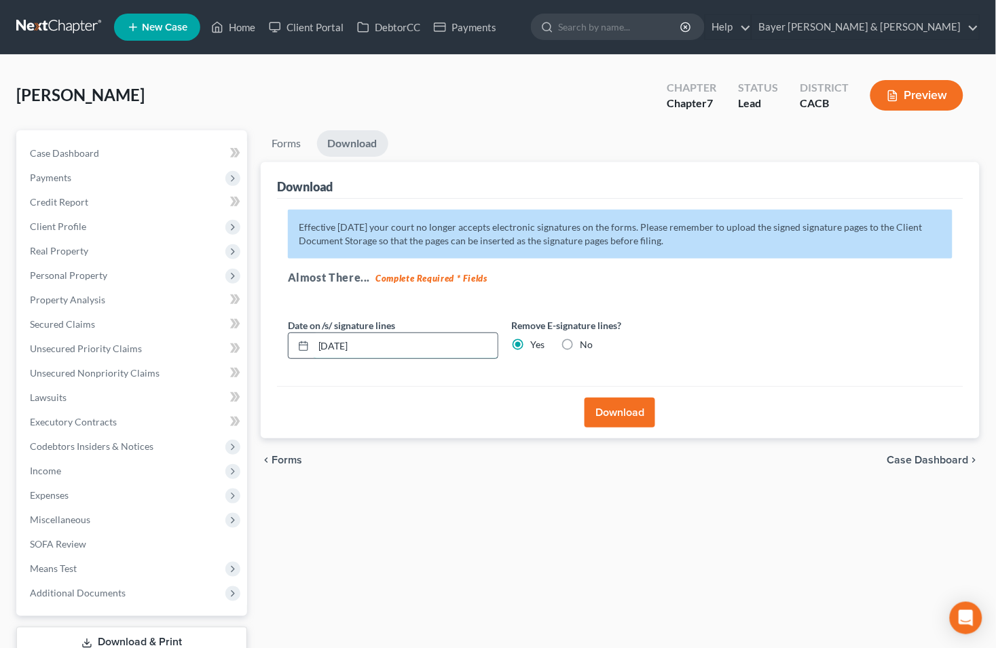
drag, startPoint x: 388, startPoint y: 352, endPoint x: 299, endPoint y: 338, distance: 90.0
click at [299, 338] on div "[DATE]" at bounding box center [393, 346] width 210 height 27
click at [632, 408] on button "Download" at bounding box center [620, 413] width 71 height 30
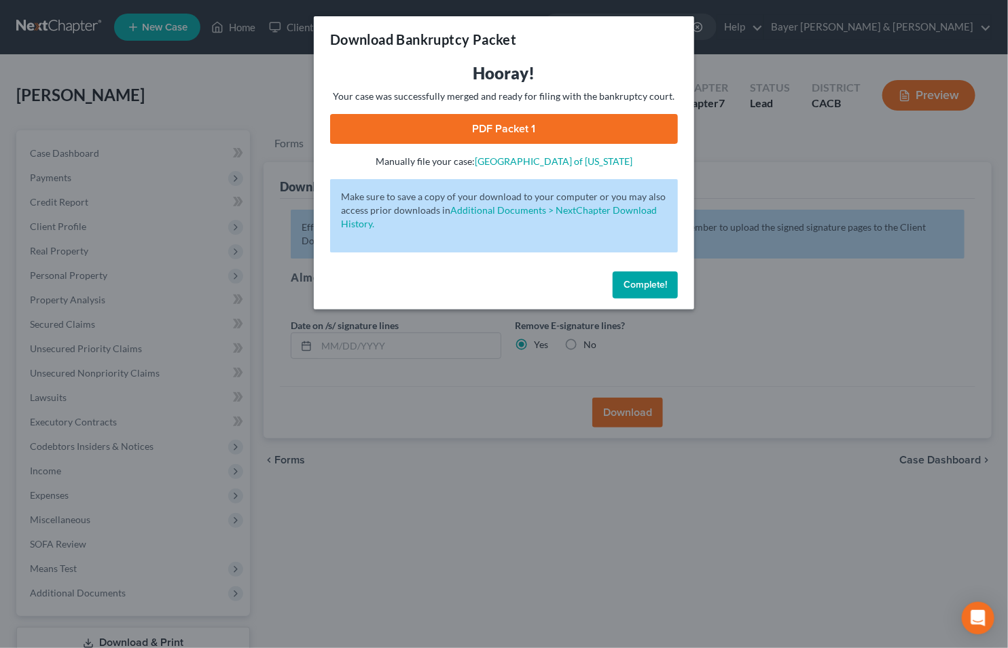
click at [424, 130] on link "PDF Packet 1" at bounding box center [504, 129] width 348 height 30
click at [180, 86] on div "Download Bankruptcy Packet Hooray! Your case was successfully merged and ready …" at bounding box center [504, 324] width 1008 height 648
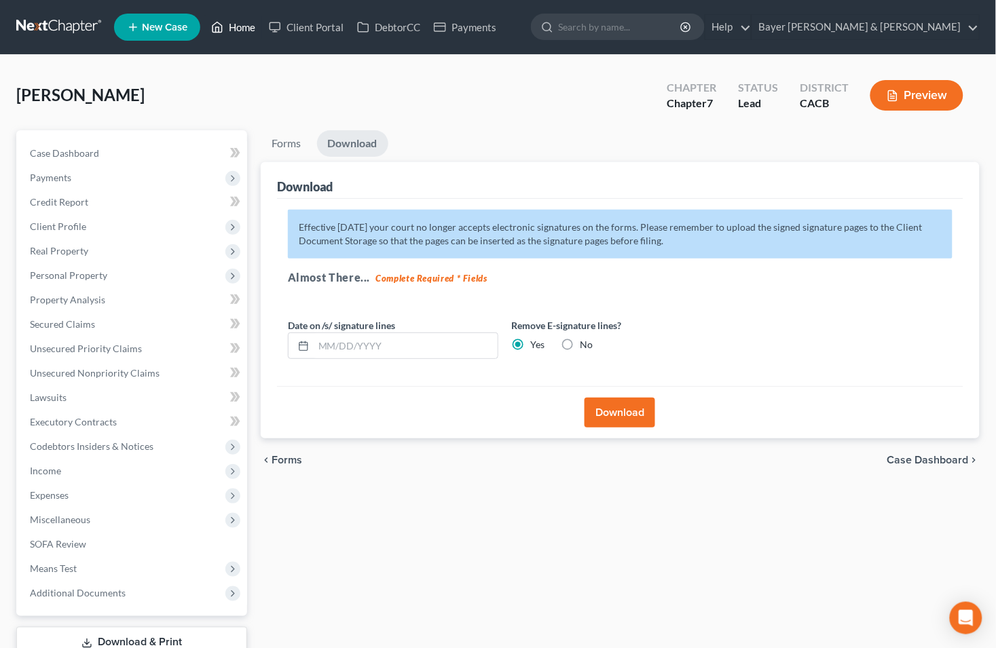
click at [240, 35] on link "Home" at bounding box center [233, 27] width 58 height 24
